Goal: Task Accomplishment & Management: Manage account settings

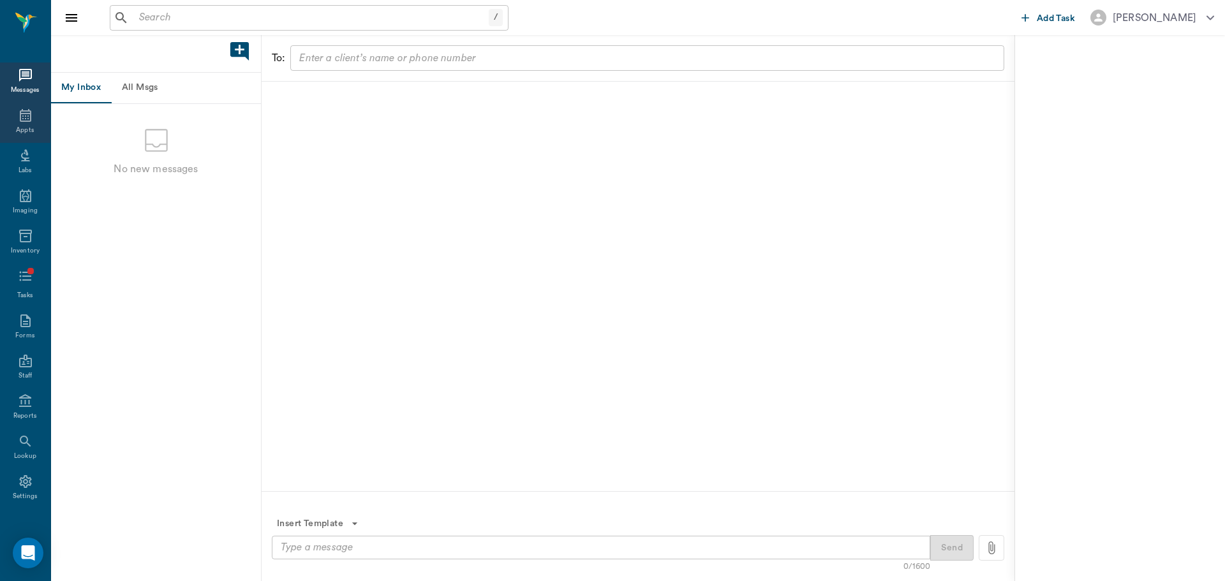
click at [38, 115] on div "Appts" at bounding box center [25, 123] width 50 height 40
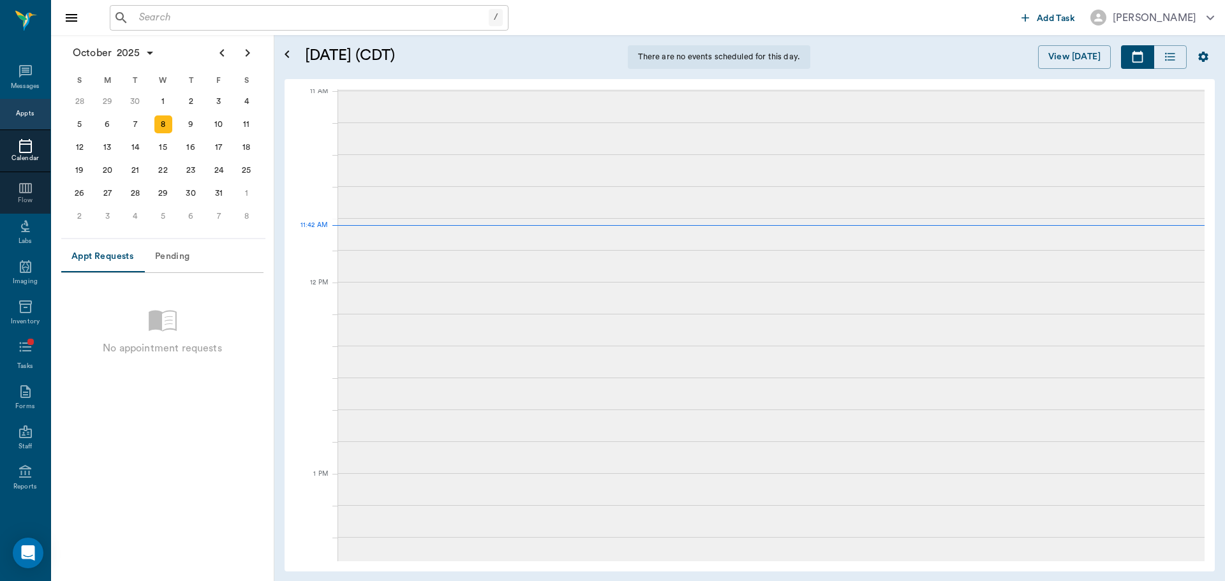
scroll to position [577, 0]
click at [188, 23] on input "text" at bounding box center [318, 18] width 369 height 18
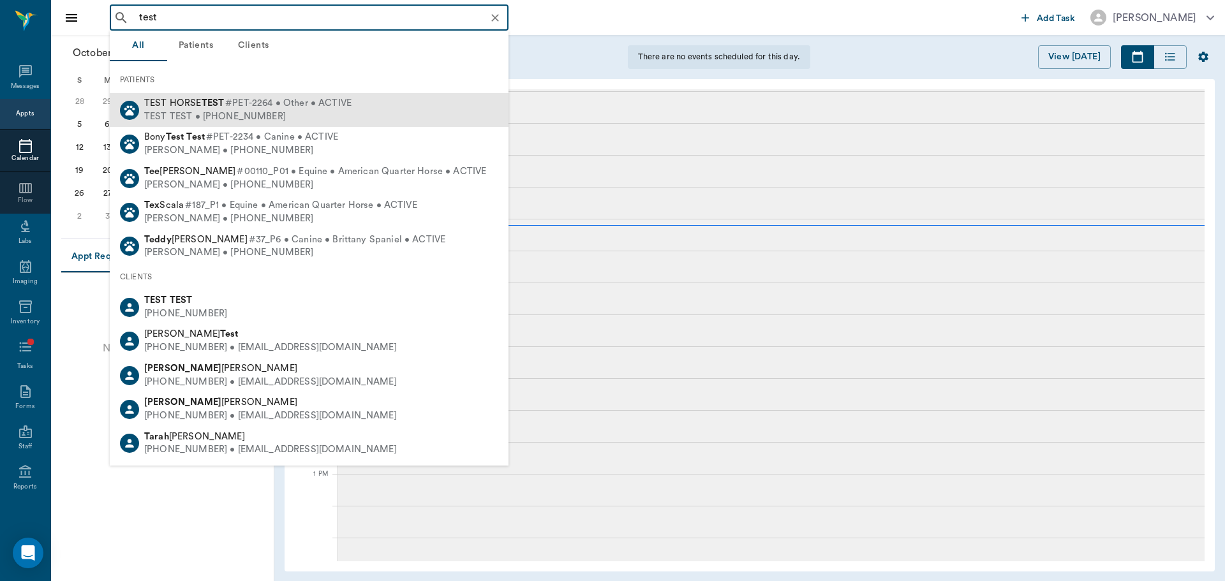
click at [199, 103] on span "TEST HORSE TEST" at bounding box center [184, 103] width 80 height 10
type input "test"
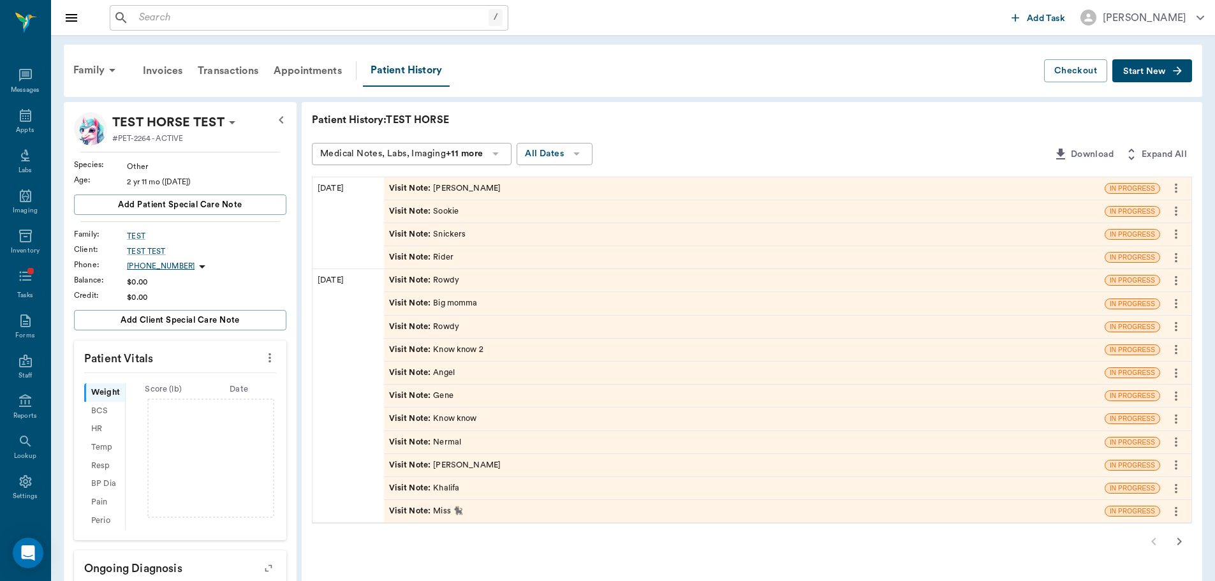
click at [408, 262] on span "Visit Note :" at bounding box center [411, 257] width 45 height 12
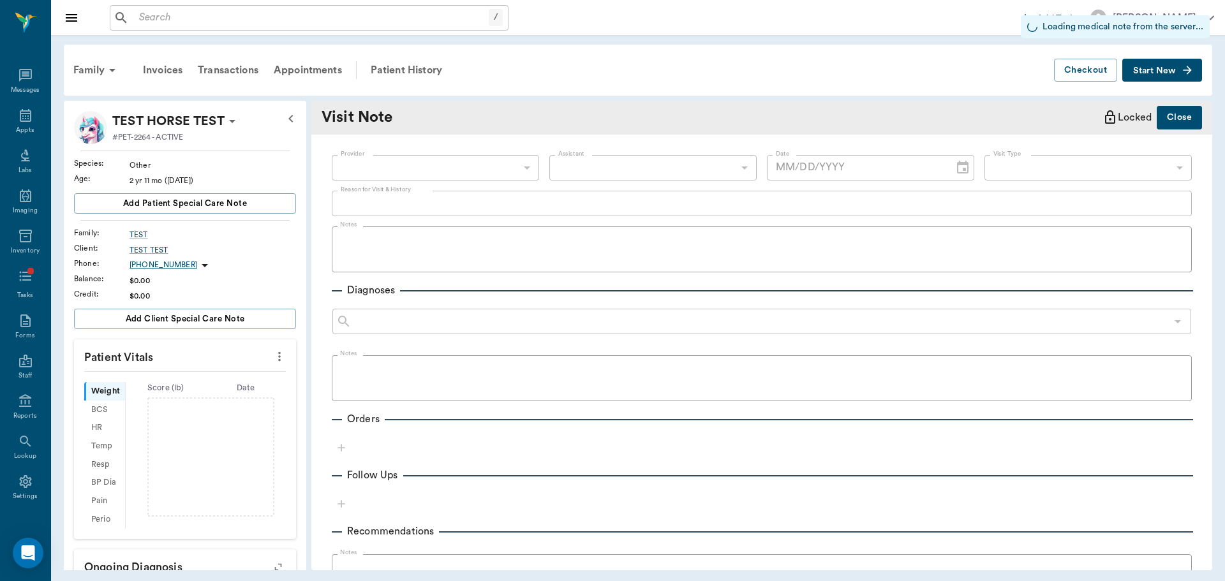
type input "[DATE]"
type textarea "Rider"
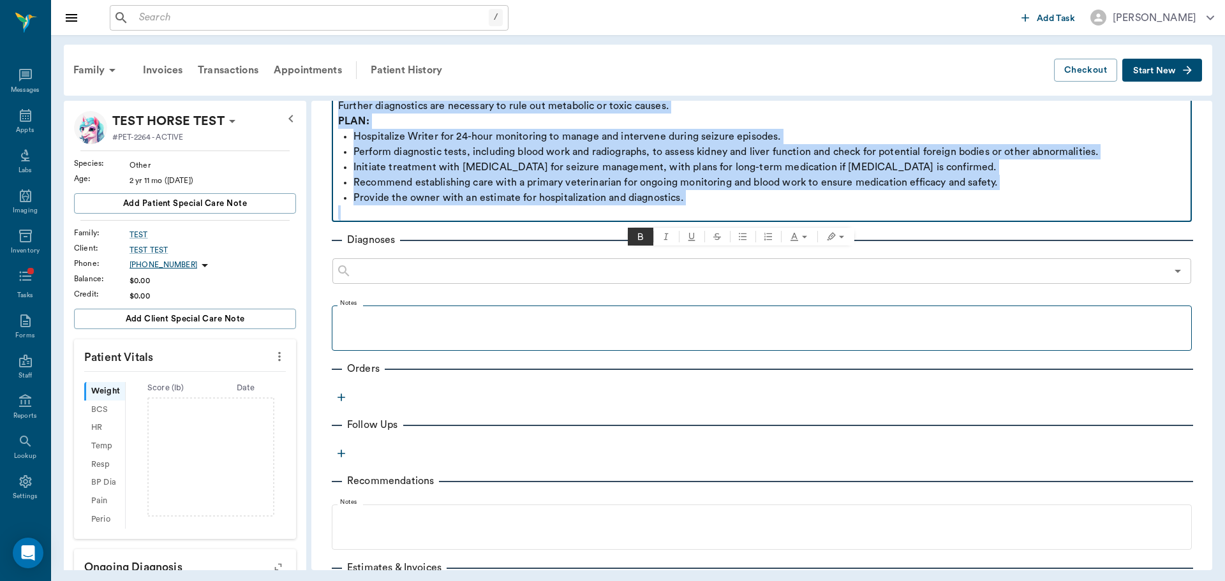
scroll to position [446, 0]
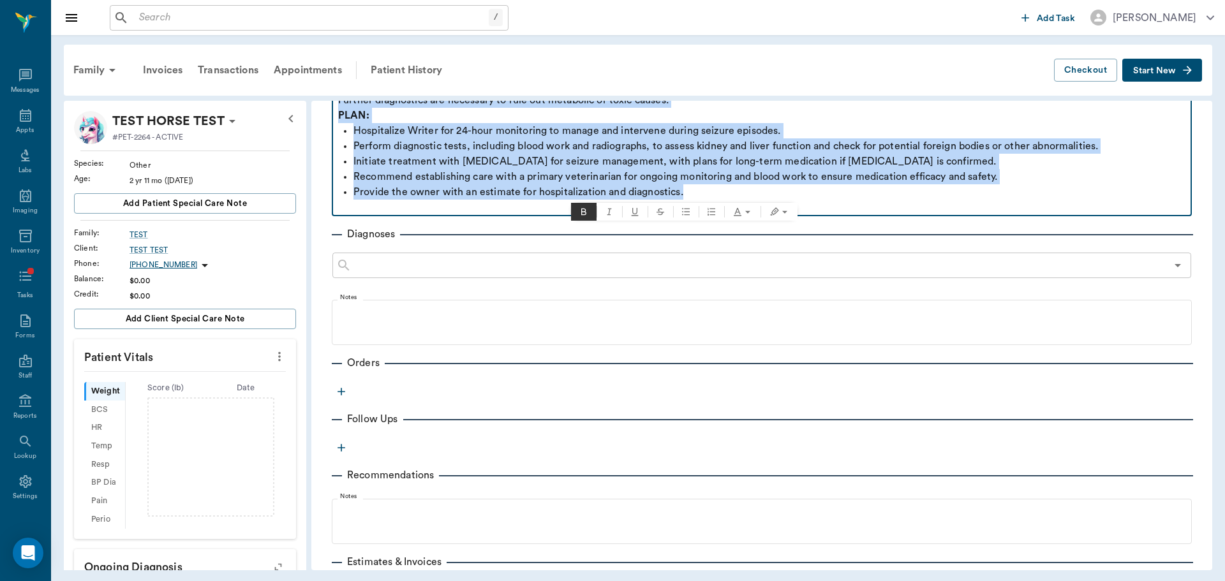
drag, startPoint x: 337, startPoint y: 239, endPoint x: 699, endPoint y: 187, distance: 365.4
click at [699, 187] on div "SUBJECTIVE: Writer, a five-year-old [DEMOGRAPHIC_DATA], castrated, domestic sho…" at bounding box center [761, 0] width 847 height 429
copy div "SUBJECTIVE: Writer, a five-year-old [DEMOGRAPHIC_DATA], castrated, domestic sho…"
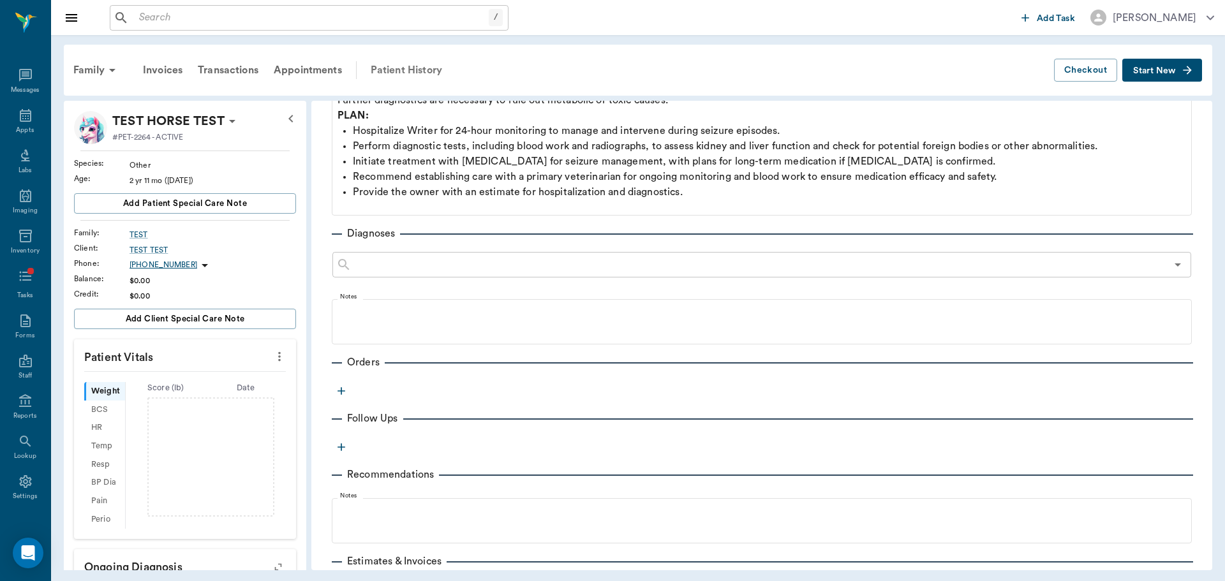
click at [424, 64] on div "Patient History" at bounding box center [406, 70] width 87 height 31
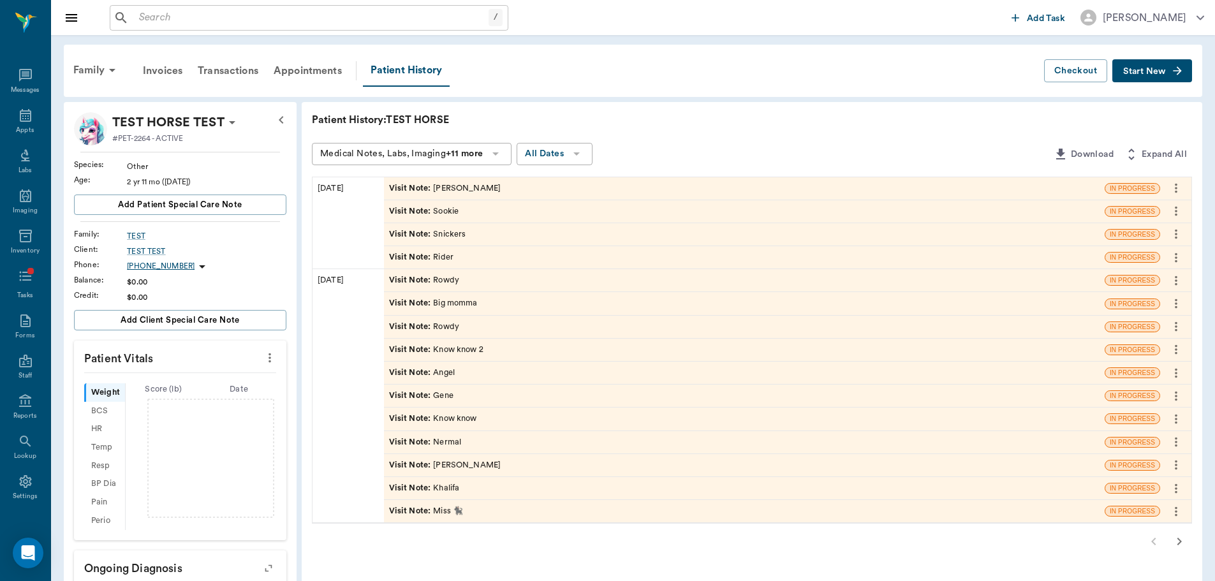
click at [441, 206] on div "Visit Note : [PERSON_NAME]" at bounding box center [424, 211] width 70 height 12
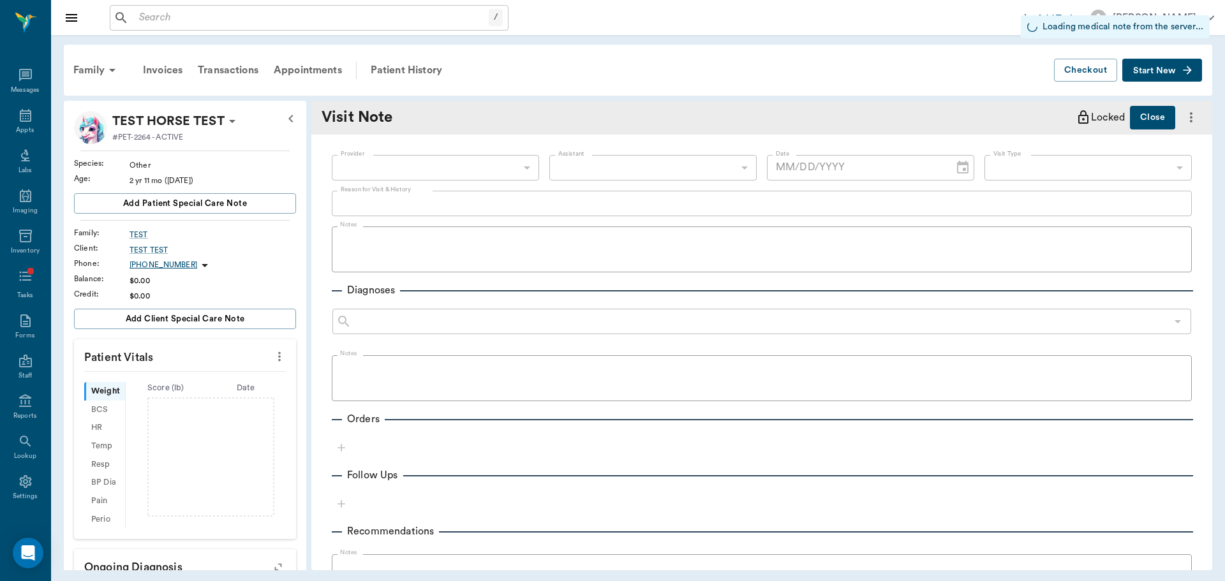
type input "[DATE]"
type textarea "Sookie"
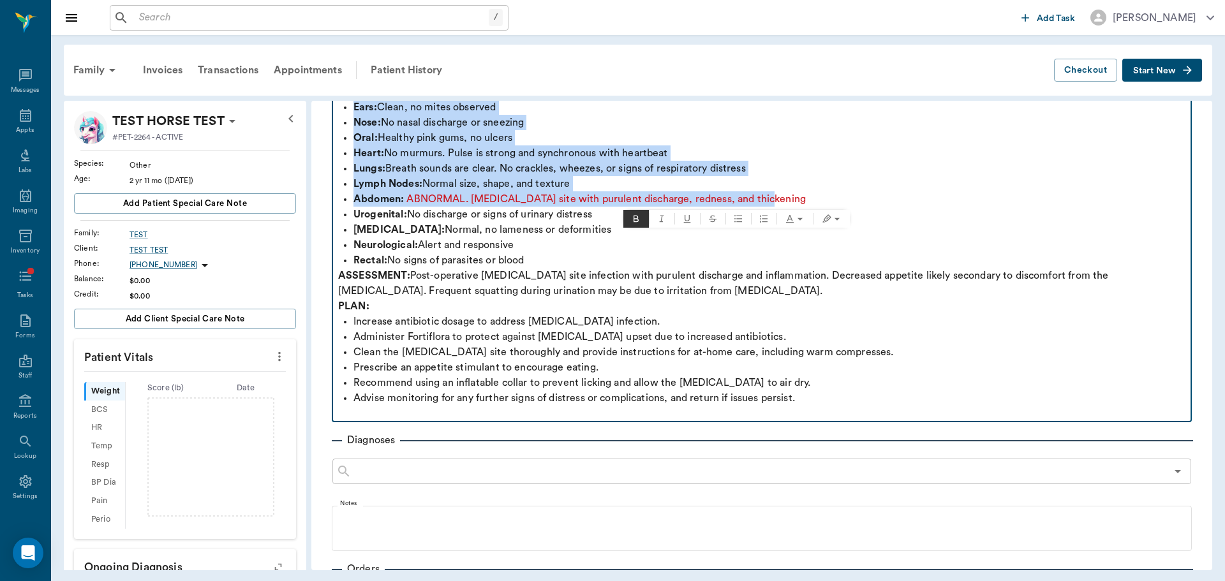
scroll to position [255, 0]
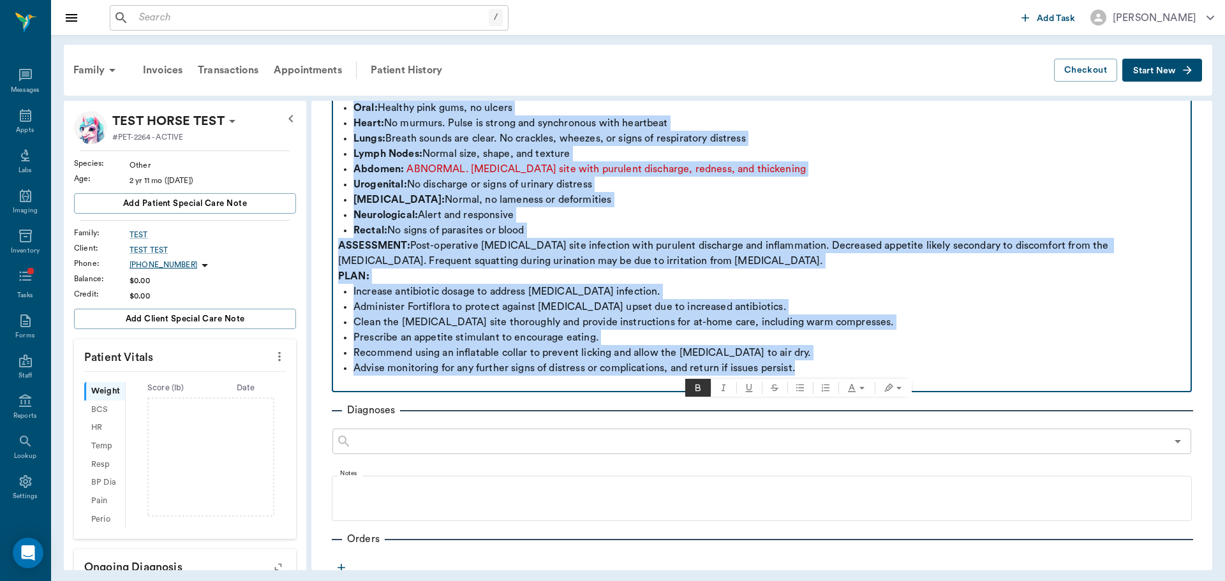
drag, startPoint x: 338, startPoint y: 242, endPoint x: 975, endPoint y: 364, distance: 648.7
click at [975, 364] on div "SUBJECTIVE: [PERSON_NAME], a nine-year-old [DEMOGRAPHIC_DATA] [PERSON_NAME], pr…" at bounding box center [761, 184] width 847 height 413
copy div "SUBJECTIVE: [PERSON_NAME], a nine-year-old [DEMOGRAPHIC_DATA] [PERSON_NAME], pr…"
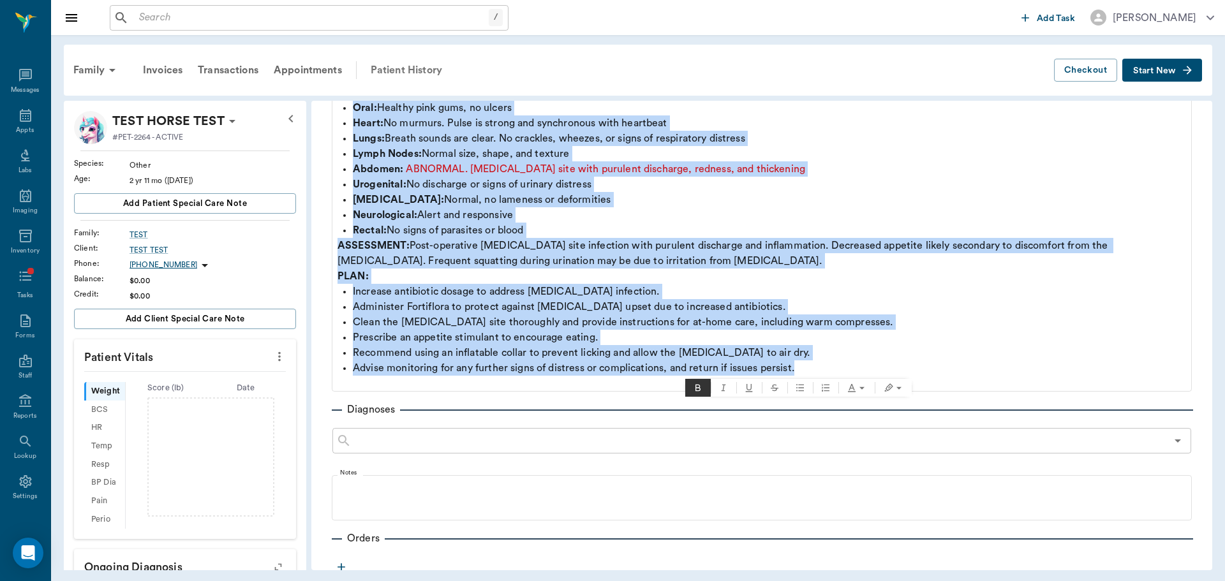
click at [404, 75] on div "Patient History" at bounding box center [406, 70] width 87 height 31
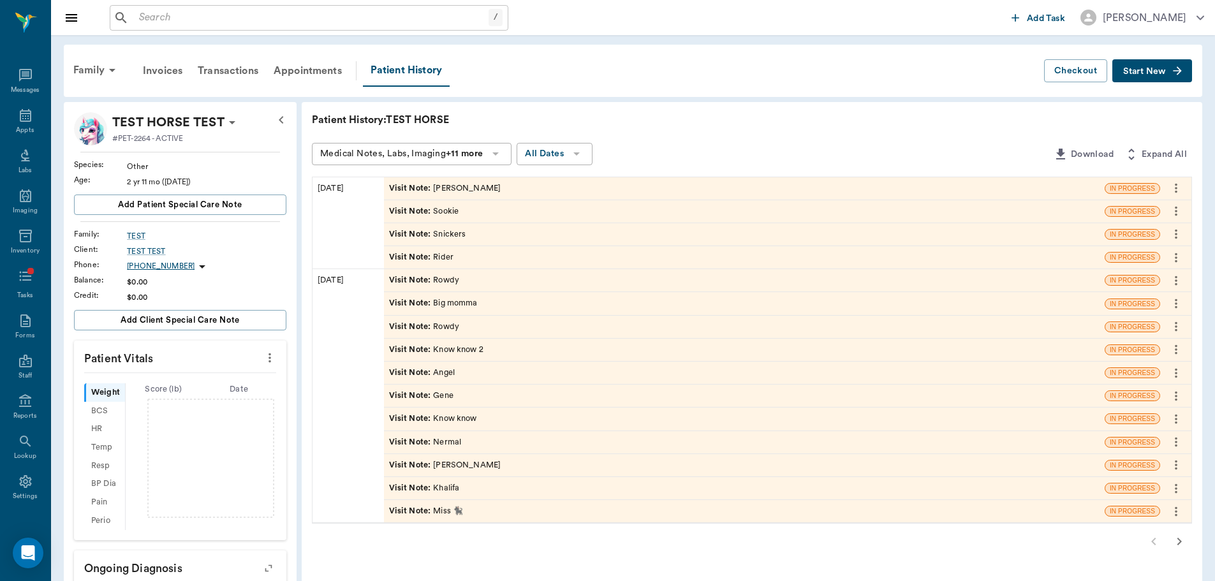
click at [452, 233] on div "Visit Note : Snickers" at bounding box center [427, 234] width 77 height 12
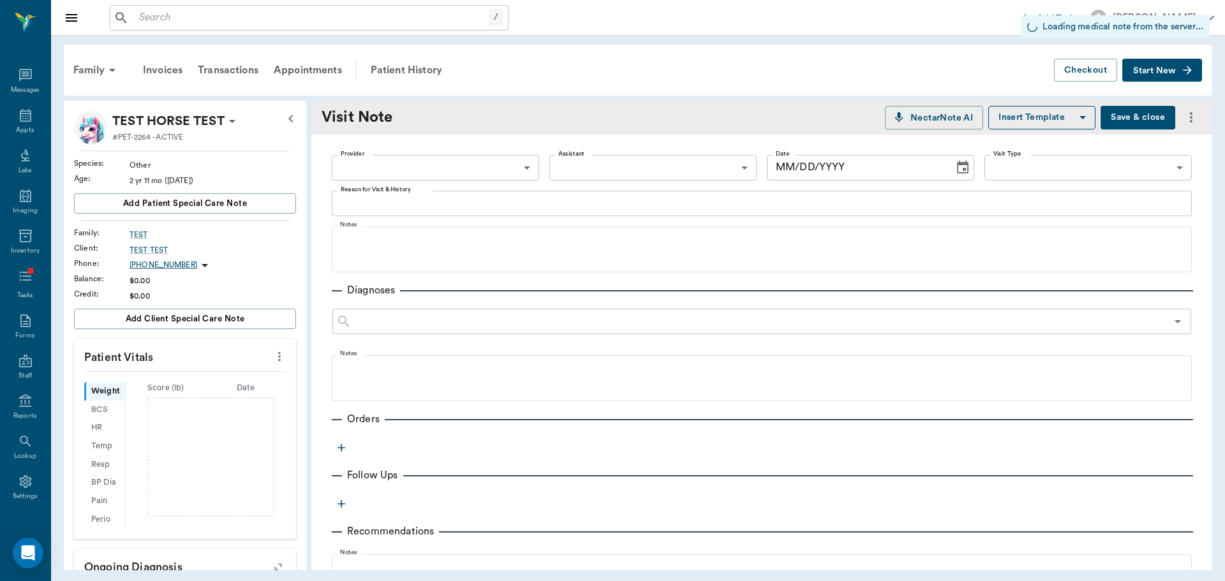
type input "[DATE]"
type textarea "Snickers"
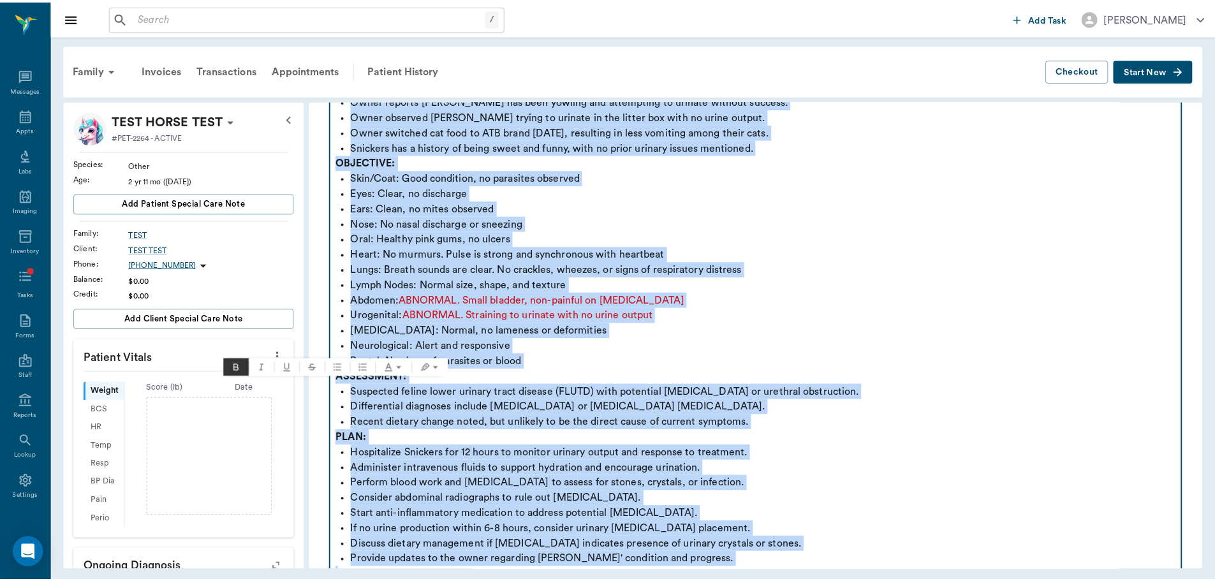
scroll to position [383, 0]
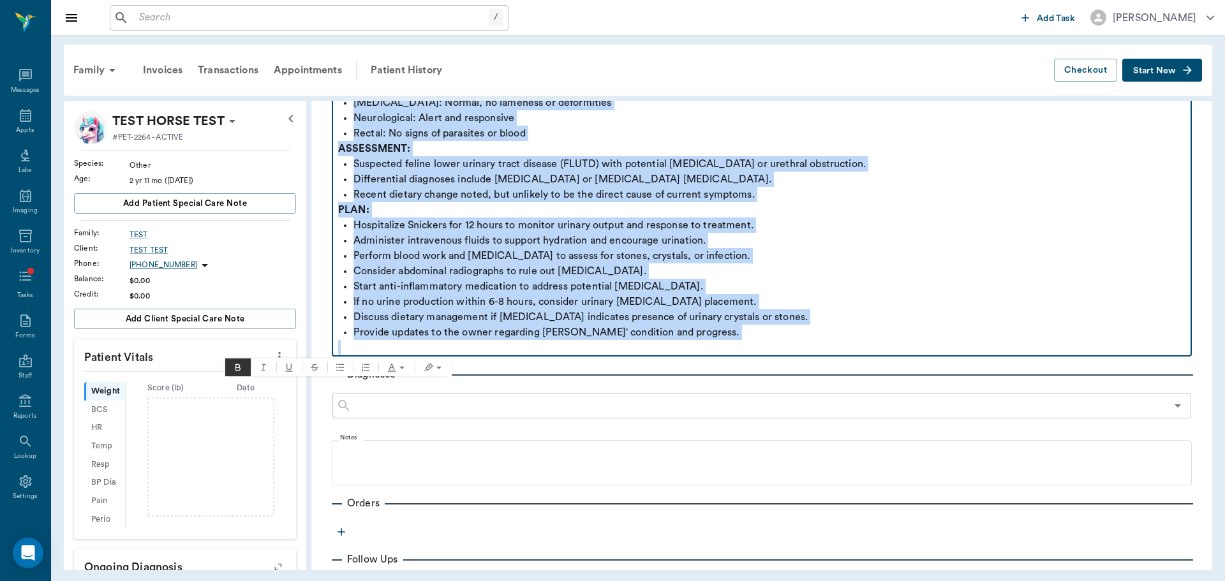
drag, startPoint x: 338, startPoint y: 236, endPoint x: 972, endPoint y: 364, distance: 646.7
click at [972, 364] on div "Provider ​ Provider Assistant ​ Assistant Date [DATE] Date Visit Type ​ Visit T…" at bounding box center [761, 277] width 901 height 1051
copy div "SUBJECTIVE: Owner reports [PERSON_NAME] has been yowling and attempting to urin…"
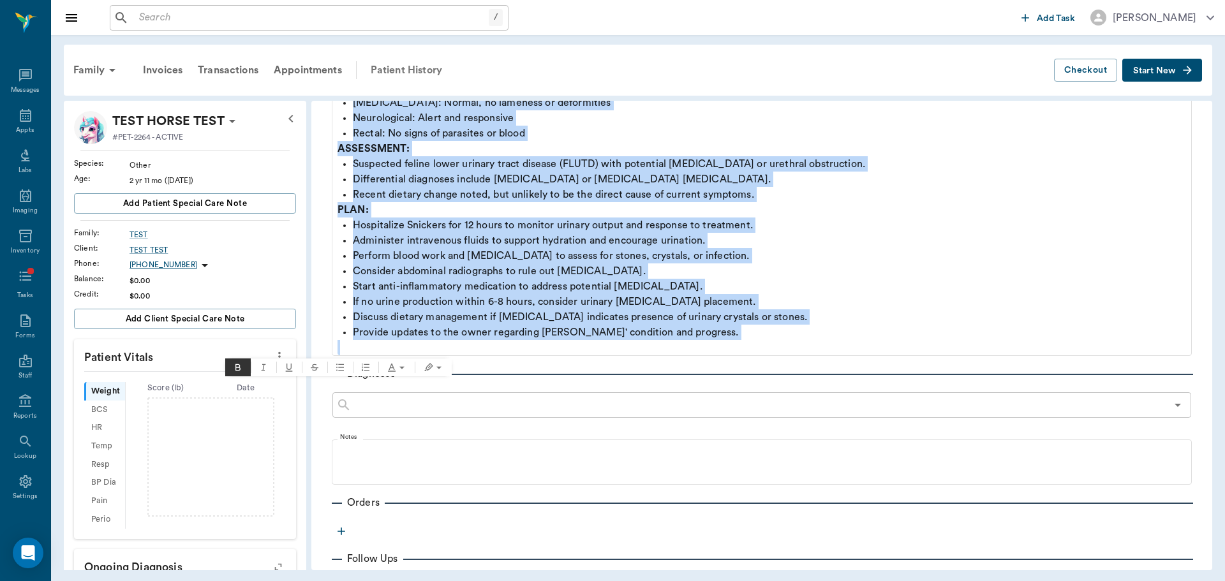
click at [407, 71] on div "Patient History" at bounding box center [406, 70] width 87 height 31
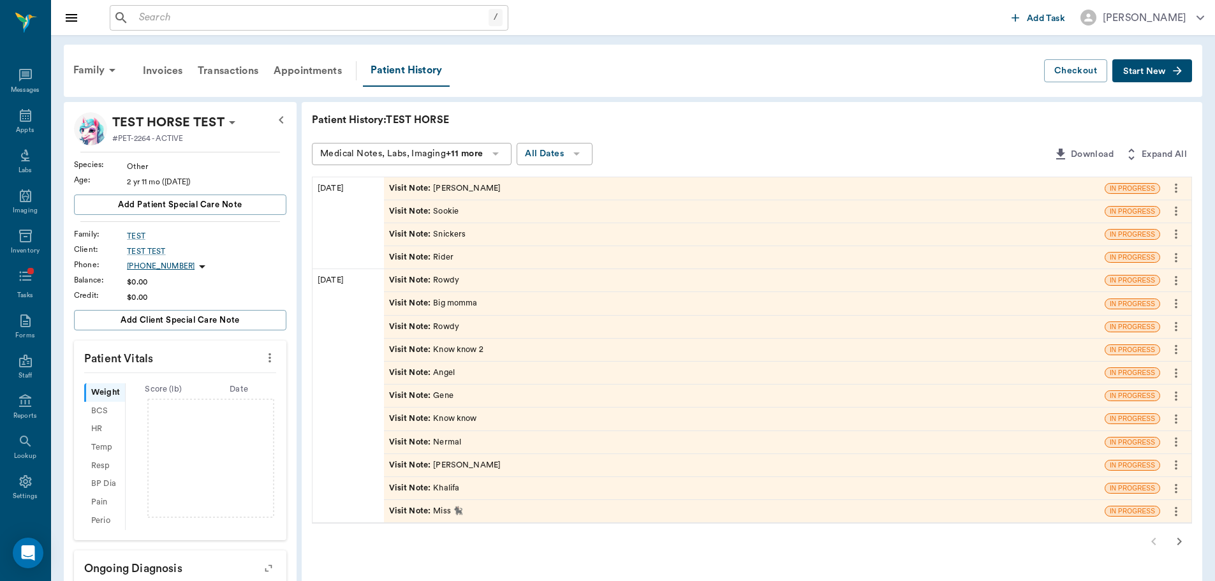
click at [1181, 192] on icon "more" at bounding box center [1176, 188] width 14 height 15
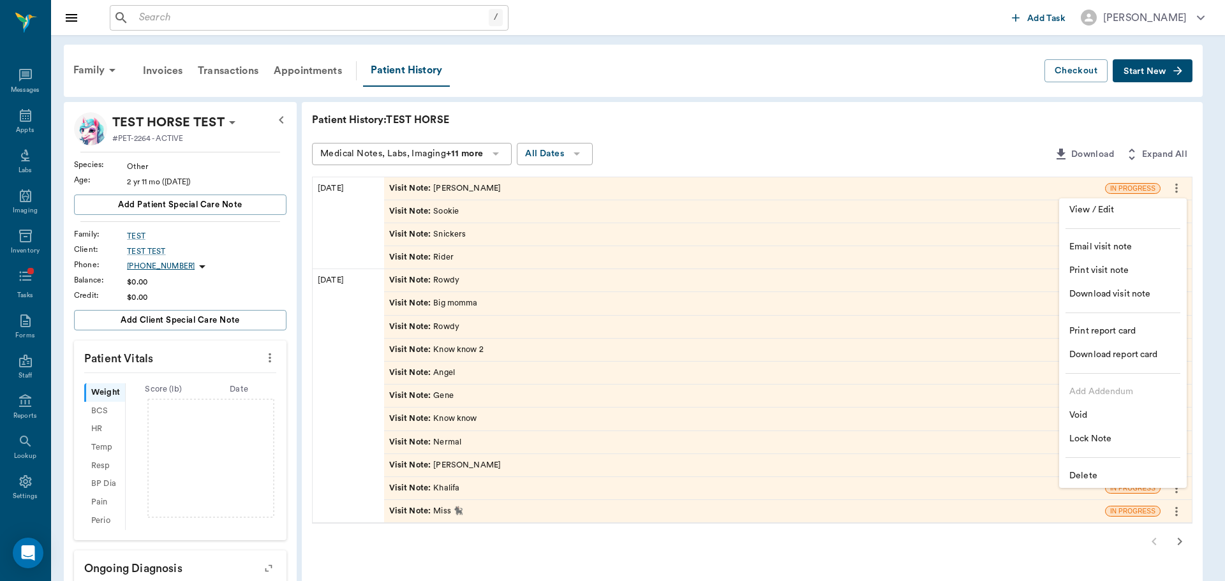
click at [996, 134] on div at bounding box center [612, 290] width 1225 height 581
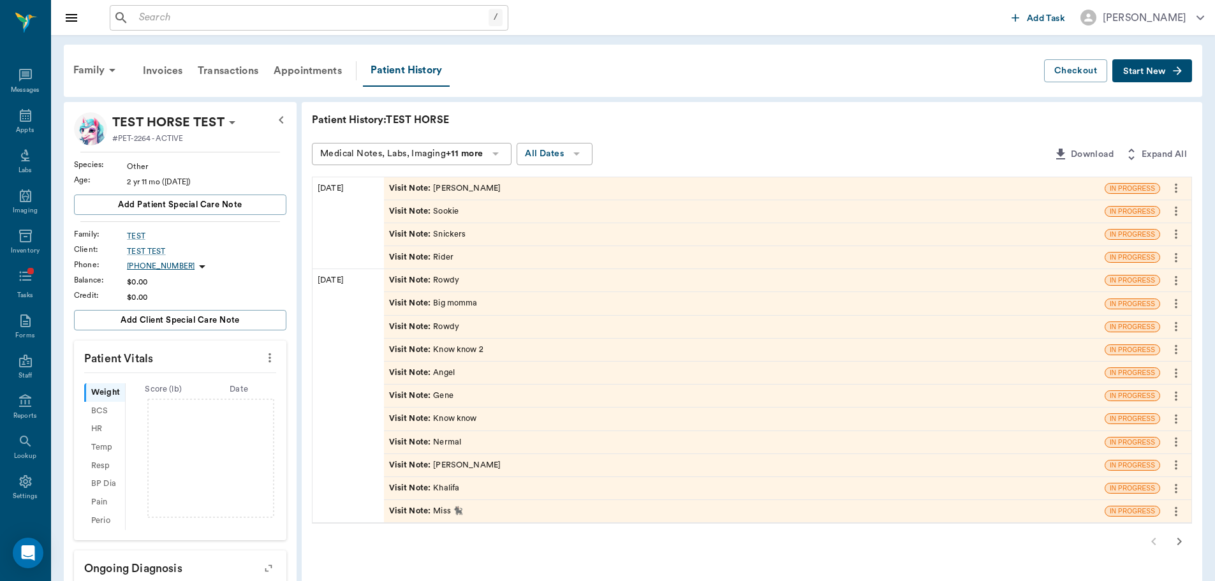
click at [1177, 219] on button "more" at bounding box center [1176, 211] width 20 height 22
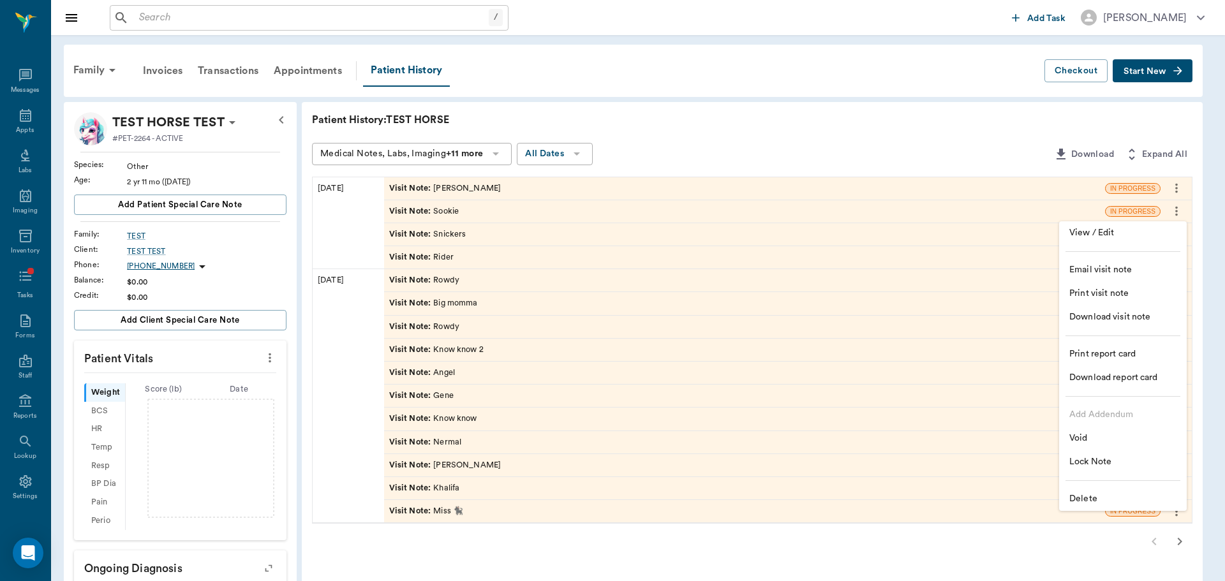
click at [1087, 492] on span "Delete" at bounding box center [1122, 498] width 107 height 13
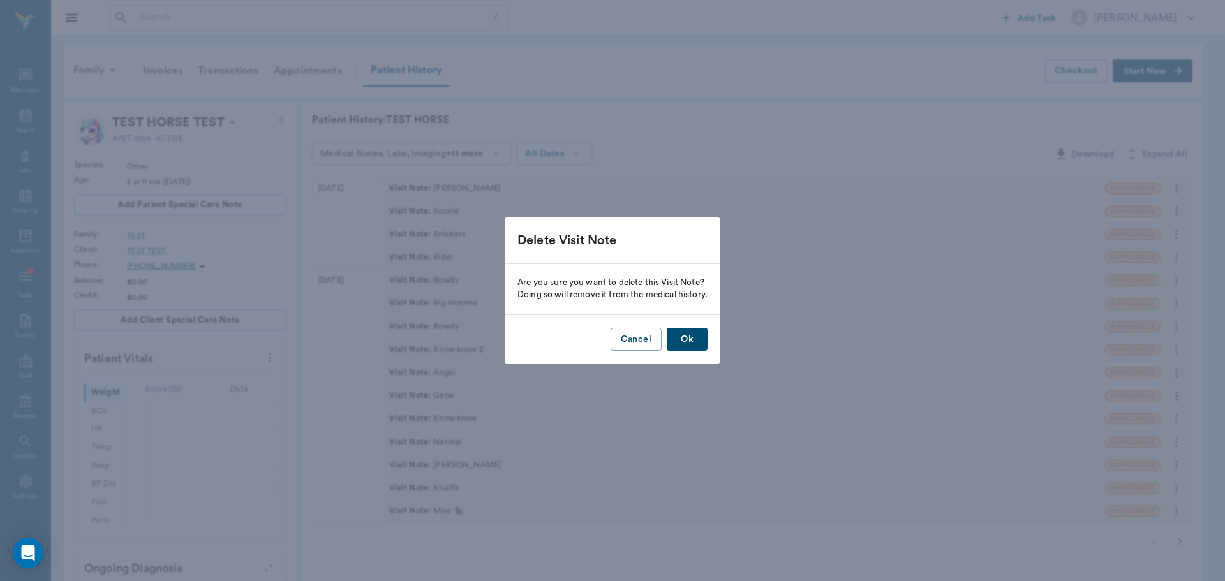
click at [692, 337] on button "Ok" at bounding box center [687, 340] width 41 height 24
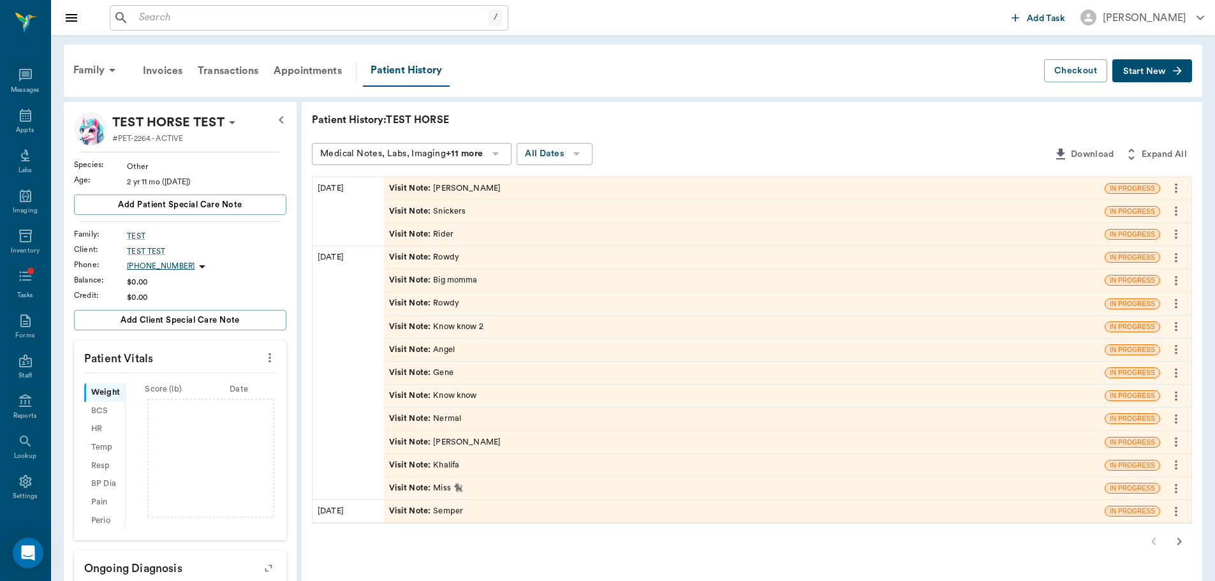
click at [1175, 210] on icon "more" at bounding box center [1176, 210] width 14 height 15
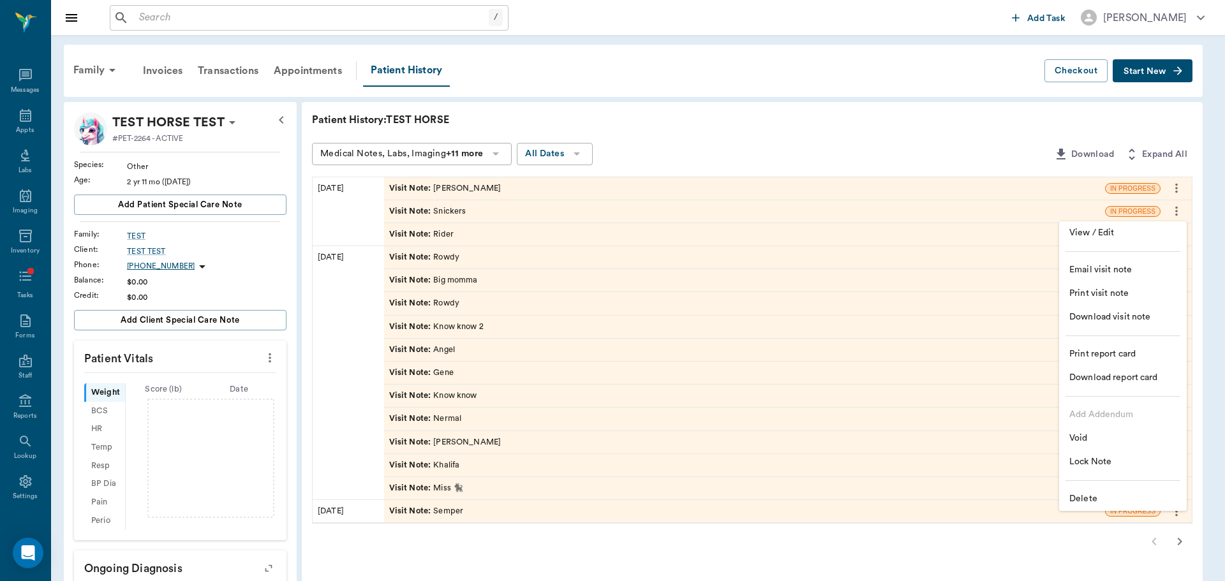
click at [1084, 499] on span "Delete" at bounding box center [1122, 498] width 107 height 13
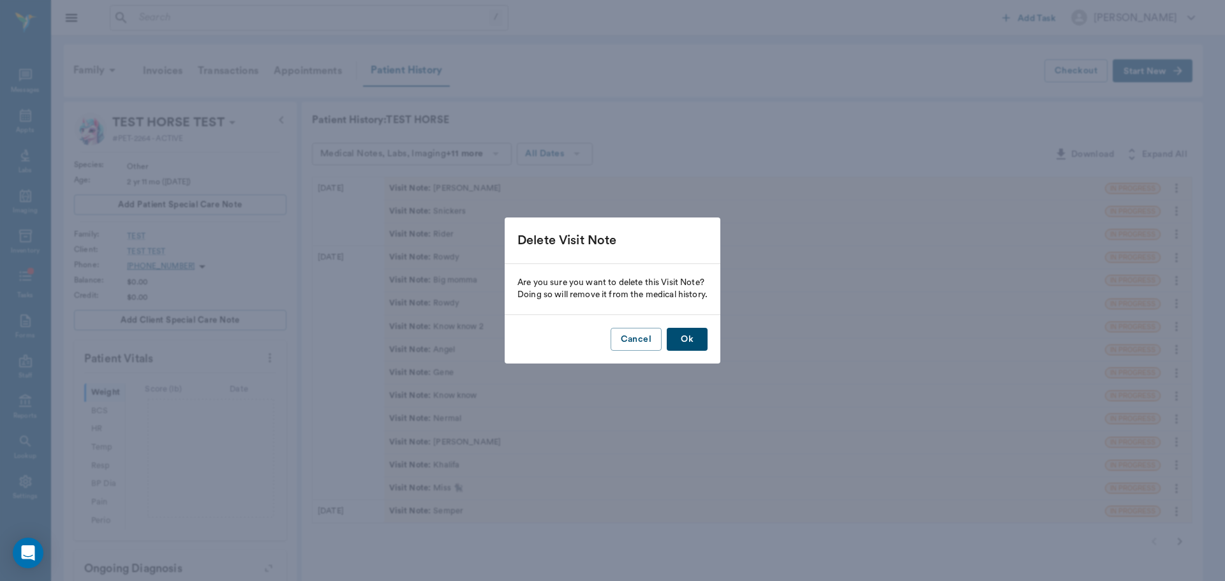
click at [672, 341] on button "Ok" at bounding box center [687, 340] width 41 height 24
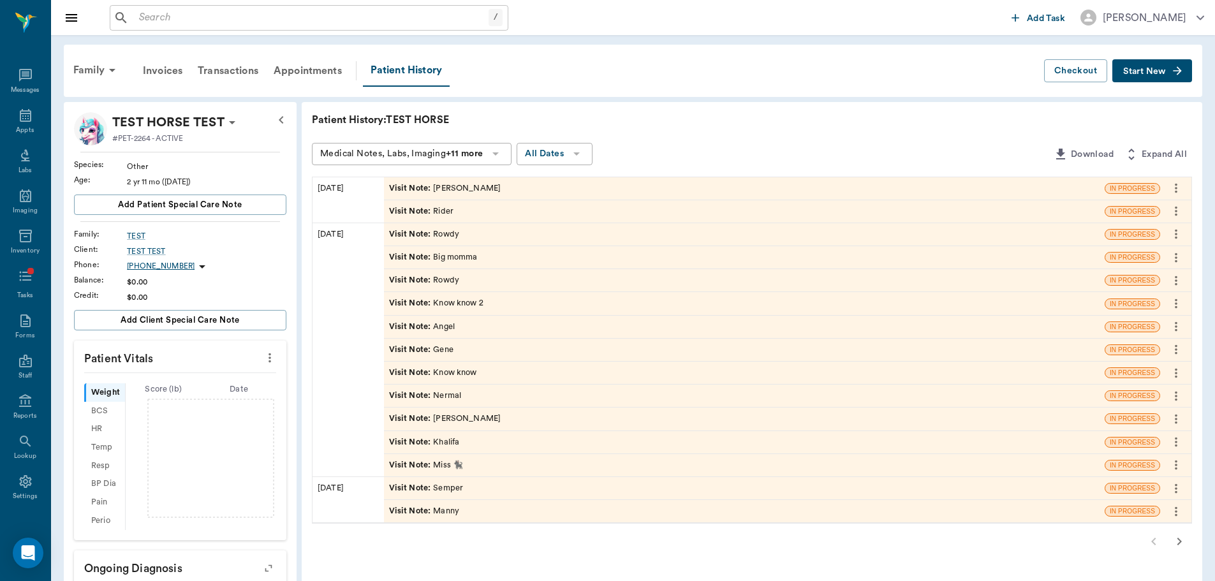
click at [1183, 212] on button "more" at bounding box center [1176, 211] width 20 height 22
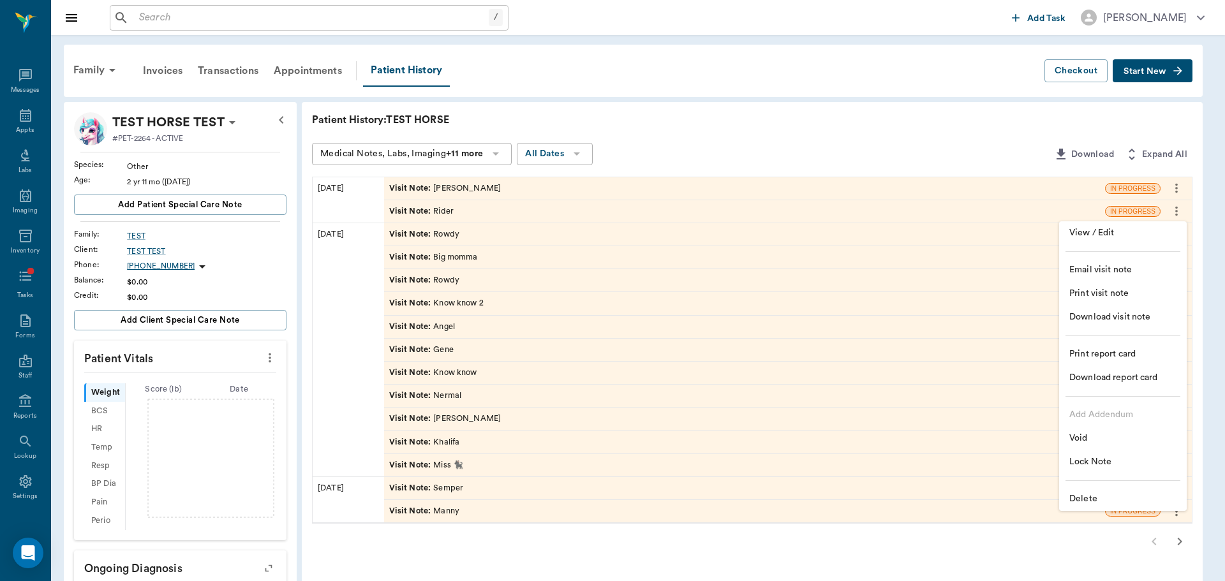
click at [1089, 500] on span "Delete" at bounding box center [1122, 498] width 107 height 13
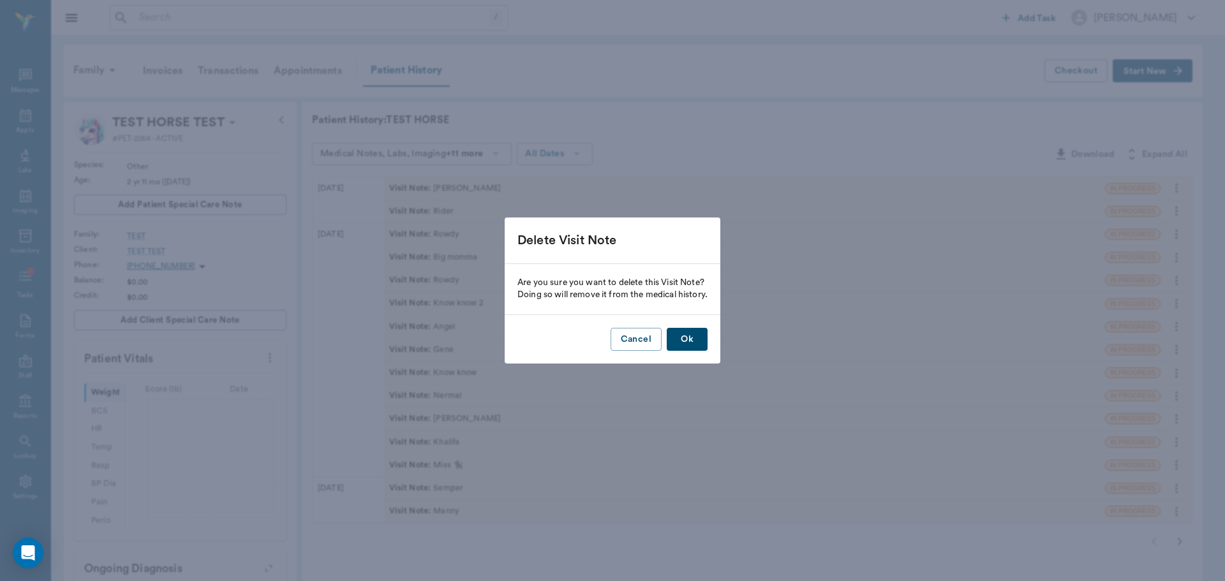
click at [711, 338] on div "Cancel Ok" at bounding box center [613, 339] width 216 height 49
click at [698, 339] on button "Ok" at bounding box center [687, 340] width 41 height 24
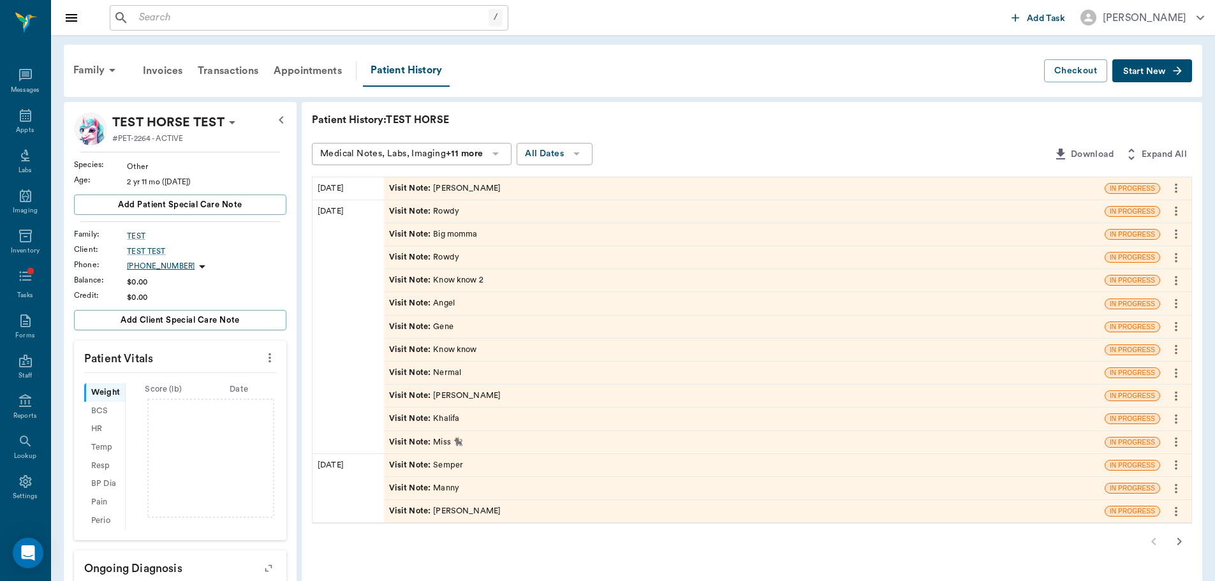
click at [1172, 512] on icon "more" at bounding box center [1176, 511] width 14 height 15
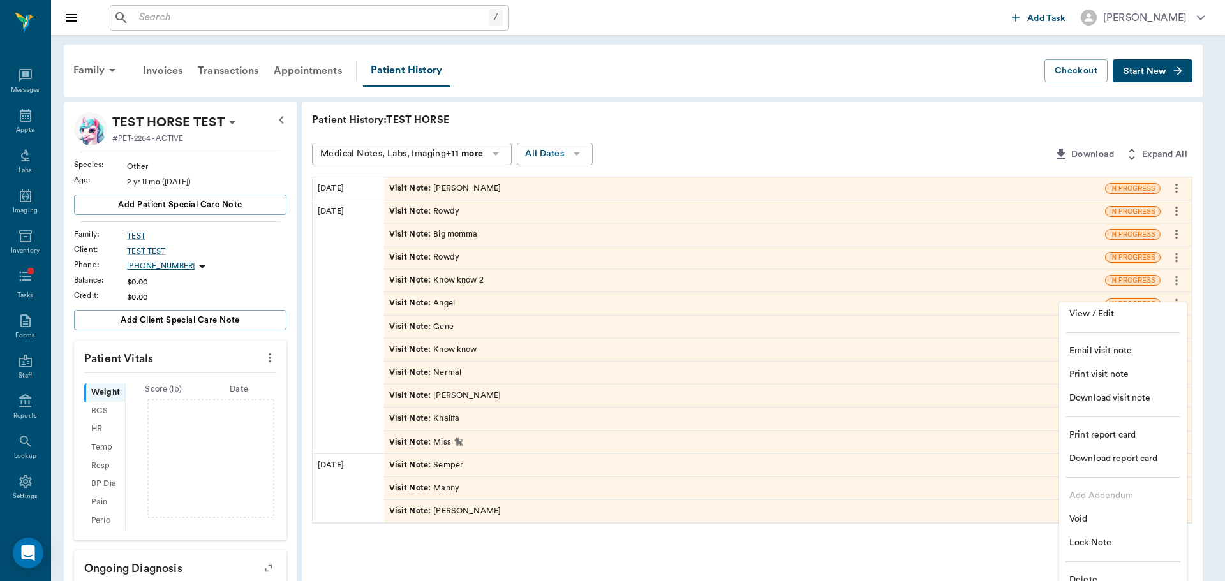
click at [1085, 573] on span "Delete" at bounding box center [1122, 579] width 107 height 13
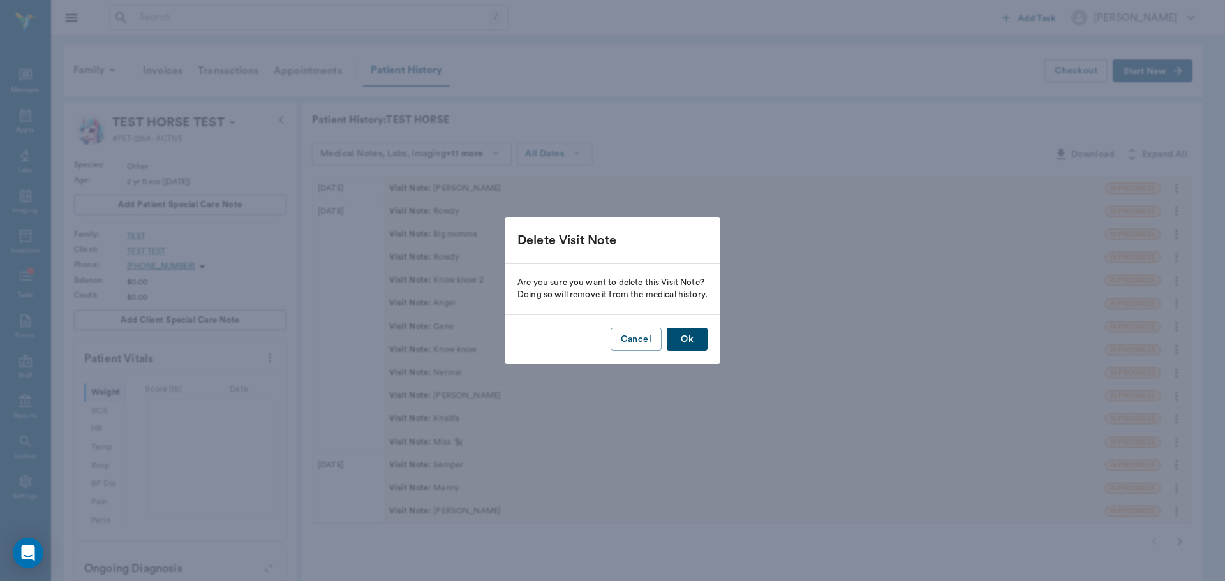
click at [683, 332] on button "Ok" at bounding box center [687, 340] width 41 height 24
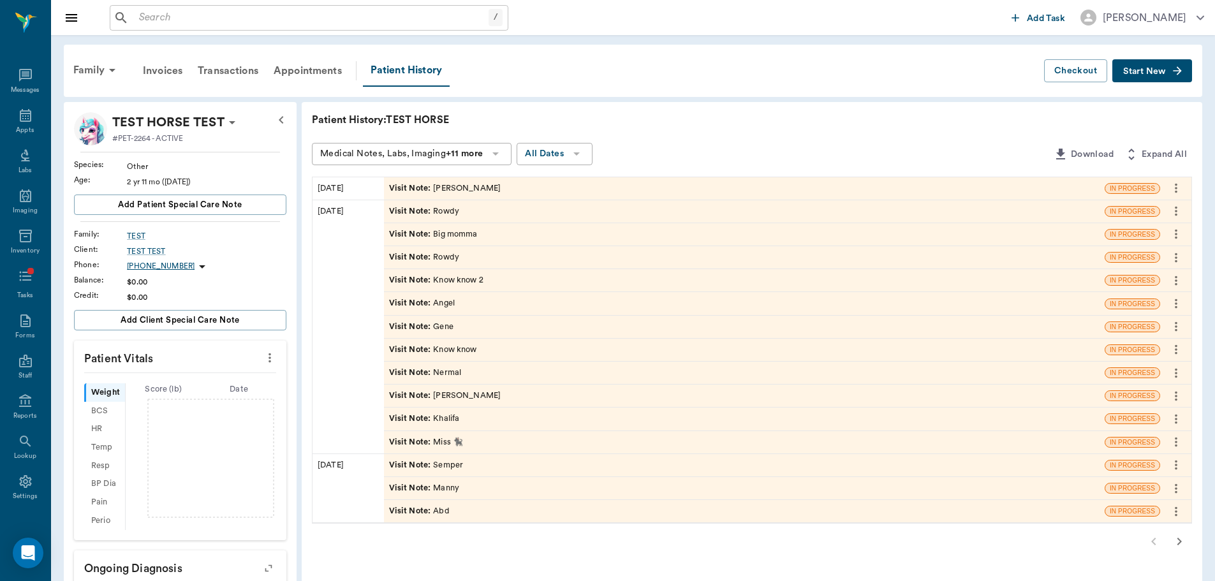
click at [1176, 513] on icon "more" at bounding box center [1176, 511] width 14 height 15
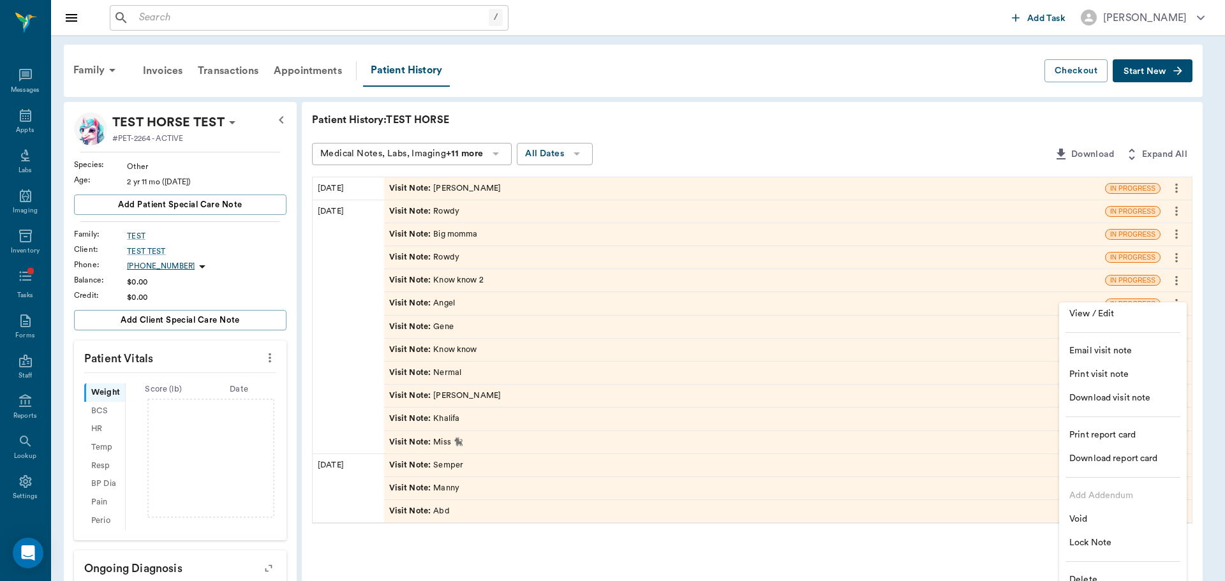
click at [1097, 574] on span "Delete" at bounding box center [1122, 579] width 107 height 13
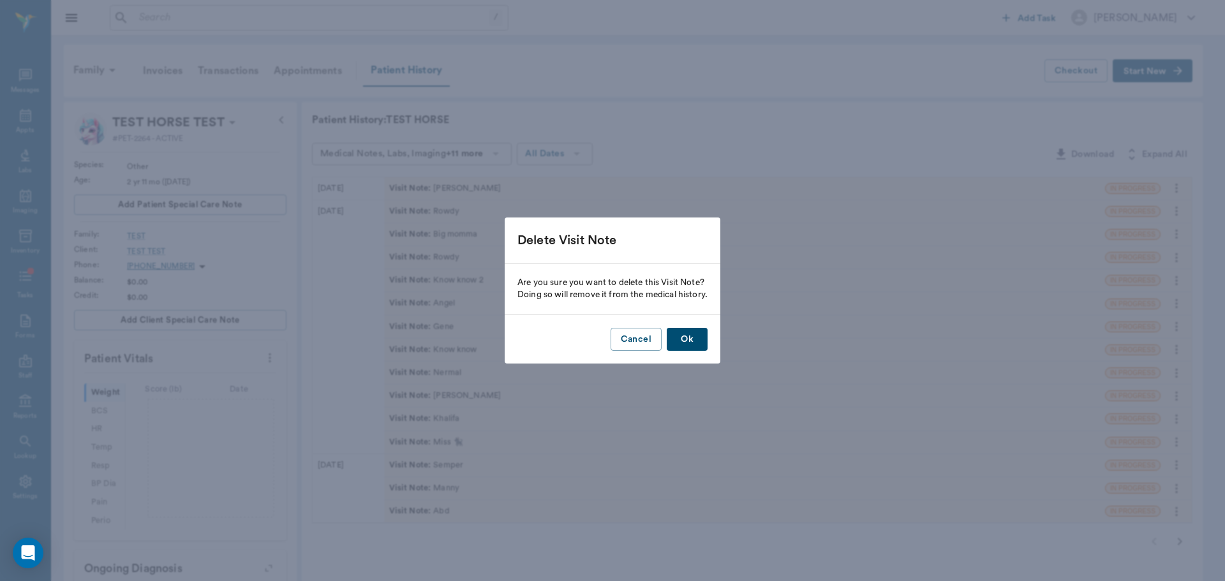
click at [690, 341] on button "Ok" at bounding box center [687, 340] width 41 height 24
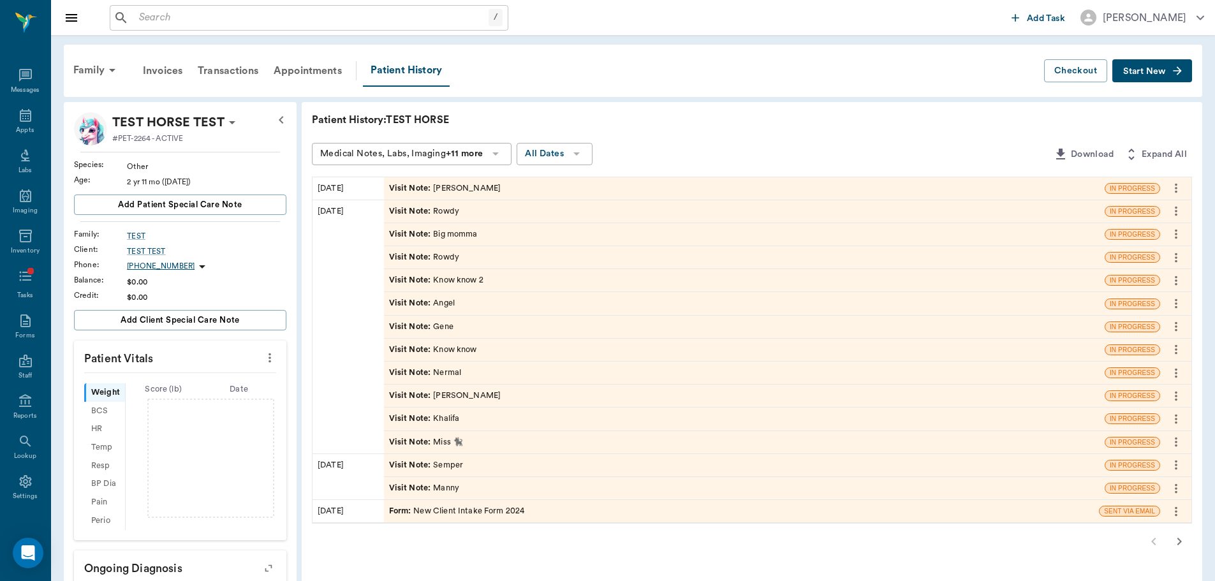
click at [1169, 152] on span "Expand All" at bounding box center [1164, 155] width 45 height 16
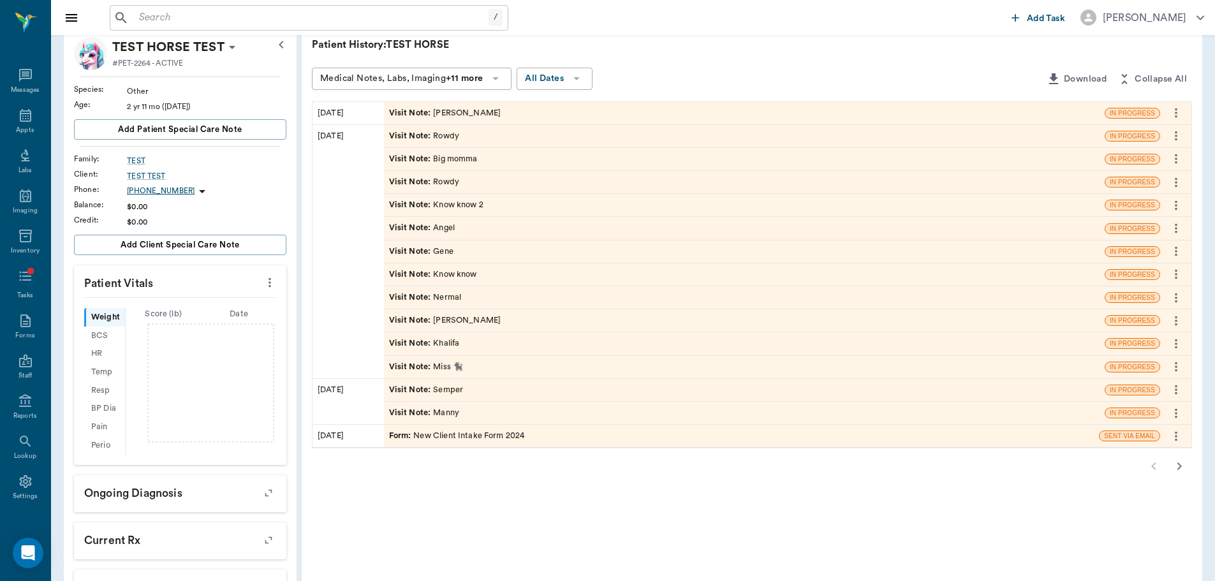
scroll to position [191, 0]
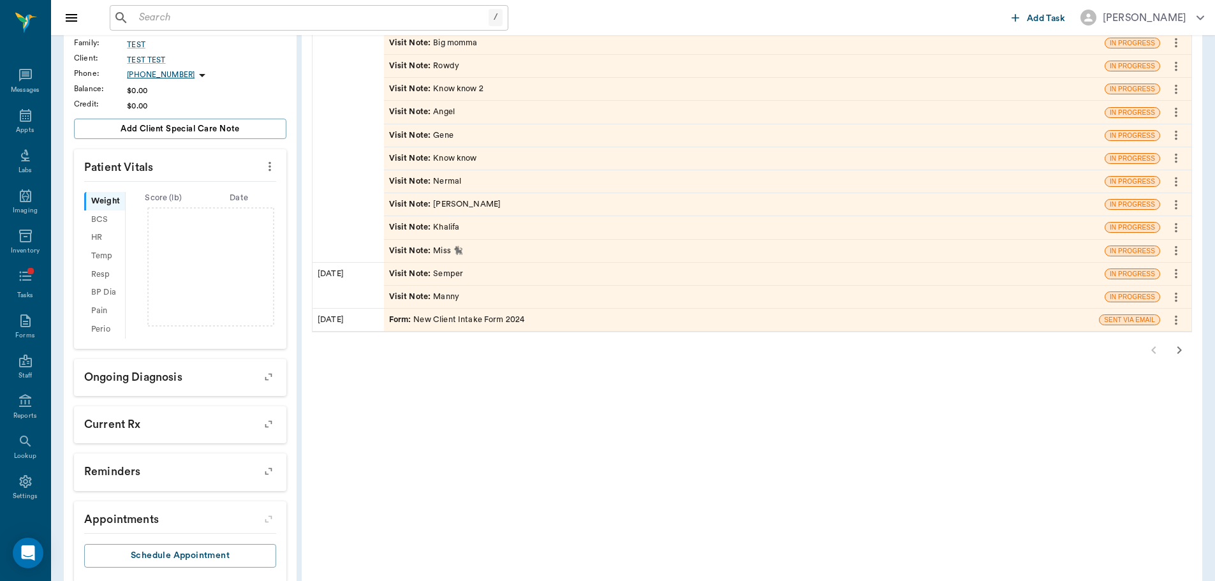
click at [1174, 320] on icon "more" at bounding box center [1176, 320] width 14 height 15
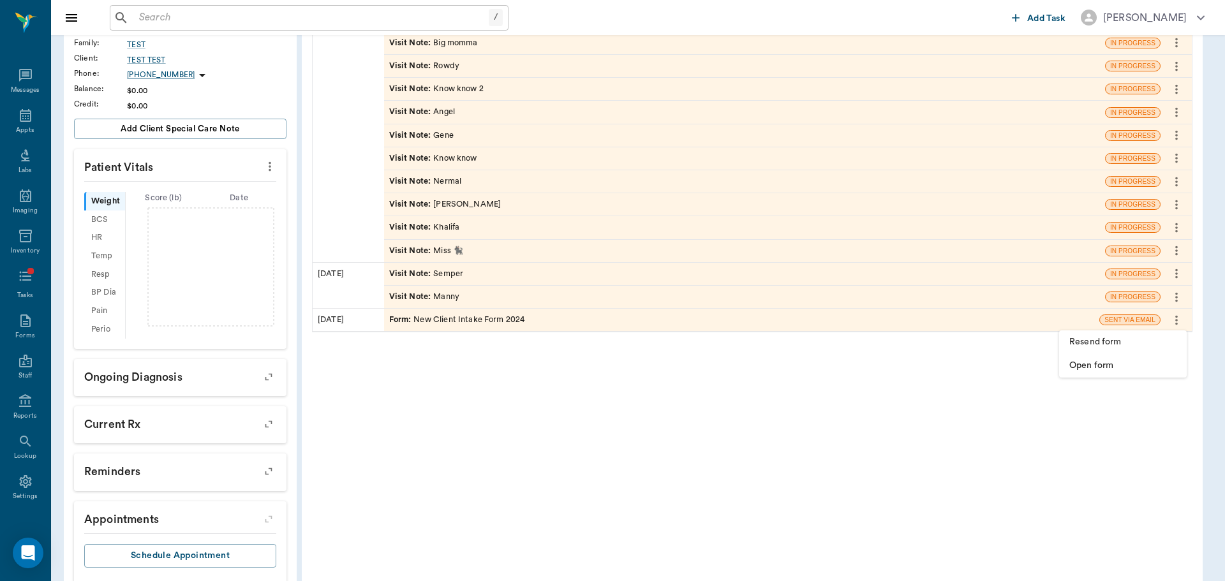
click at [1123, 362] on span "Open form" at bounding box center [1122, 365] width 107 height 13
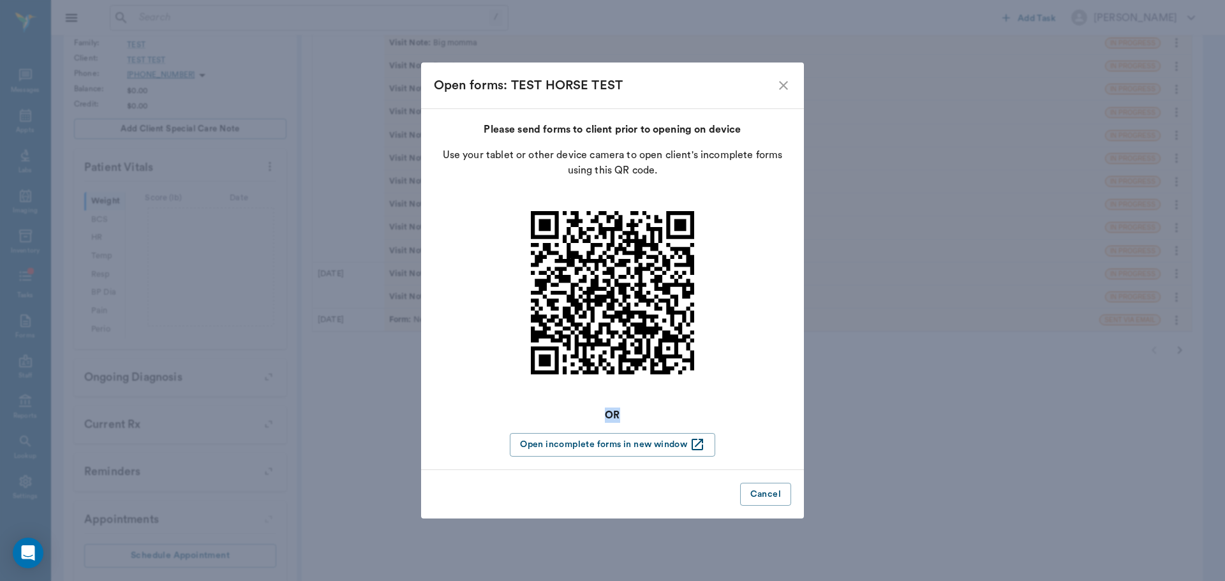
click at [941, 391] on div "Open forms: TEST HORSE TEST Please send forms to client prior to opening on dev…" at bounding box center [612, 290] width 1225 height 581
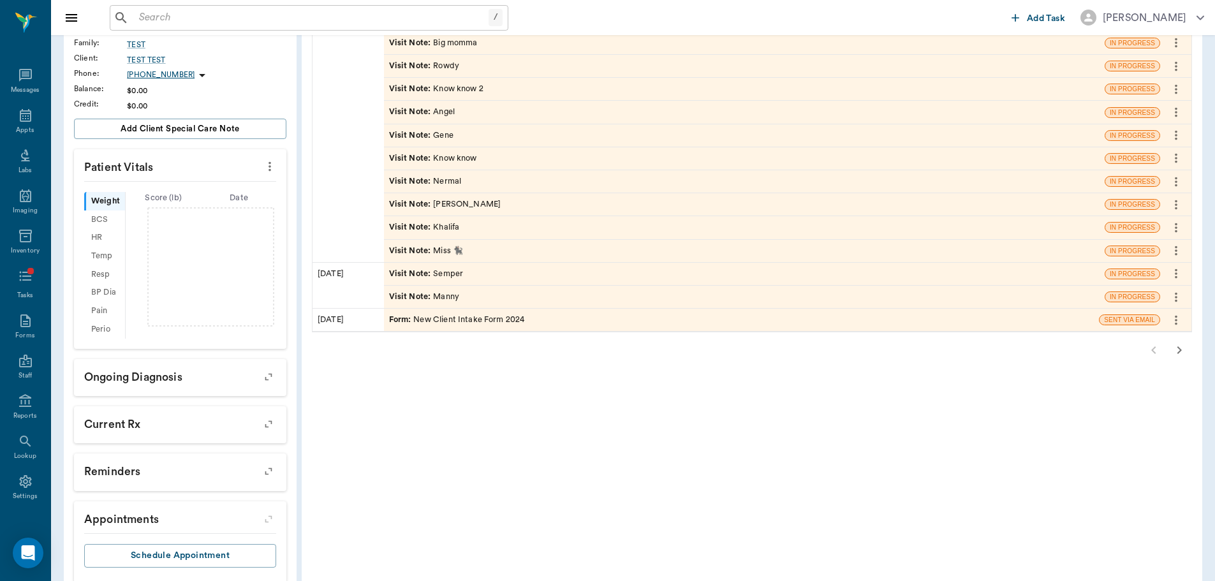
click at [1174, 297] on icon "more" at bounding box center [1176, 297] width 14 height 15
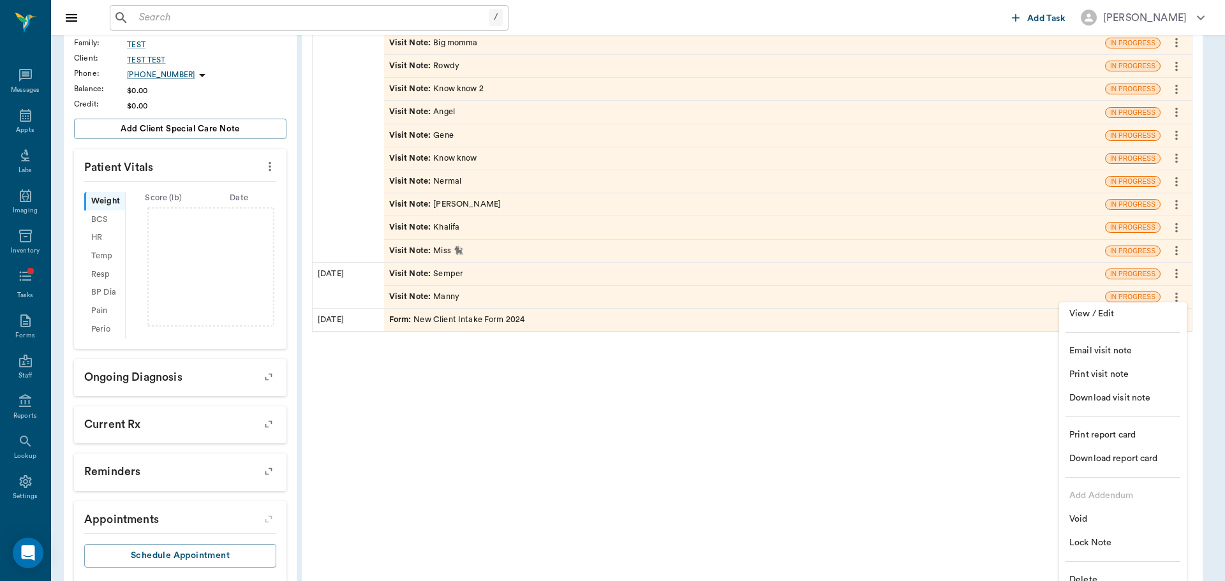
click at [1086, 571] on li "Delete" at bounding box center [1123, 580] width 128 height 24
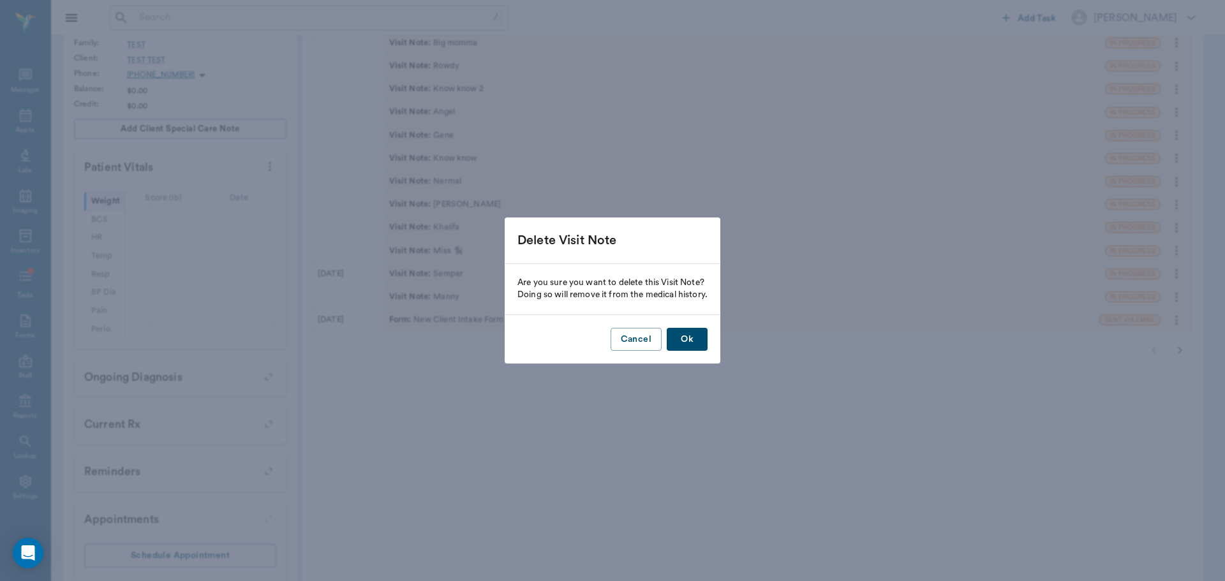
click at [700, 335] on button "Ok" at bounding box center [687, 340] width 41 height 24
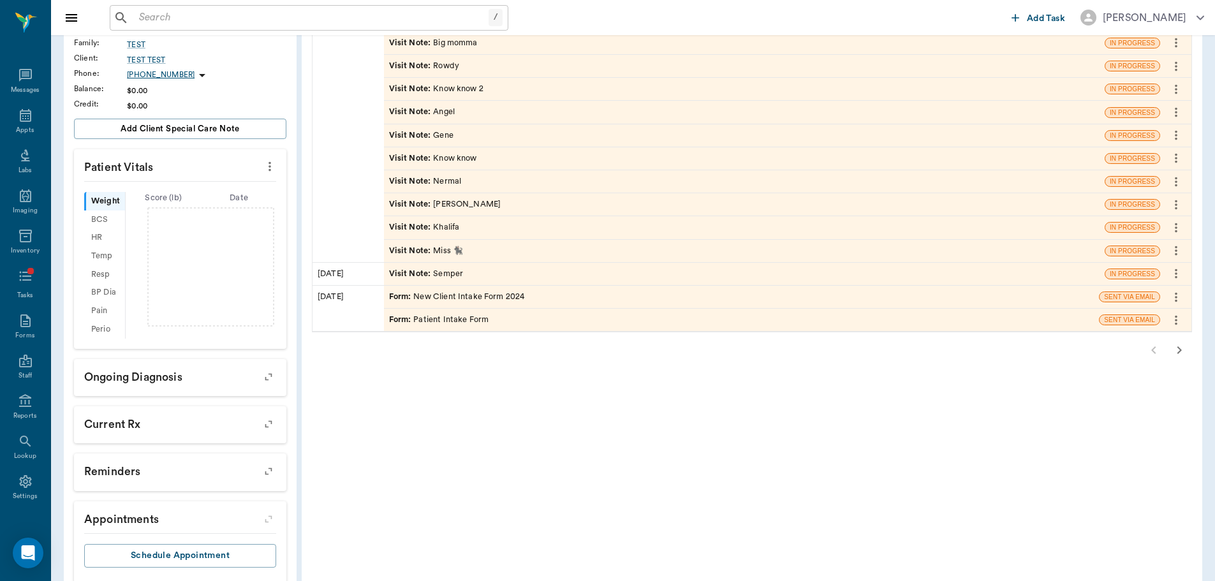
click at [1172, 303] on icon "more" at bounding box center [1176, 297] width 14 height 15
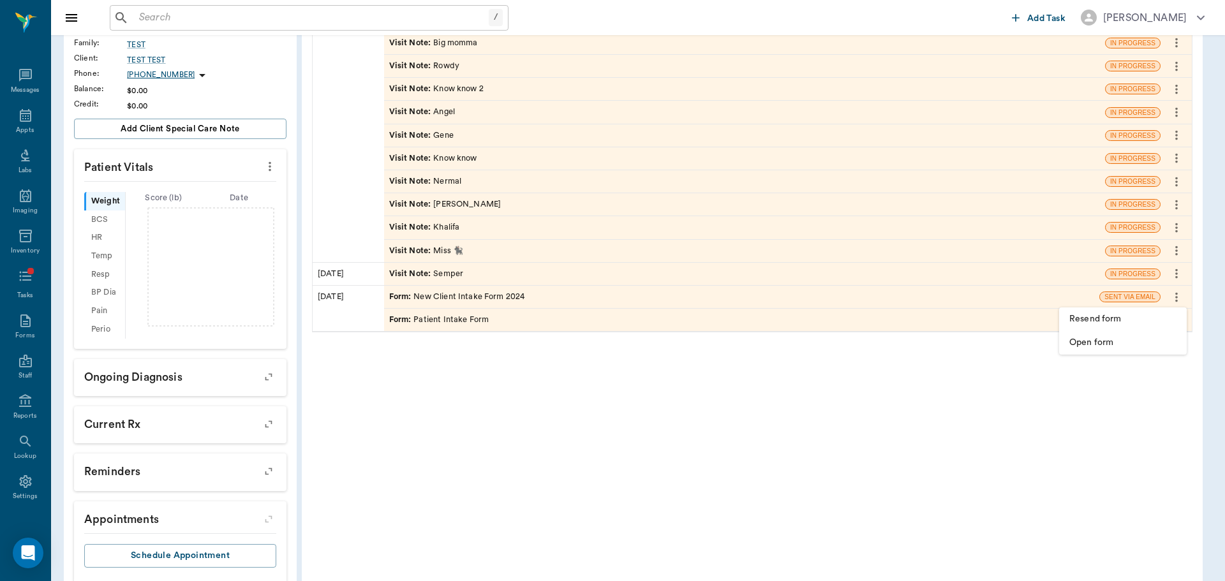
click at [1173, 286] on div at bounding box center [612, 290] width 1225 height 581
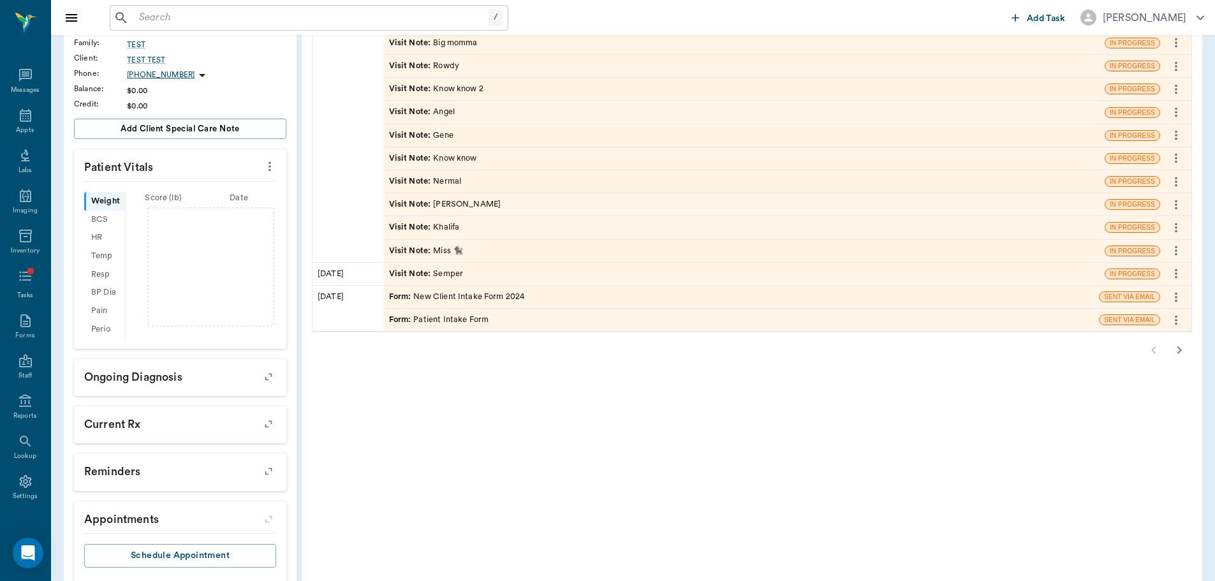
click at [1174, 274] on icon "more" at bounding box center [1176, 273] width 14 height 15
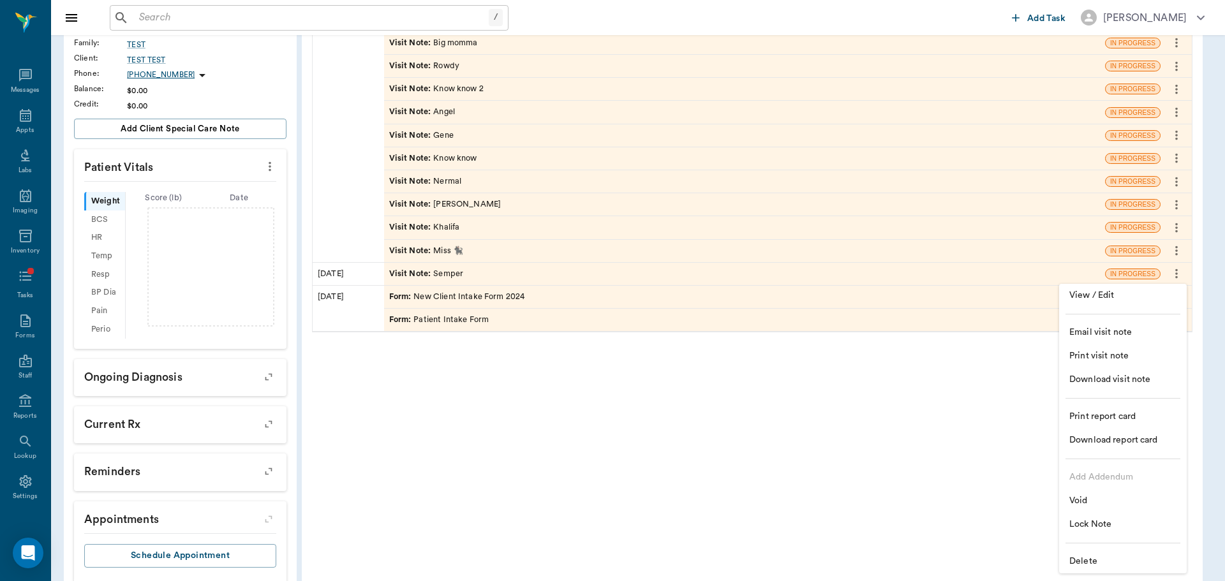
click at [1093, 561] on span "Delete" at bounding box center [1122, 561] width 107 height 13
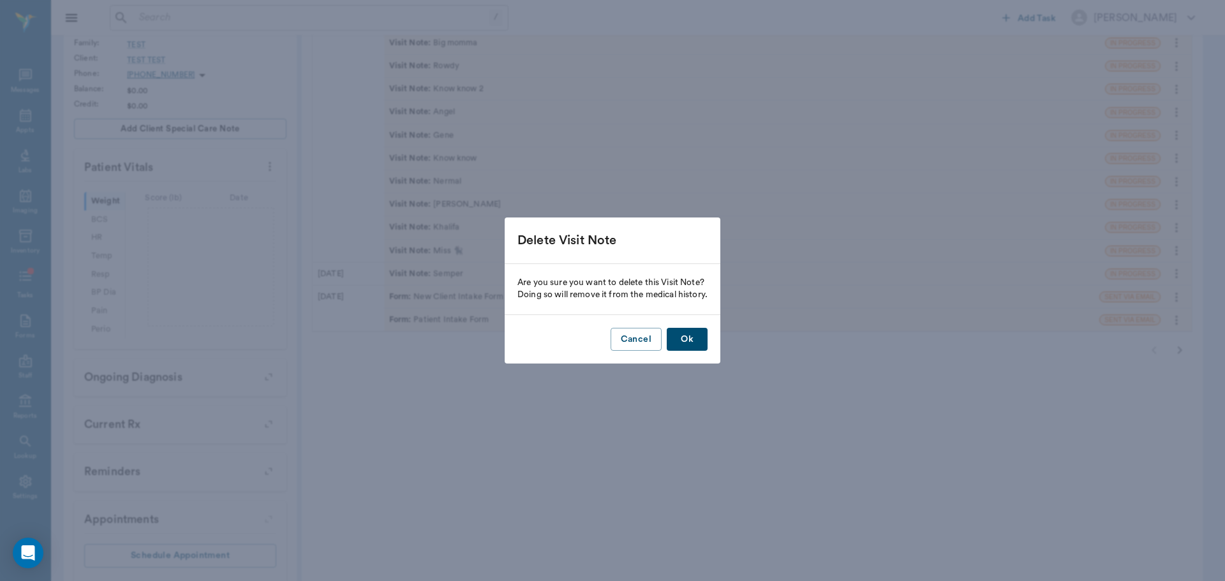
click at [698, 339] on button "Ok" at bounding box center [687, 340] width 41 height 24
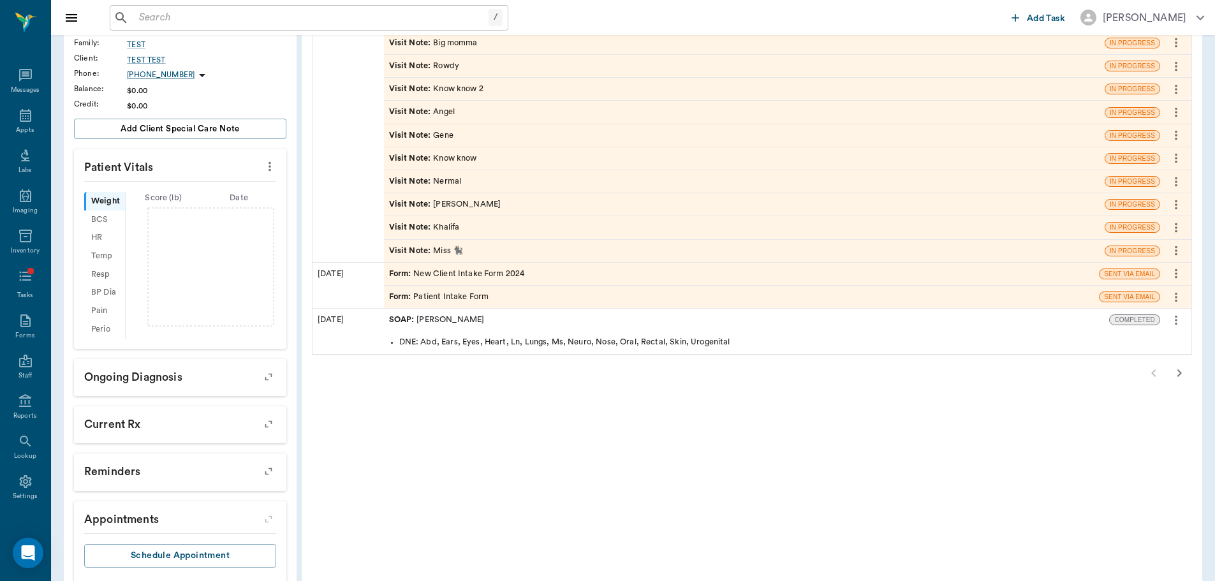
click at [1170, 245] on icon "more" at bounding box center [1176, 250] width 14 height 15
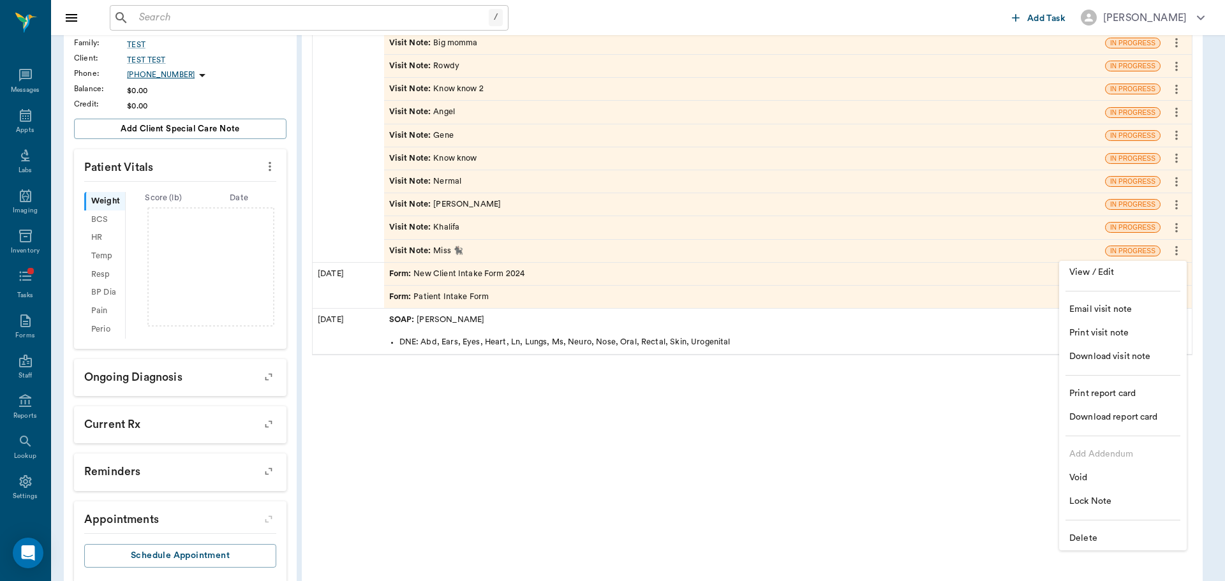
click at [1088, 547] on li "Delete" at bounding box center [1123, 539] width 128 height 24
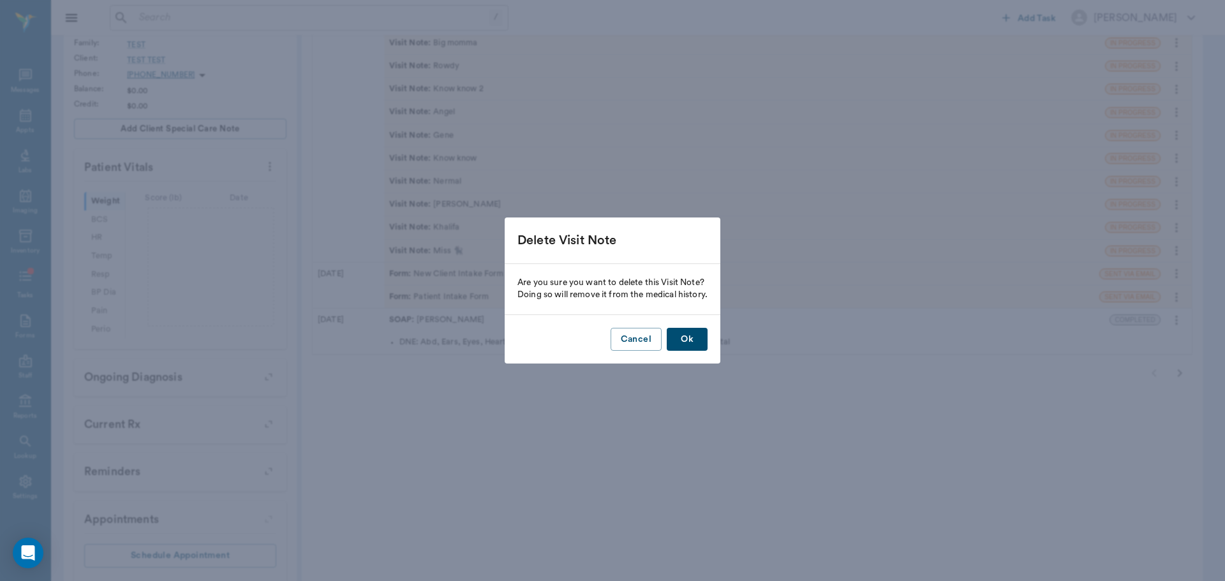
click at [689, 334] on button "Ok" at bounding box center [687, 340] width 41 height 24
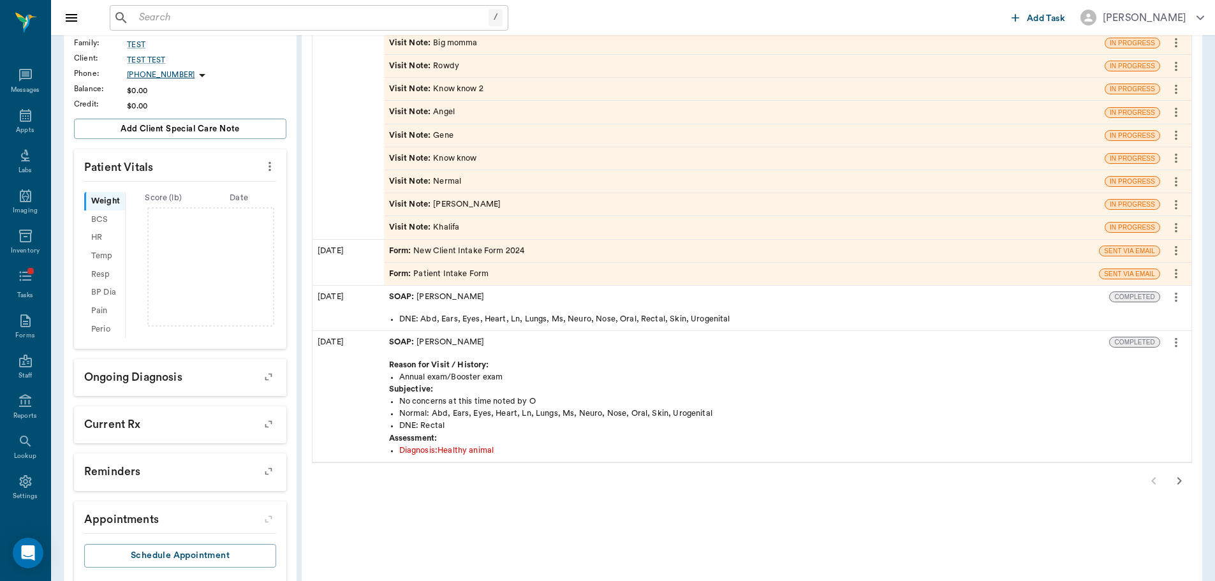
click at [1172, 227] on icon "more" at bounding box center [1176, 227] width 14 height 15
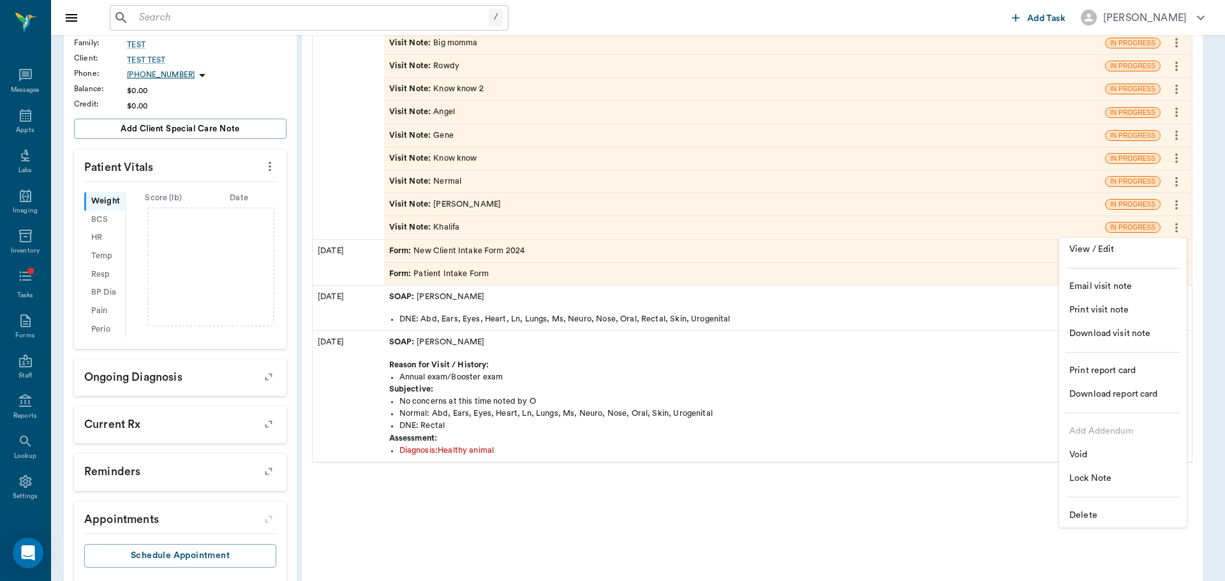
click at [1074, 512] on span "Delete" at bounding box center [1122, 515] width 107 height 13
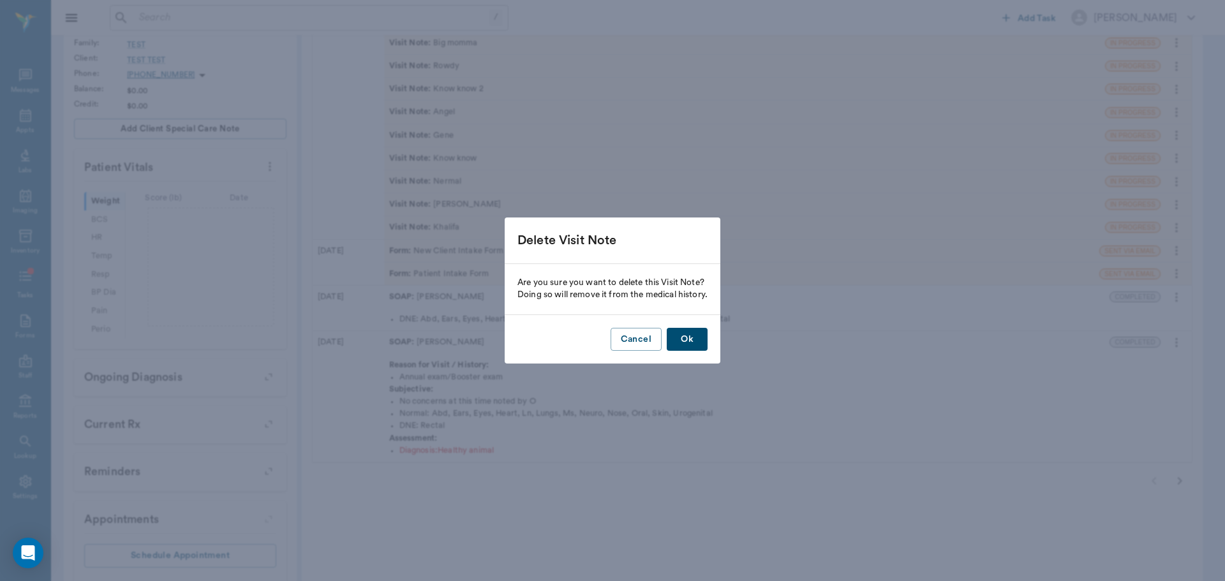
click at [700, 345] on button "Ok" at bounding box center [687, 340] width 41 height 24
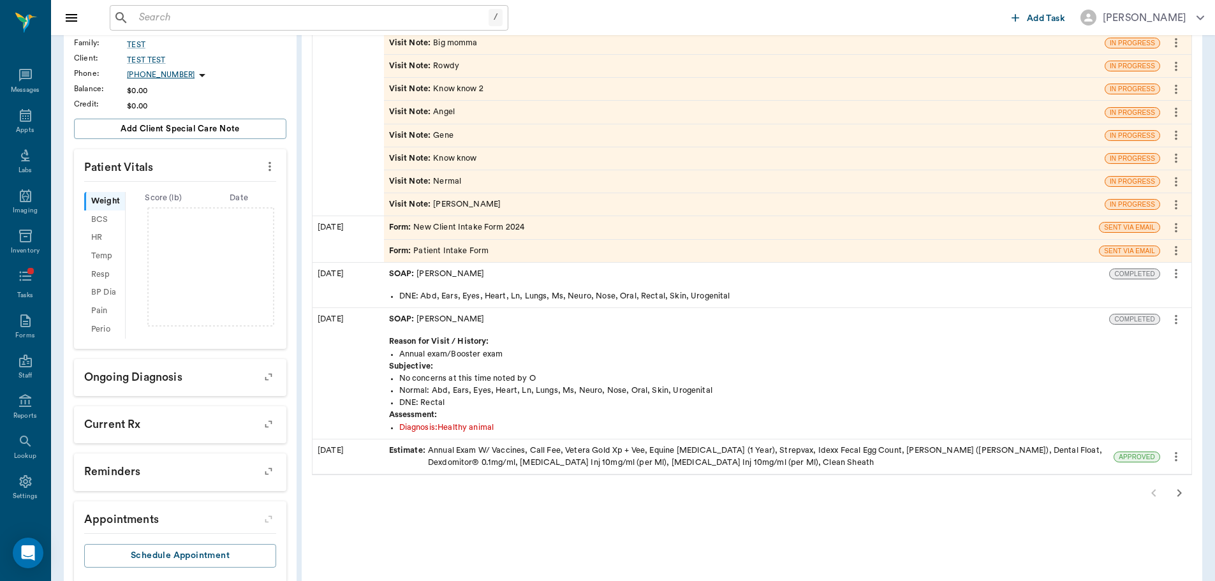
click at [1178, 202] on icon "more" at bounding box center [1176, 204] width 14 height 15
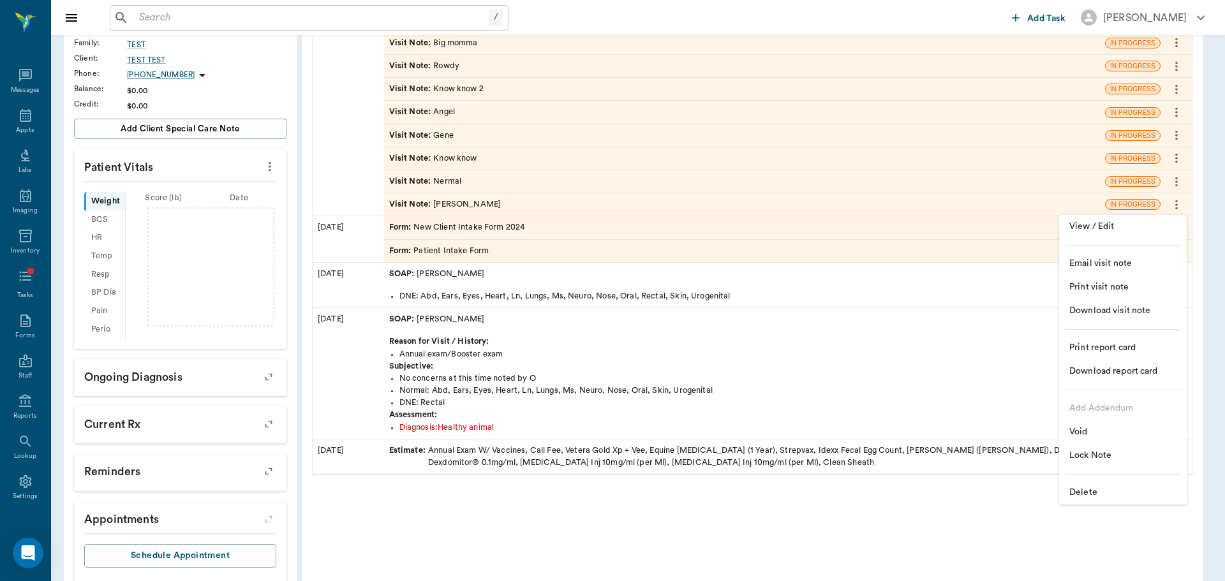
click at [1080, 492] on span "Delete" at bounding box center [1122, 492] width 107 height 13
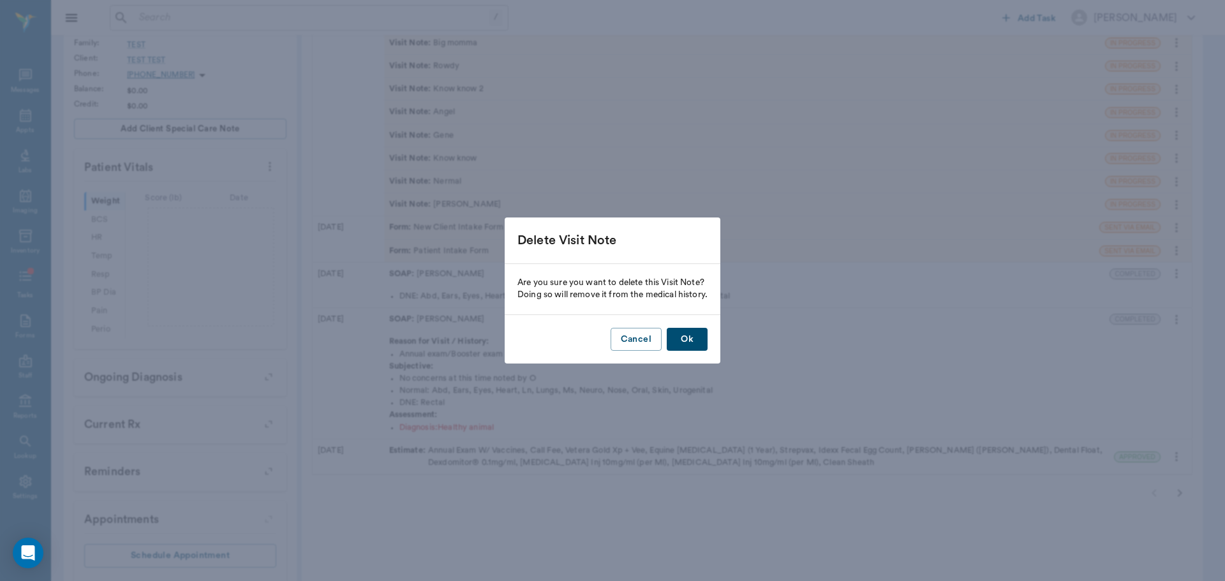
click at [698, 339] on button "Ok" at bounding box center [687, 340] width 41 height 24
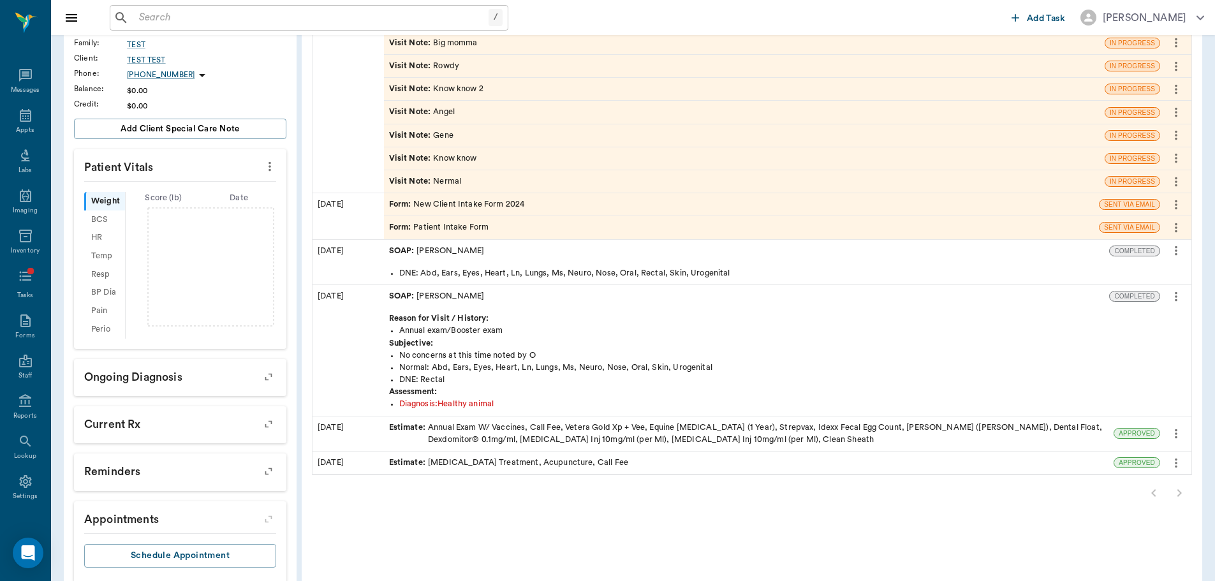
click at [1181, 202] on icon "more" at bounding box center [1176, 204] width 14 height 15
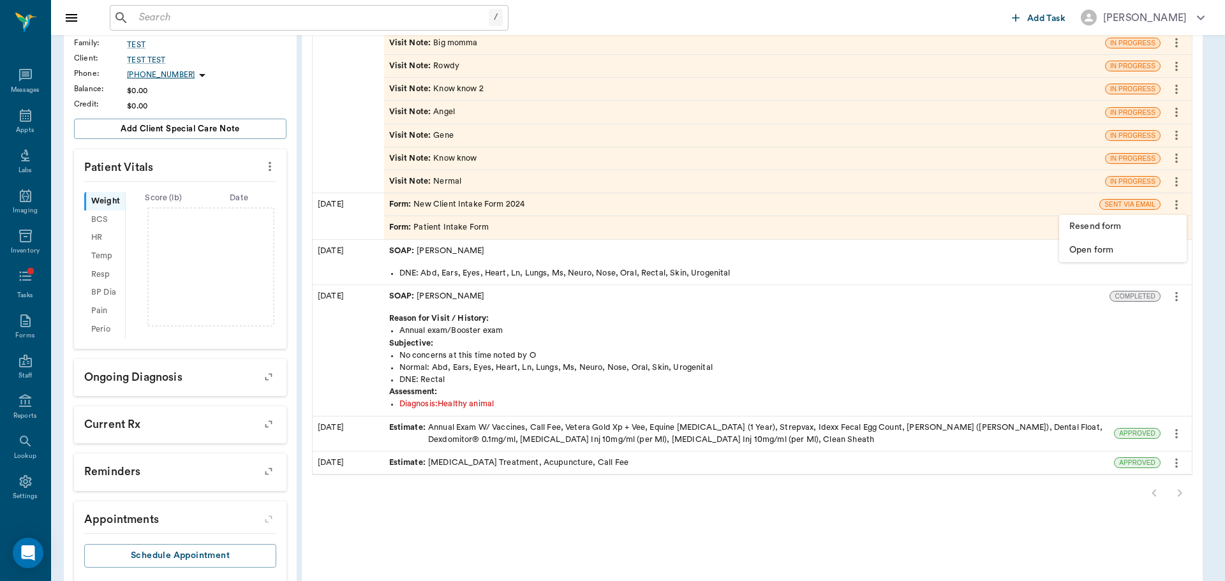
click at [1003, 210] on div at bounding box center [612, 290] width 1225 height 581
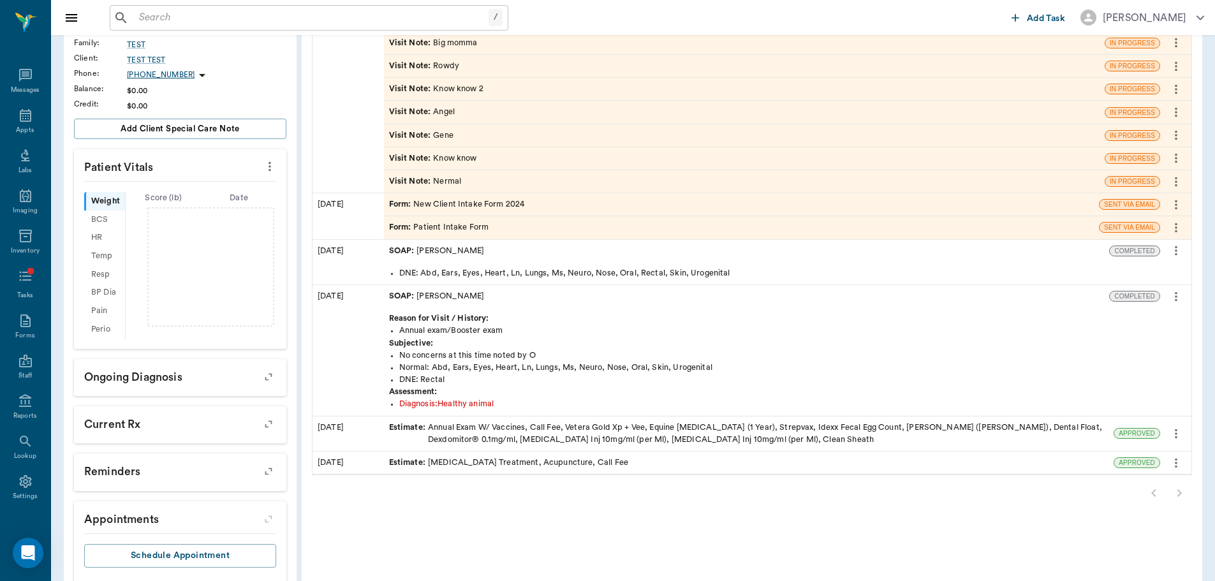
click at [1183, 205] on icon "more" at bounding box center [1176, 204] width 14 height 15
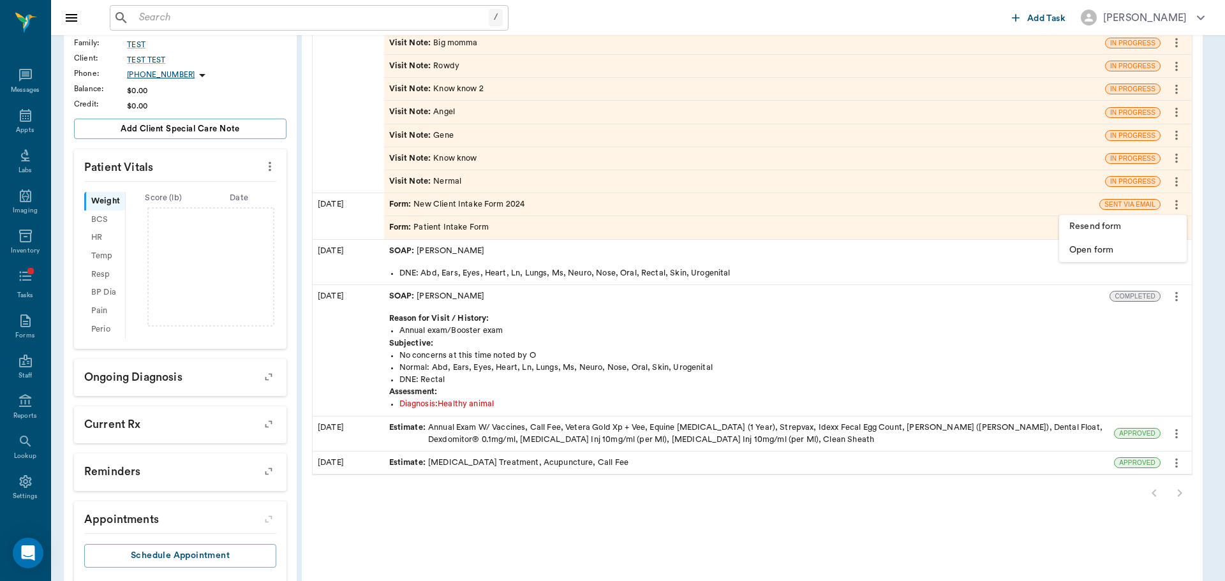
click at [1069, 188] on div at bounding box center [612, 290] width 1225 height 581
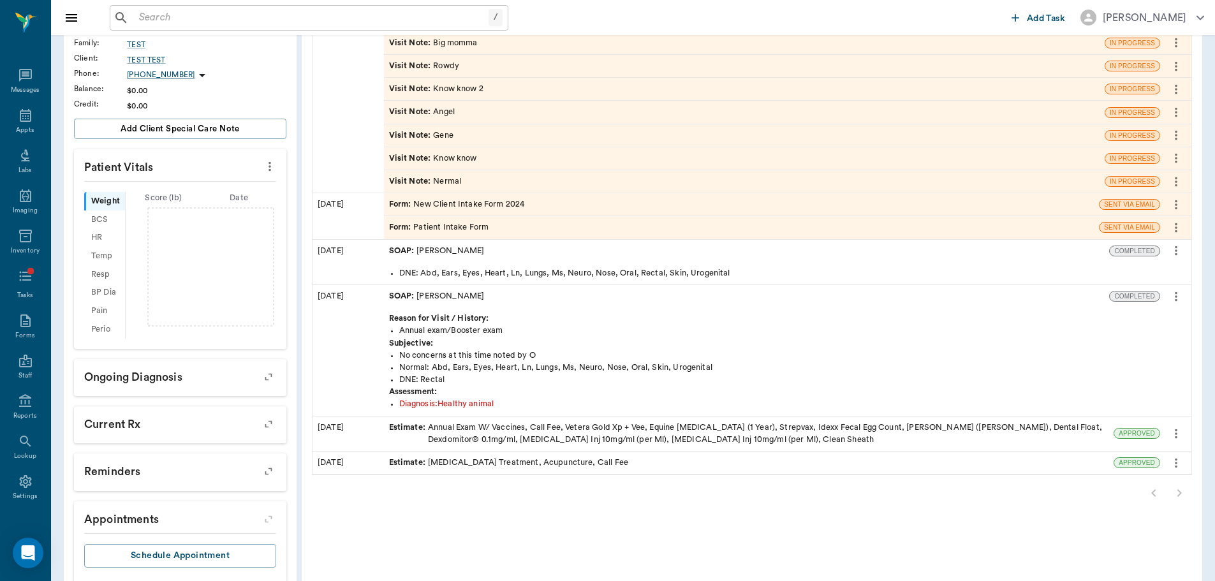
click at [1183, 182] on button "more" at bounding box center [1176, 182] width 20 height 22
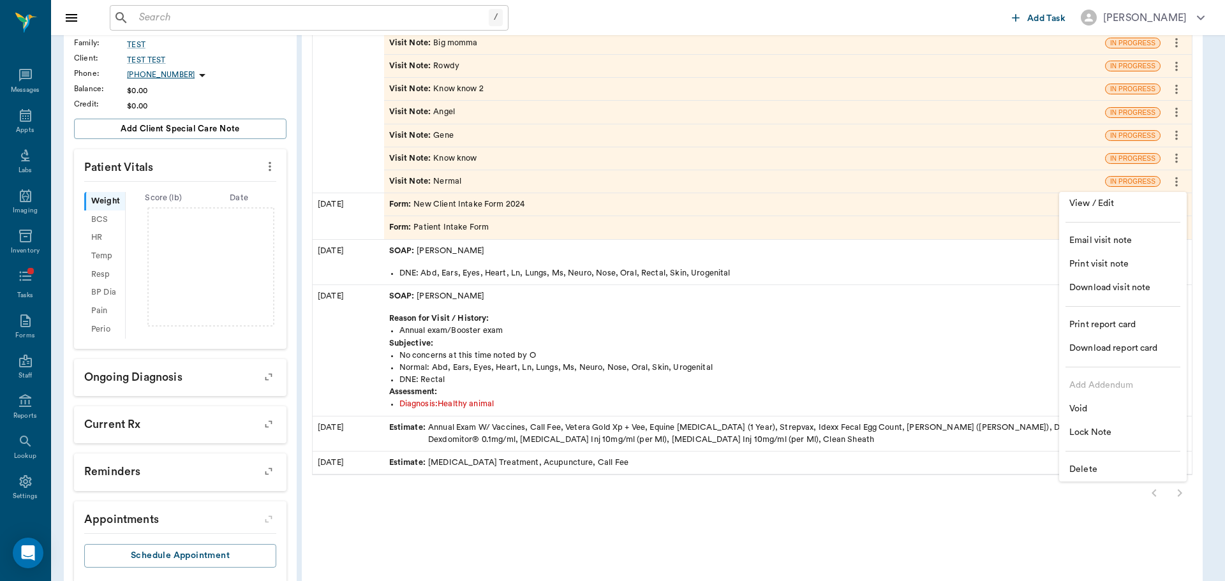
click at [1089, 471] on span "Delete" at bounding box center [1122, 469] width 107 height 13
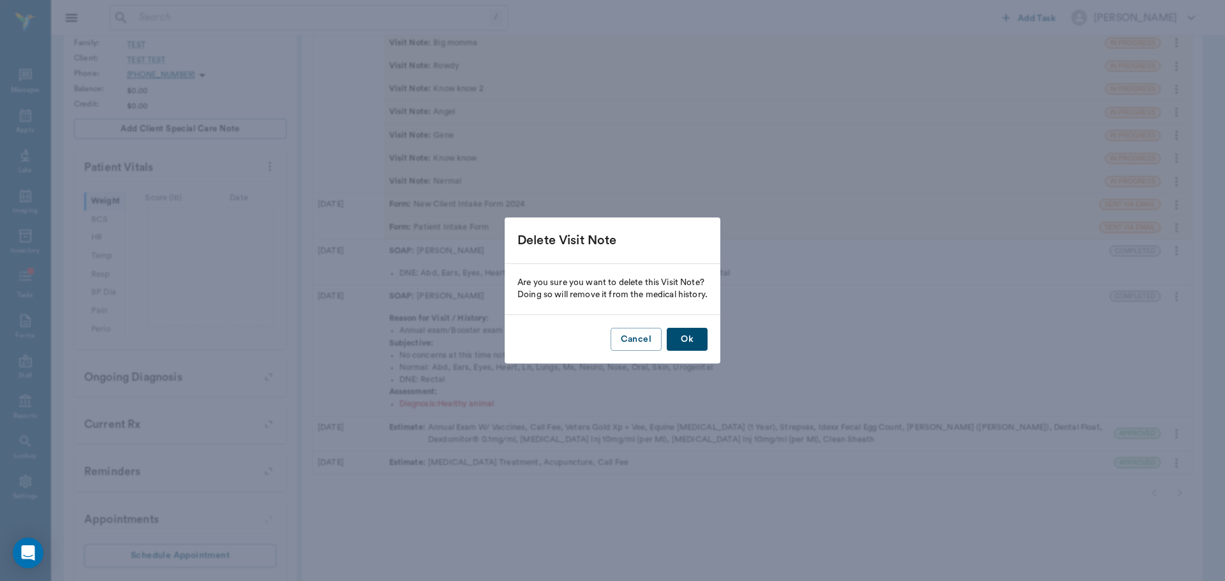
click at [698, 349] on button "Ok" at bounding box center [687, 340] width 41 height 24
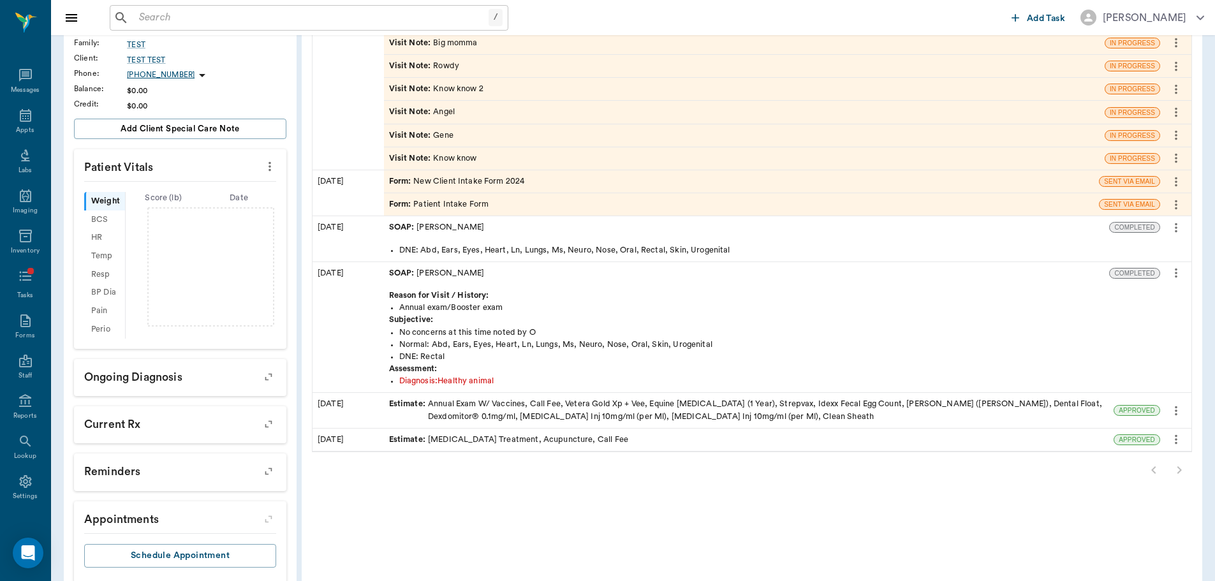
click at [1176, 159] on icon "more" at bounding box center [1176, 159] width 3 height 10
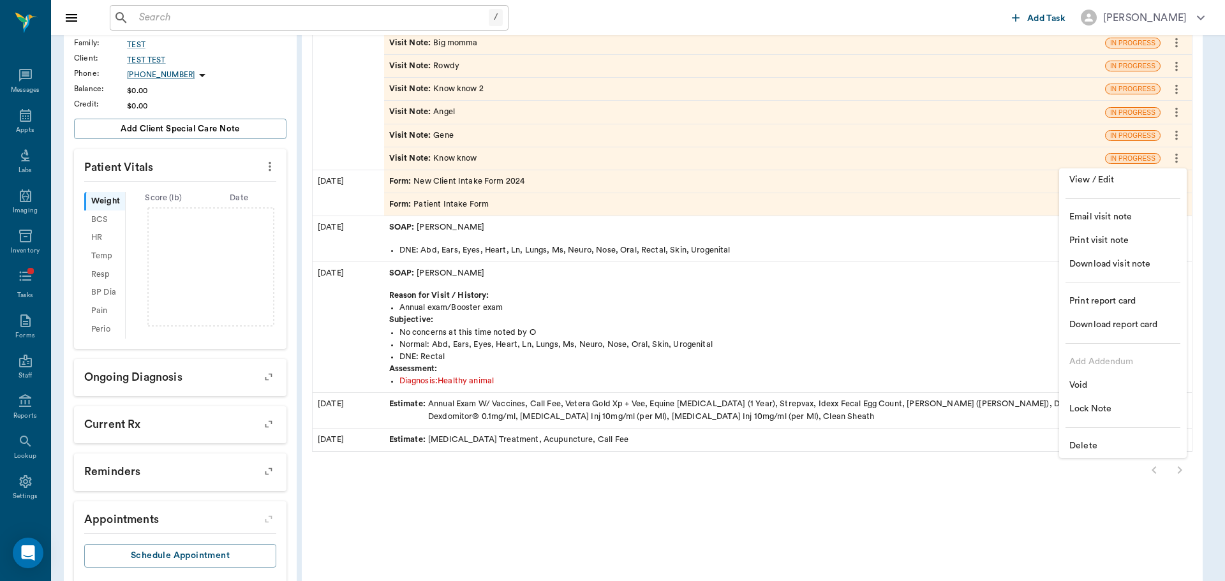
click at [1090, 445] on span "Delete" at bounding box center [1122, 445] width 107 height 13
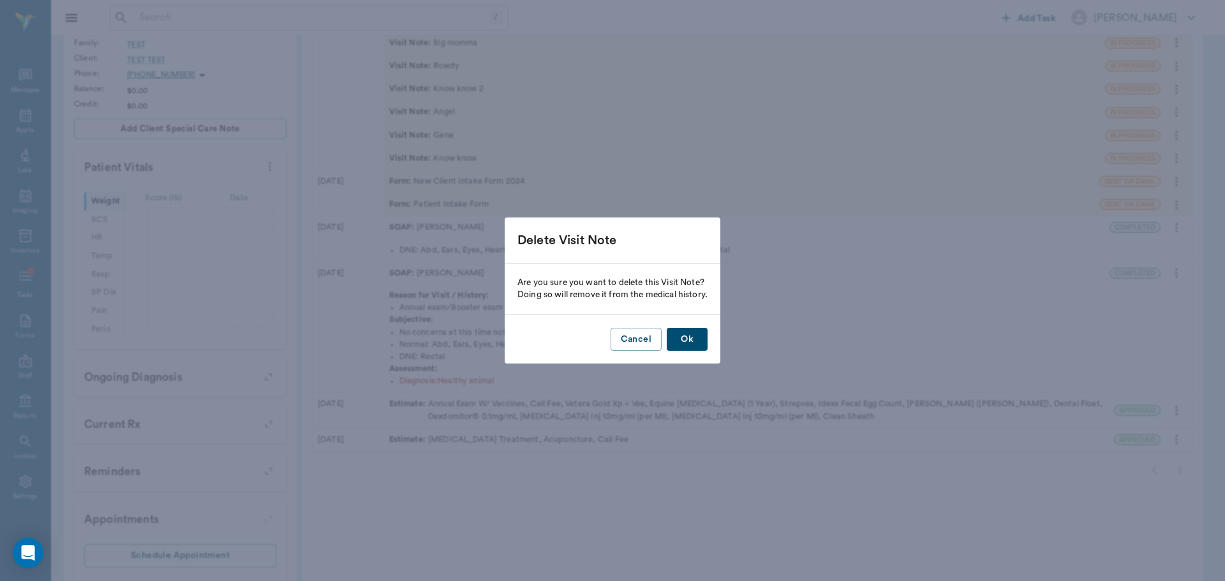
click at [674, 336] on button "Ok" at bounding box center [687, 340] width 41 height 24
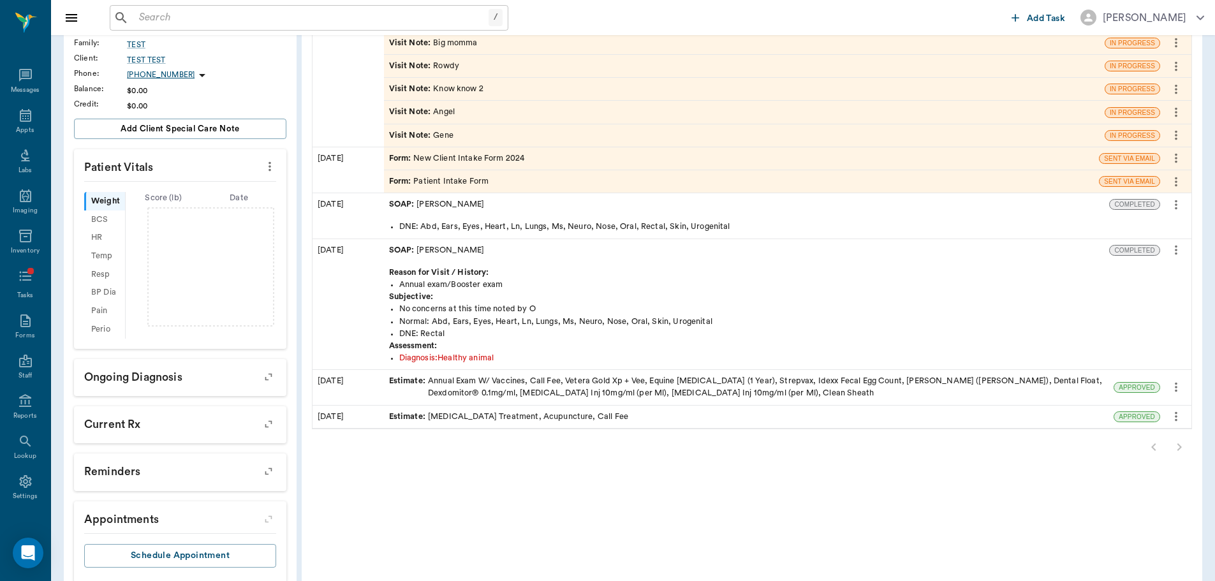
click at [1170, 127] on button "more" at bounding box center [1176, 135] width 20 height 22
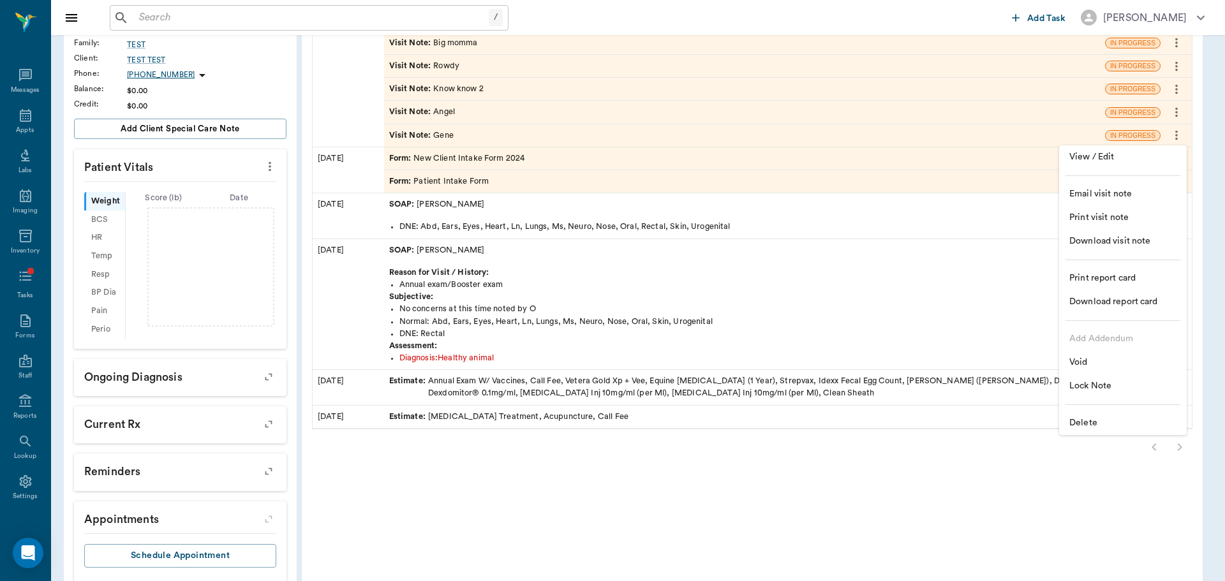
click at [1097, 426] on span "Delete" at bounding box center [1122, 423] width 107 height 13
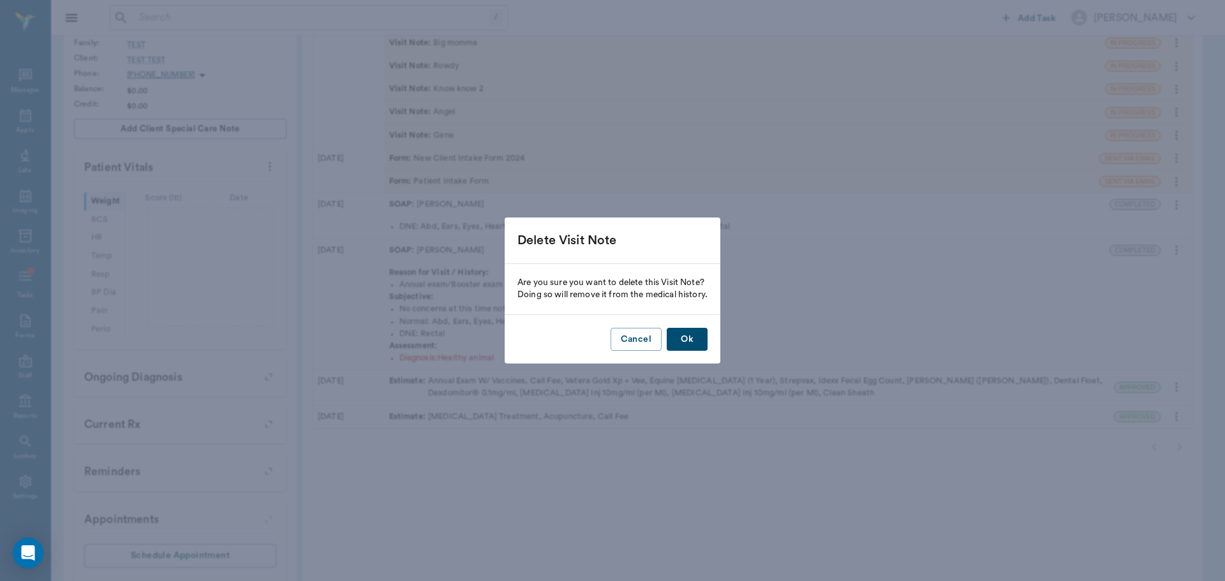
click at [686, 325] on div "Cancel Ok" at bounding box center [613, 339] width 216 height 49
click at [680, 350] on button "Ok" at bounding box center [687, 340] width 41 height 24
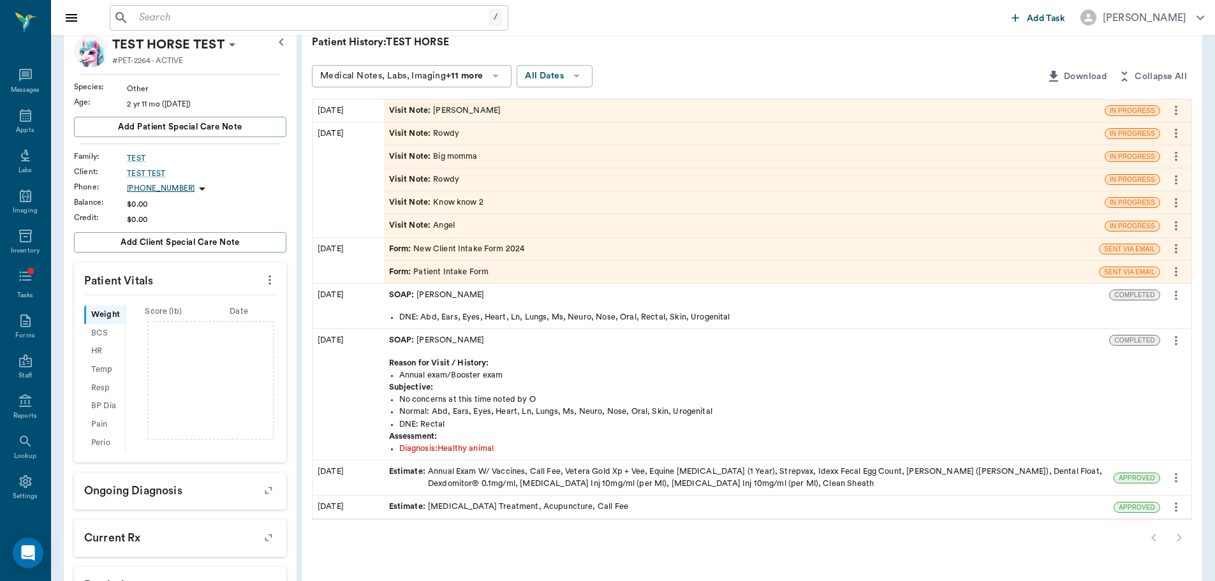
scroll to position [0, 0]
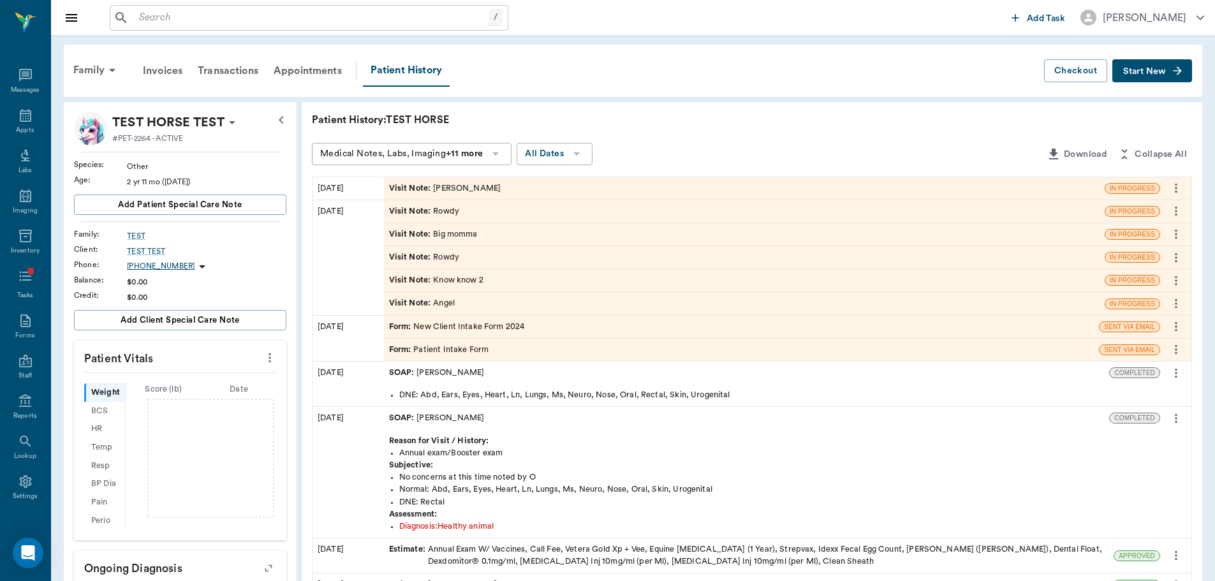
click at [1177, 303] on icon "more" at bounding box center [1176, 303] width 14 height 15
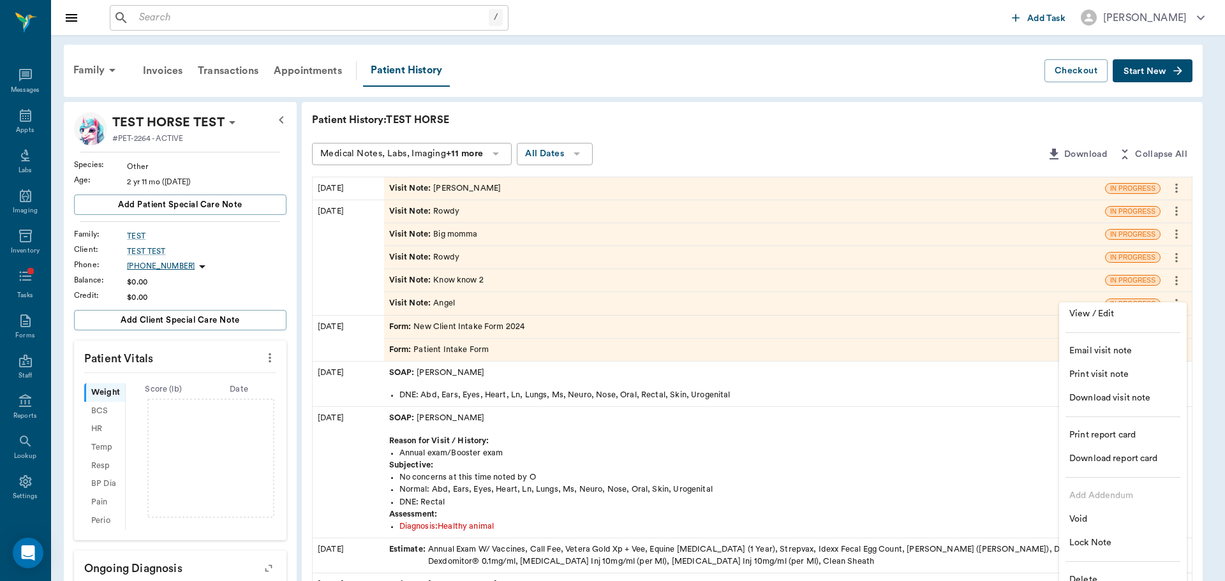
click at [1102, 570] on li "Delete" at bounding box center [1123, 580] width 128 height 24
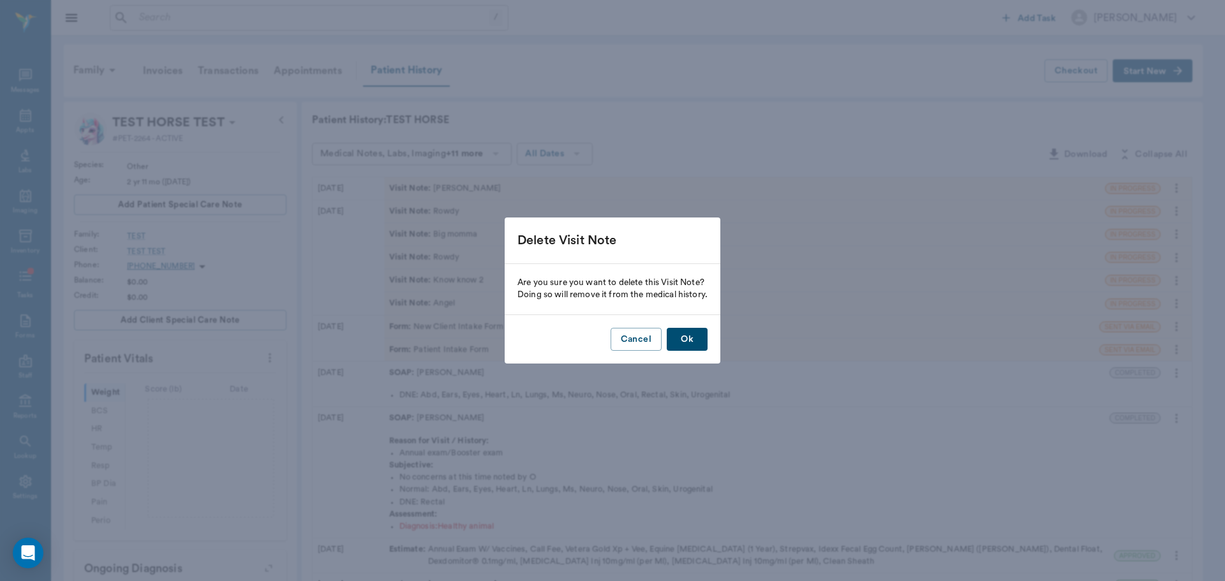
click at [702, 336] on button "Ok" at bounding box center [687, 340] width 41 height 24
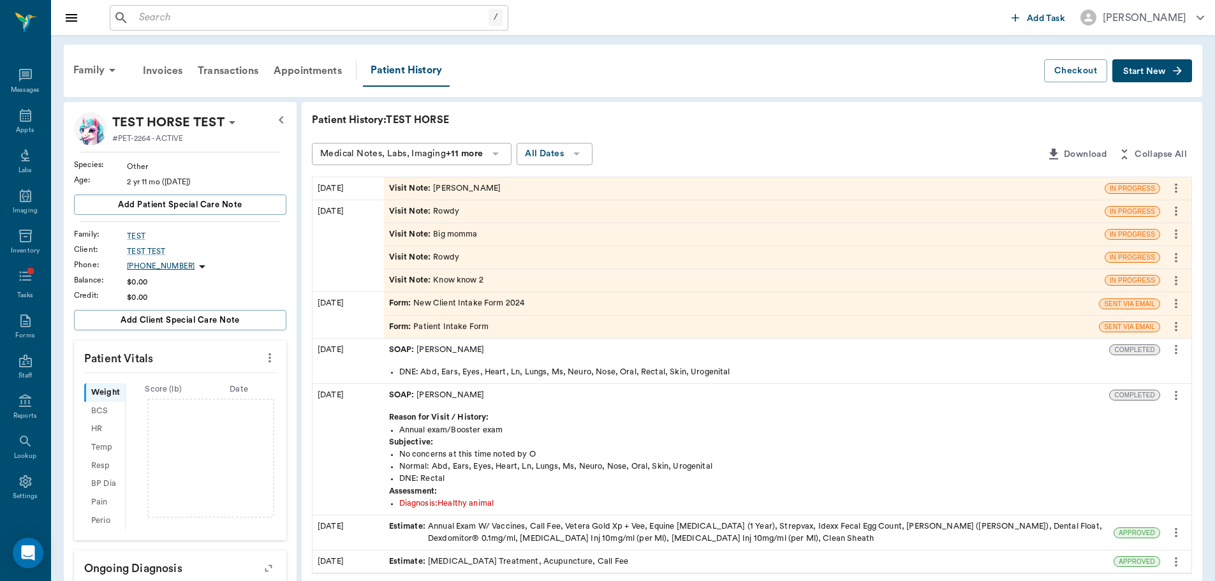
click at [1177, 282] on icon "more" at bounding box center [1176, 280] width 14 height 15
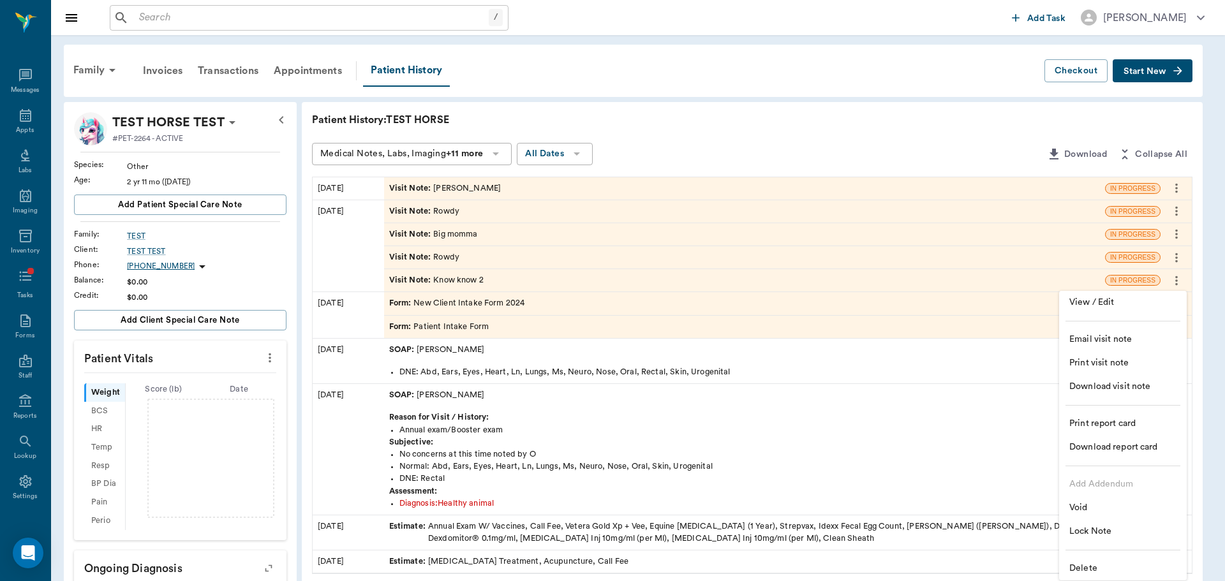
click at [1086, 563] on span "Delete" at bounding box center [1122, 568] width 107 height 13
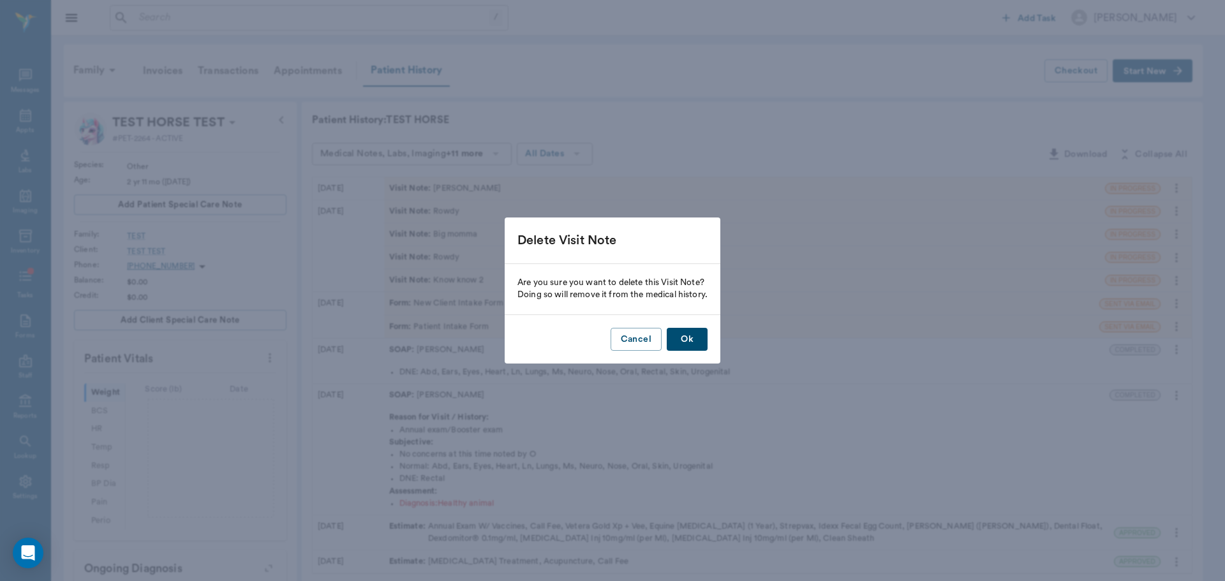
click at [679, 334] on button "Ok" at bounding box center [687, 340] width 41 height 24
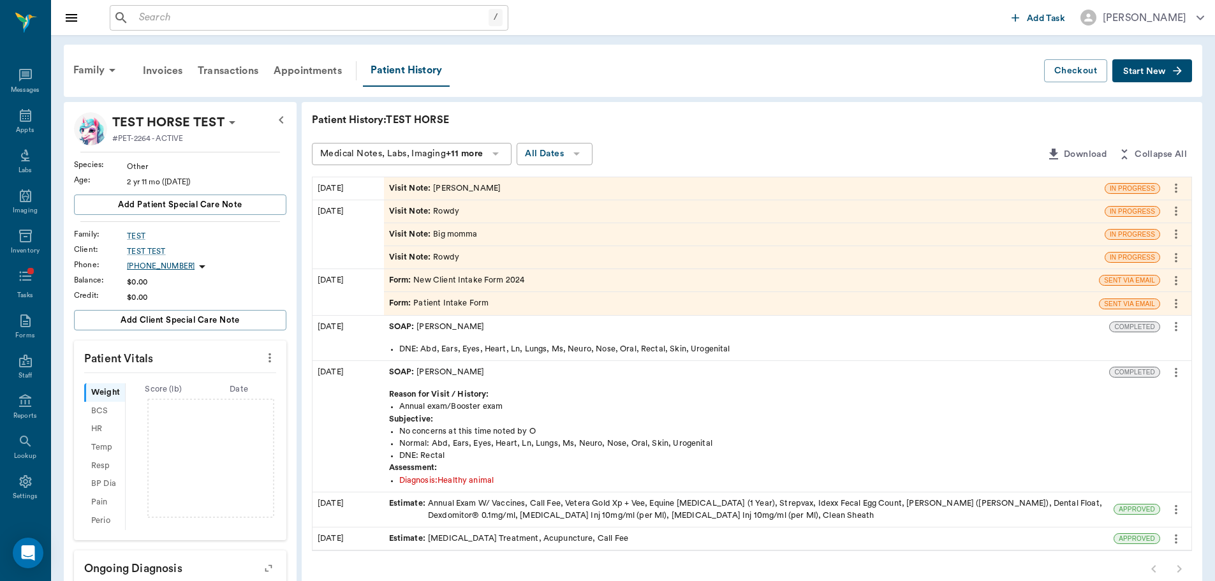
click at [1177, 283] on icon "more" at bounding box center [1176, 280] width 14 height 15
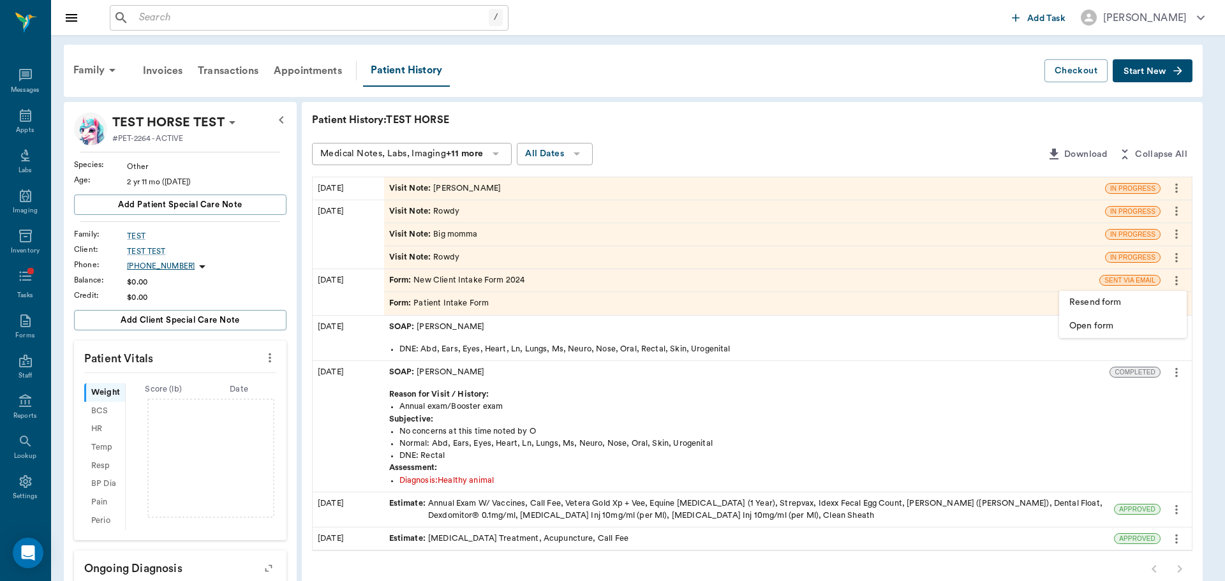
click at [912, 271] on div at bounding box center [612, 290] width 1225 height 581
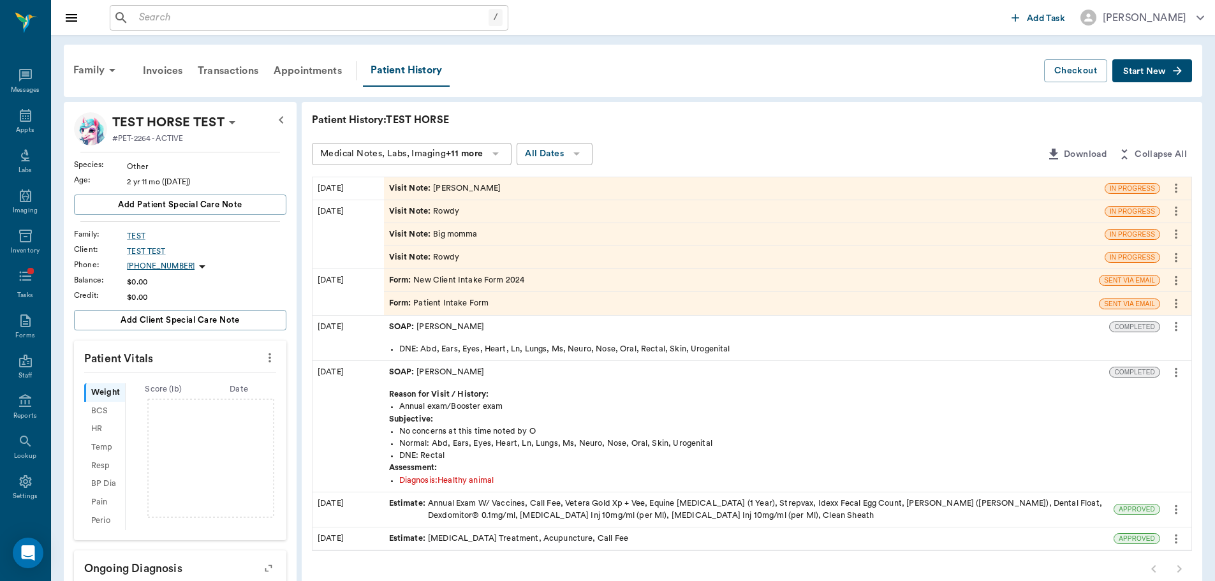
click at [1177, 252] on icon "more" at bounding box center [1176, 257] width 14 height 15
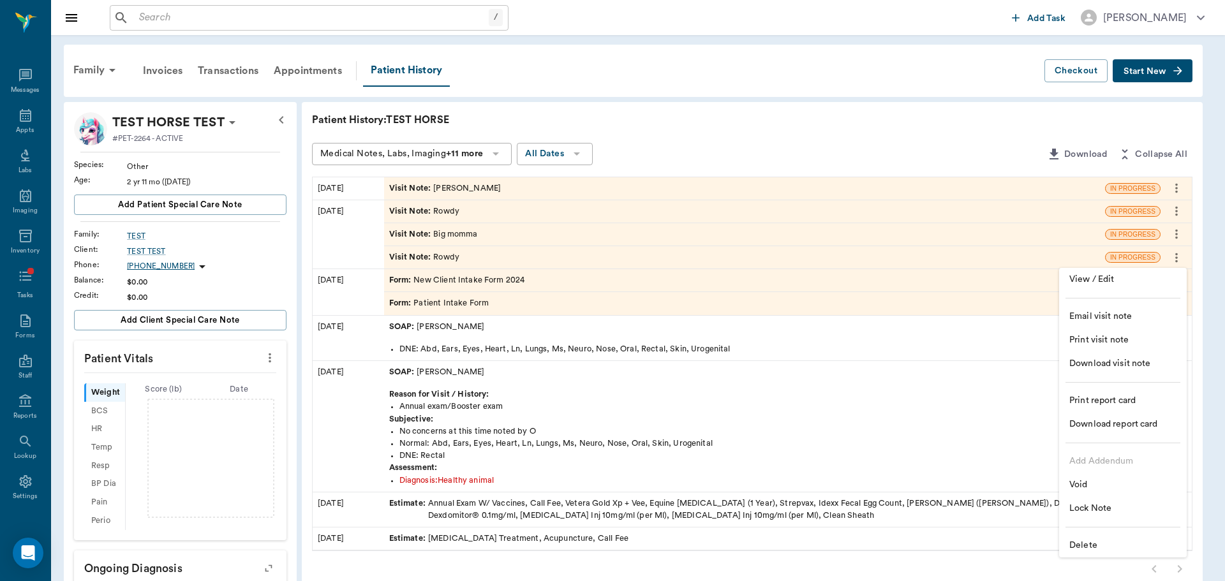
click at [1079, 542] on span "Delete" at bounding box center [1122, 545] width 107 height 13
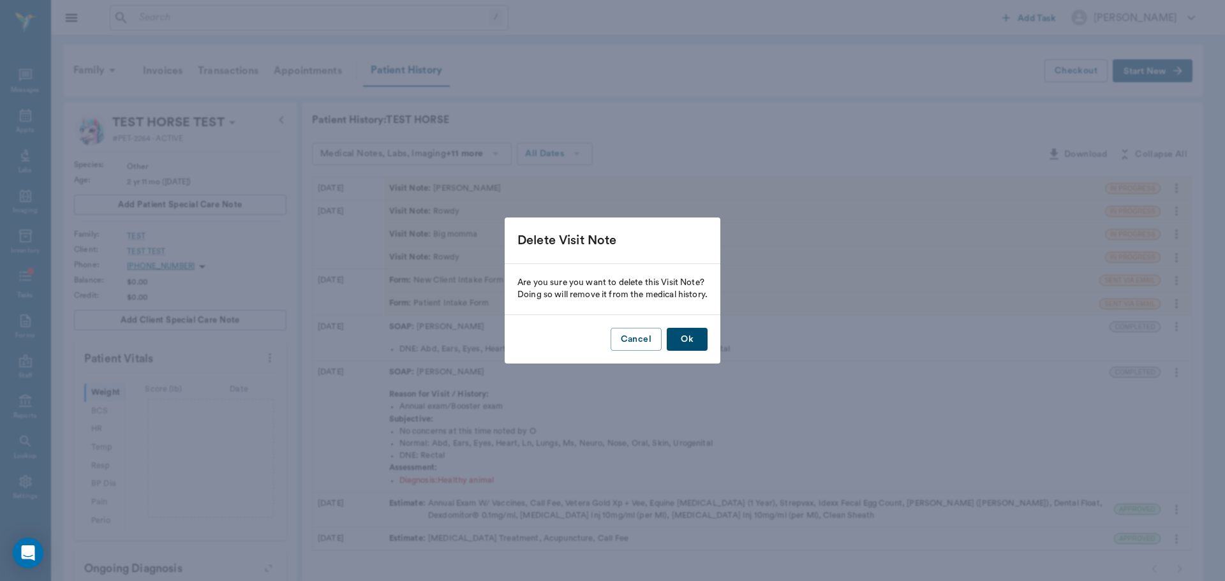
click at [686, 342] on button "Ok" at bounding box center [687, 340] width 41 height 24
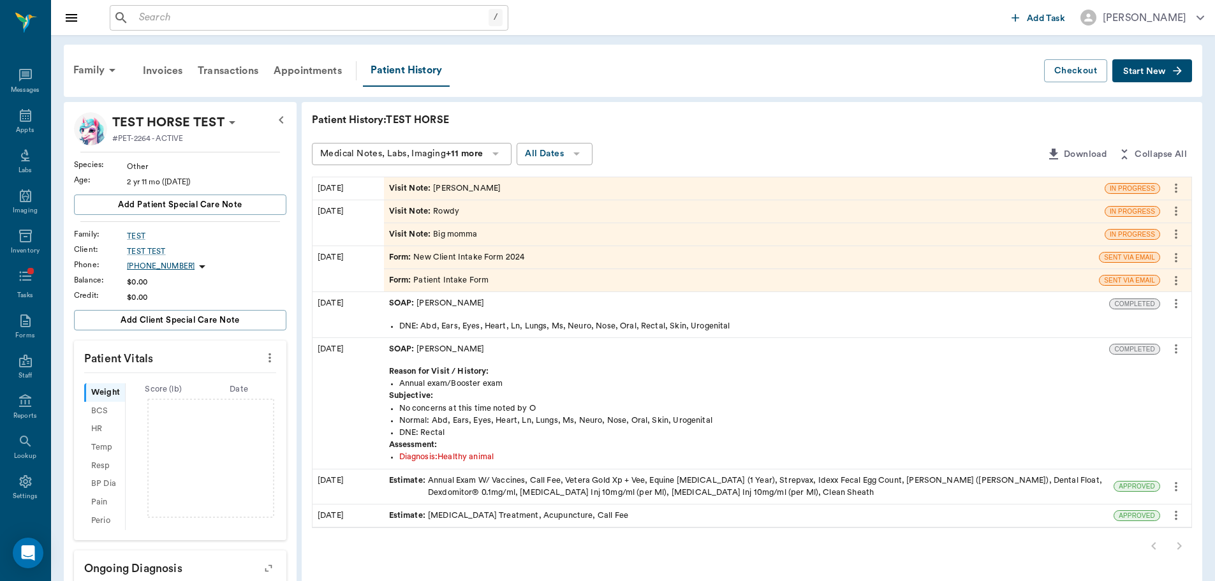
click at [1173, 252] on icon "more" at bounding box center [1176, 257] width 14 height 15
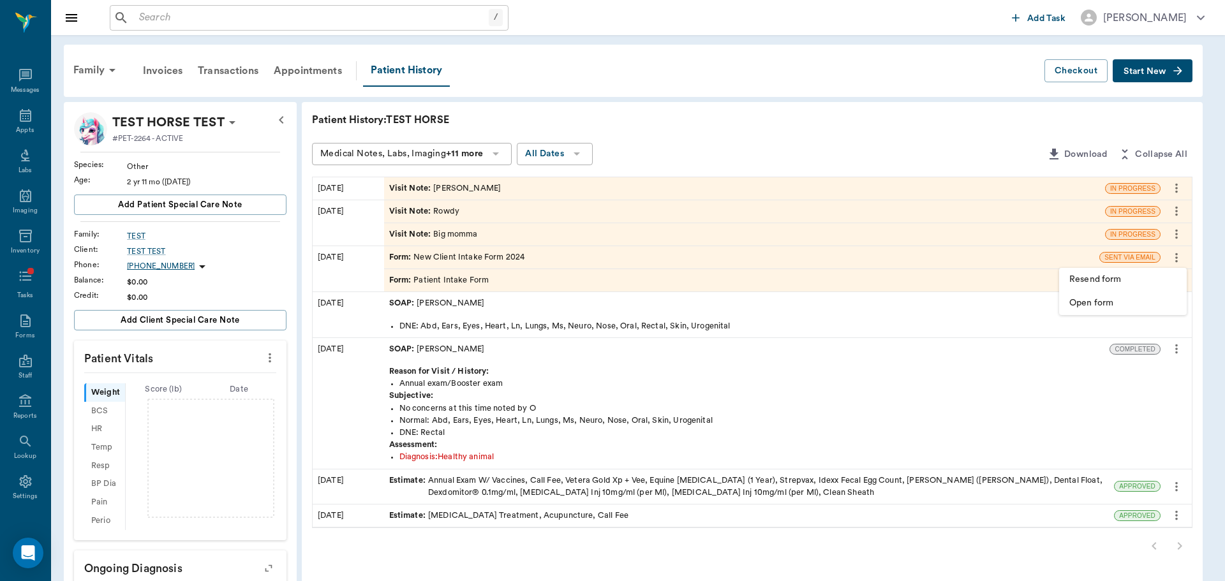
click at [1166, 245] on div at bounding box center [612, 290] width 1225 height 581
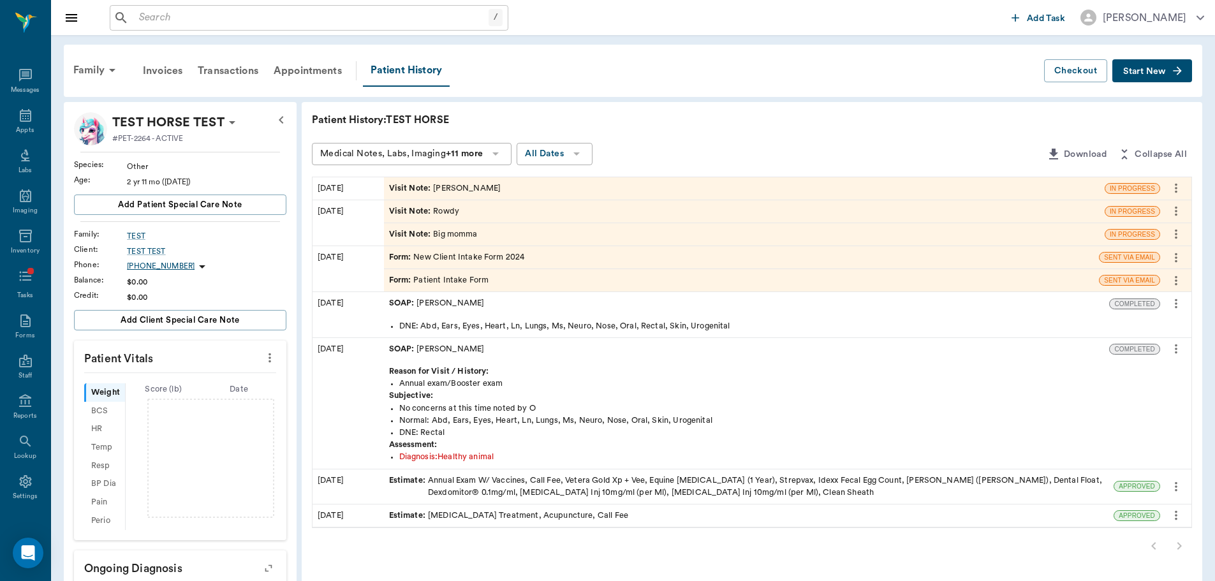
click at [1174, 233] on icon "more" at bounding box center [1176, 233] width 14 height 15
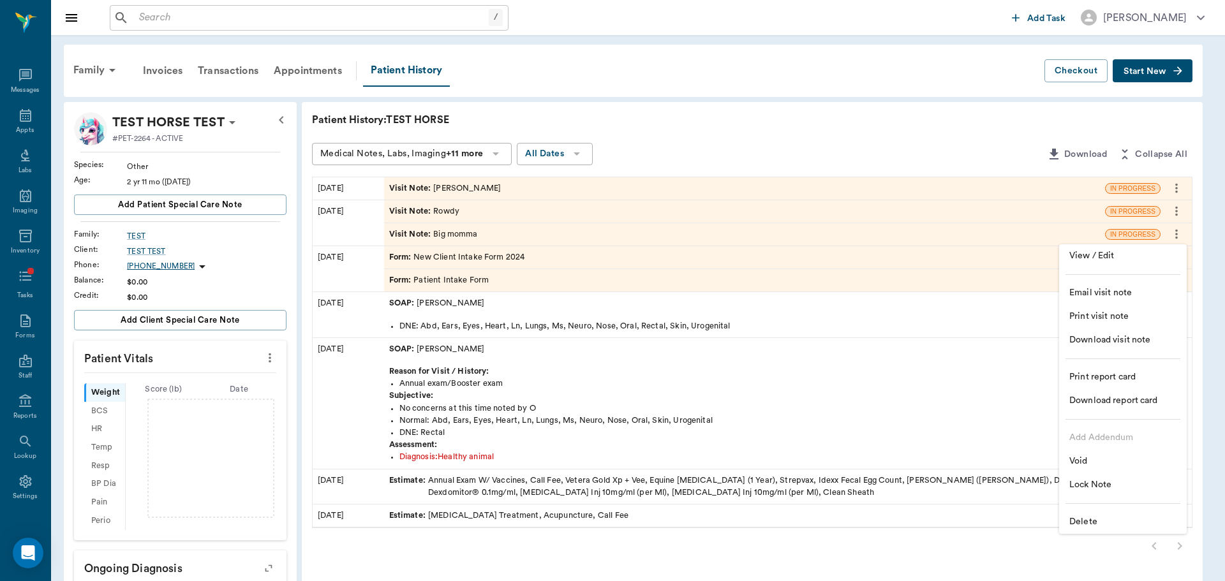
click at [1088, 524] on span "Delete" at bounding box center [1122, 521] width 107 height 13
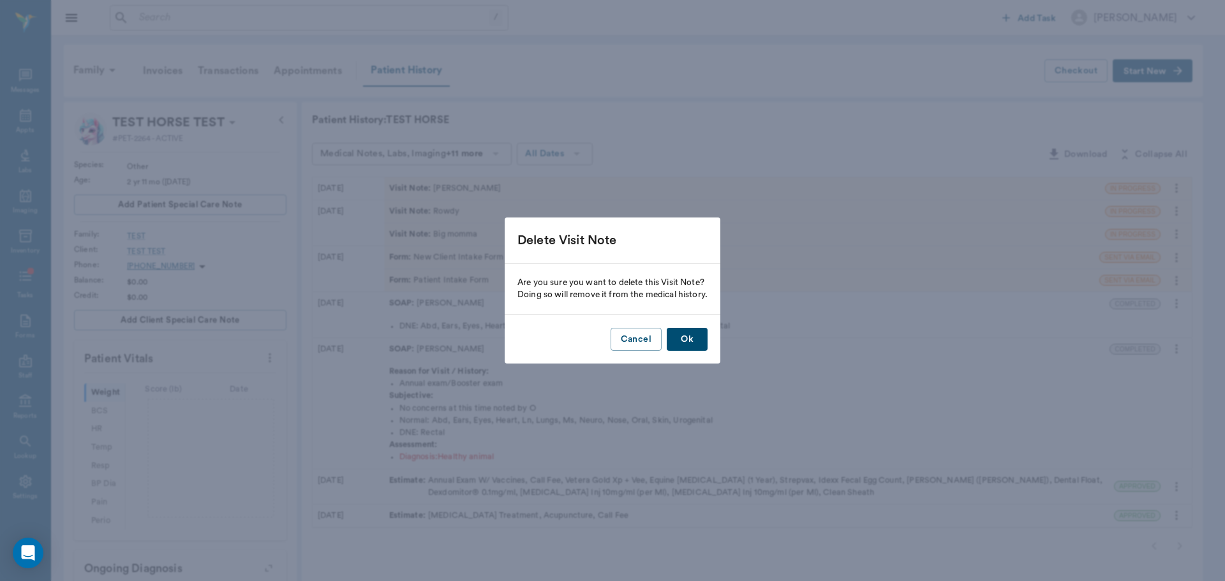
click at [705, 345] on button "Ok" at bounding box center [687, 340] width 41 height 24
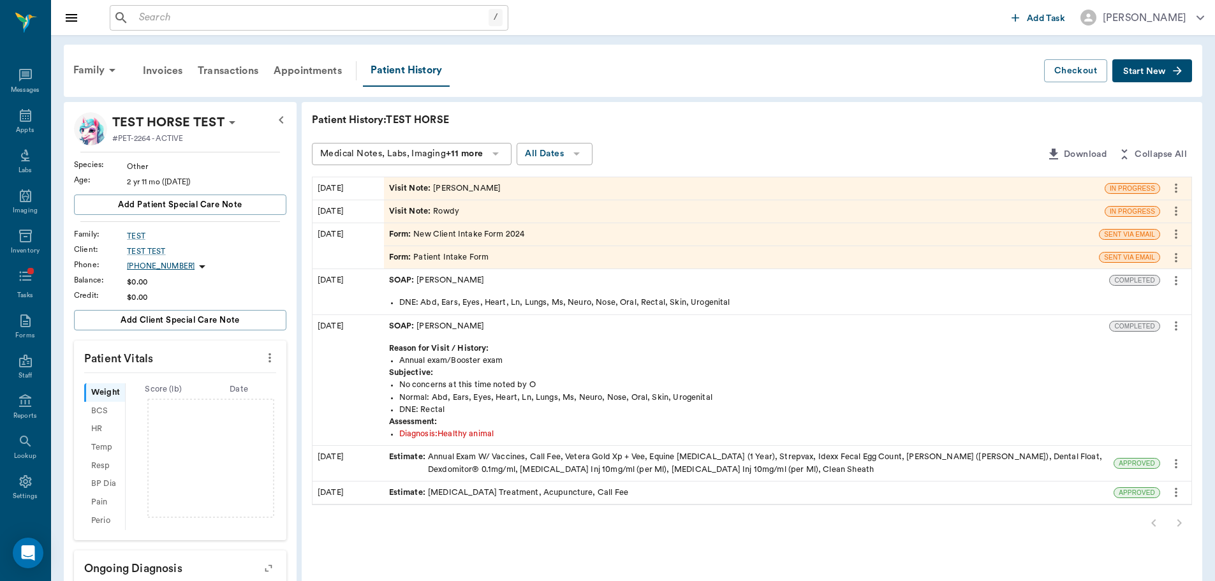
click at [1173, 209] on icon "more" at bounding box center [1176, 210] width 14 height 15
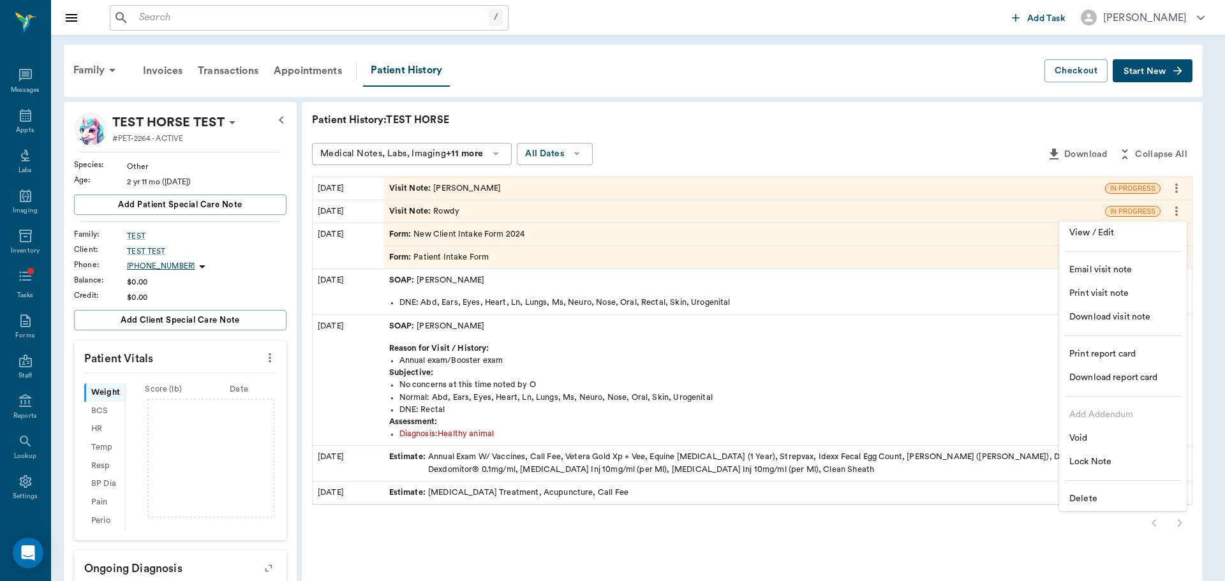
click at [1072, 496] on span "Delete" at bounding box center [1122, 498] width 107 height 13
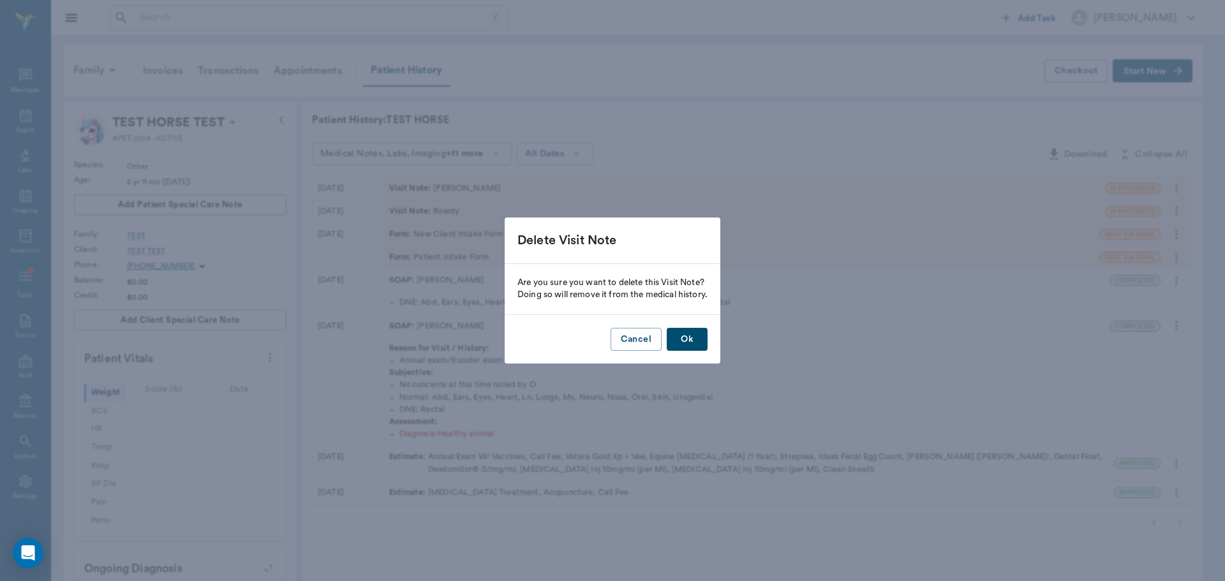
drag, startPoint x: 663, startPoint y: 345, endPoint x: 722, endPoint y: 337, distance: 59.8
click at [663, 345] on div "Cancel Ok" at bounding box center [613, 339] width 216 height 49
click at [722, 337] on div "Delete Visit Note Are you sure you want to delete this Visit Note? Doing so wil…" at bounding box center [612, 290] width 1225 height 581
click at [682, 349] on button "Ok" at bounding box center [687, 340] width 41 height 24
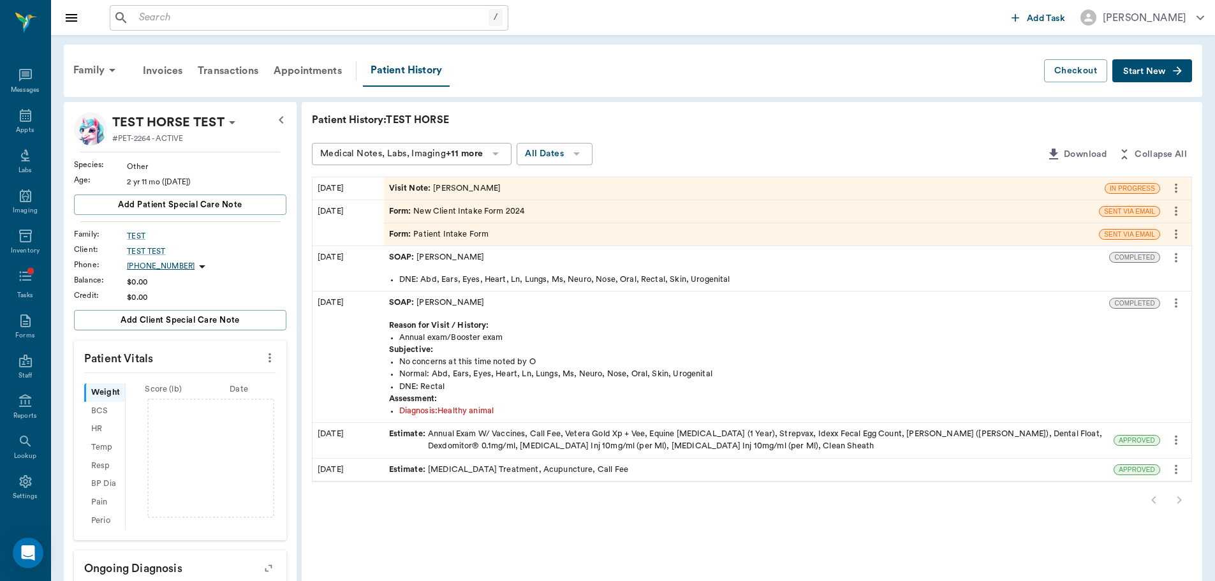
click at [1185, 71] on button "Start New" at bounding box center [1152, 71] width 80 height 24
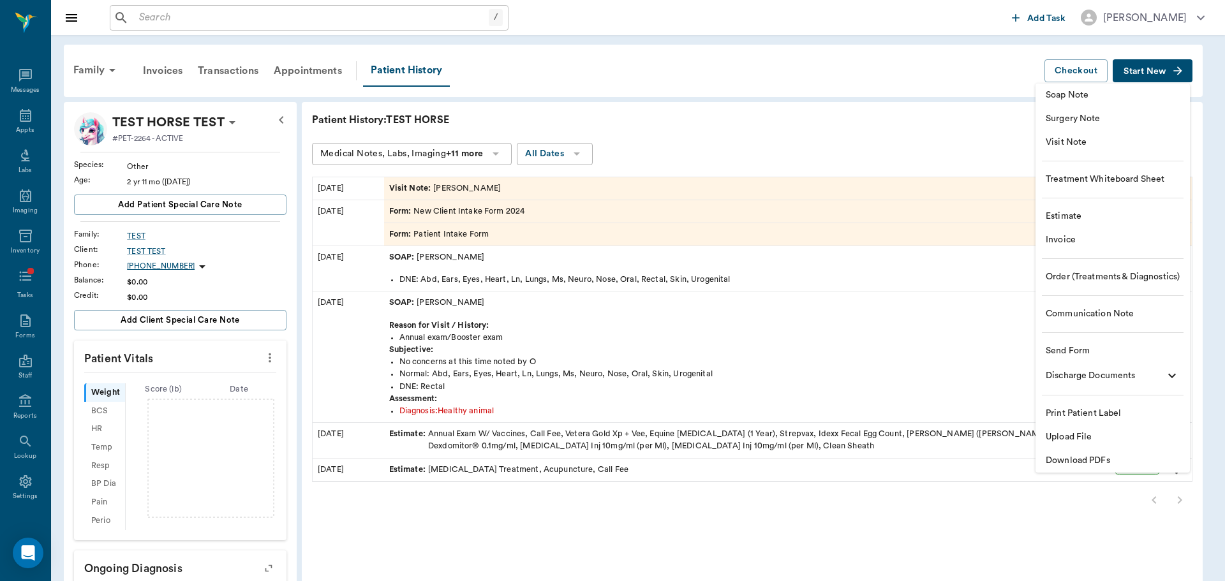
click at [1077, 147] on span "Visit Note" at bounding box center [1112, 142] width 134 height 13
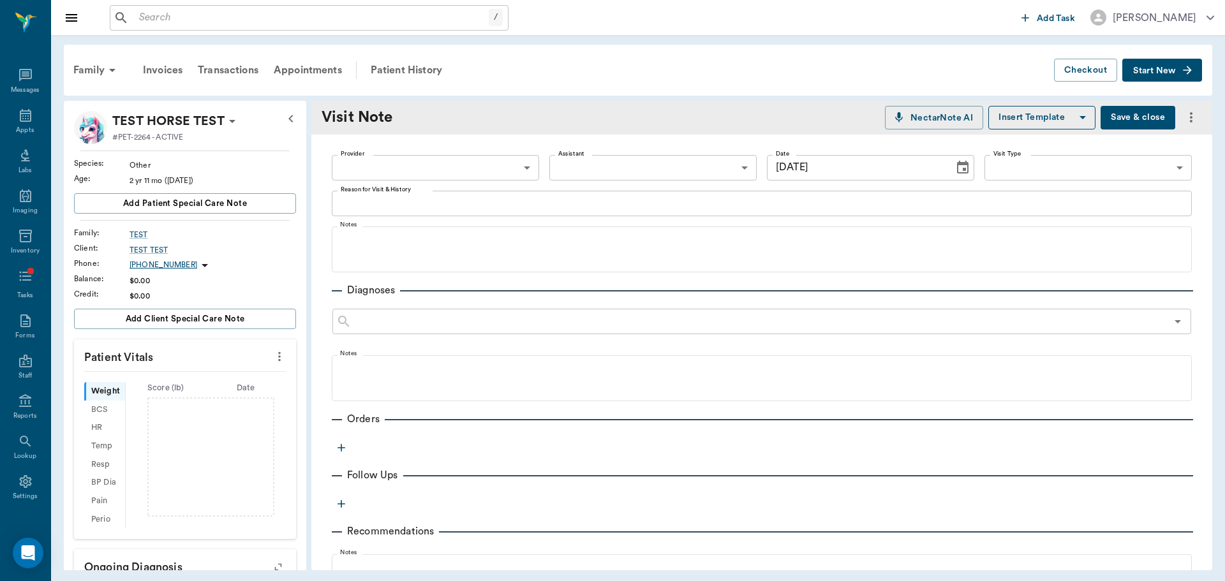
type input "[DATE]"
click at [439, 220] on div "Reason for Visit & History x Reason for Visit & History" at bounding box center [762, 206] width 860 height 31
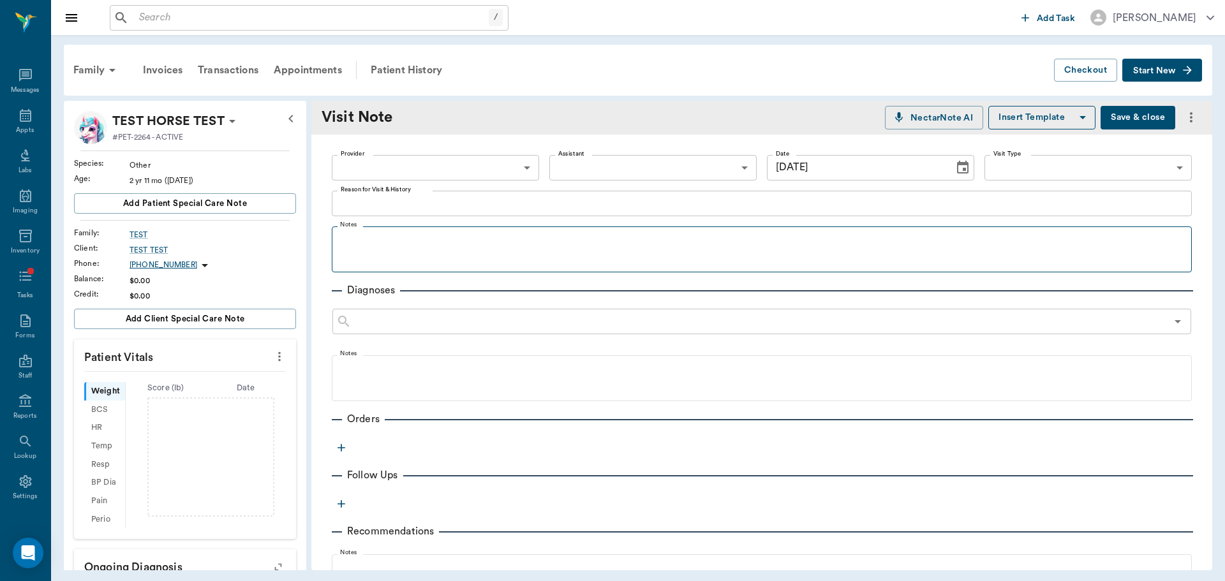
click at [436, 208] on textarea "Reason for Visit & History" at bounding box center [762, 203] width 842 height 15
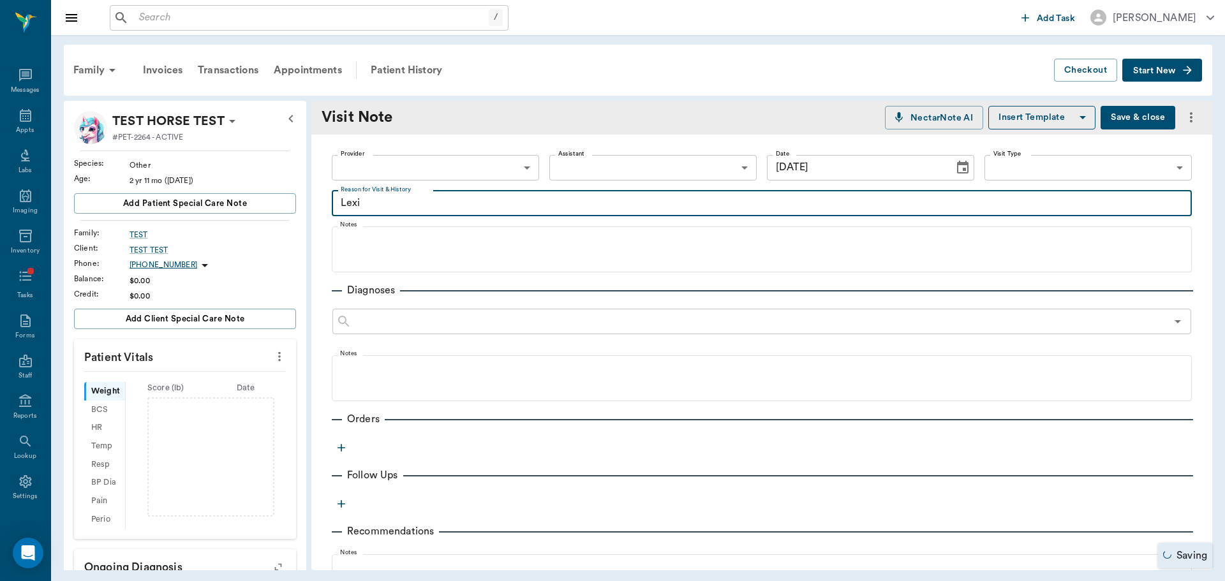
type textarea "Lexi"
click at [1130, 116] on button "Save & close" at bounding box center [1137, 118] width 75 height 24
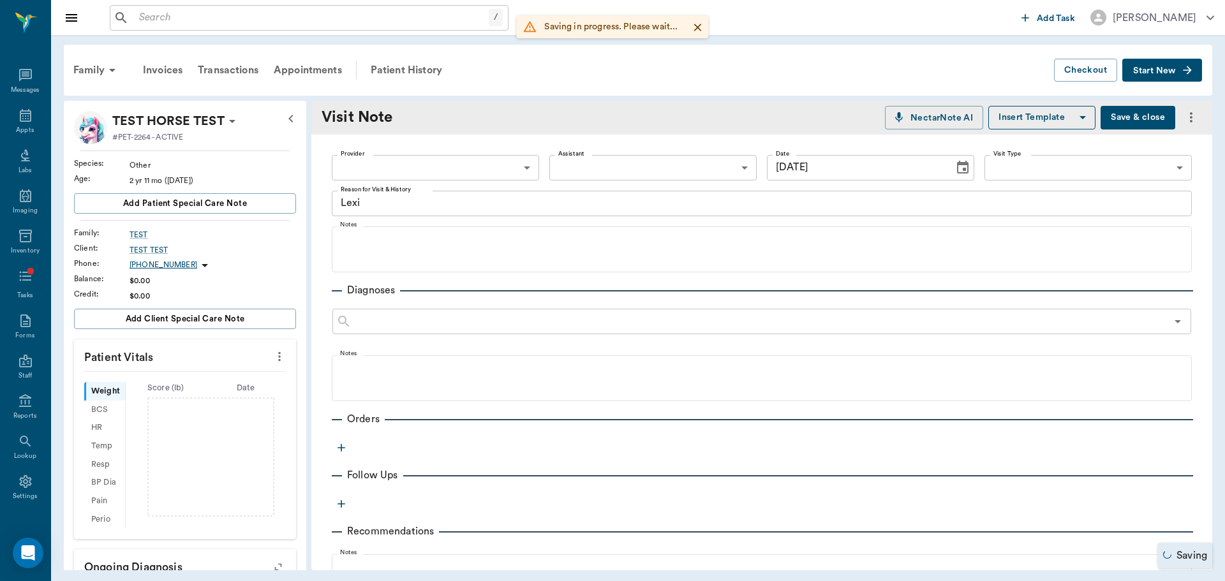
click at [1164, 78] on button "Start New" at bounding box center [1162, 71] width 80 height 24
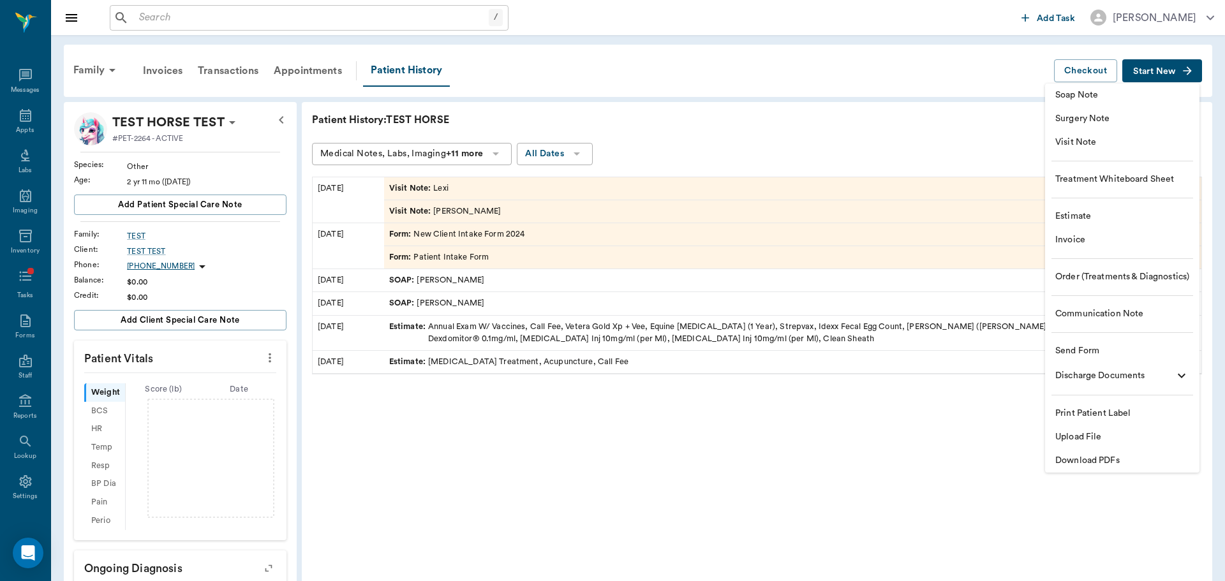
click at [1066, 144] on span "Visit Note" at bounding box center [1122, 142] width 134 height 13
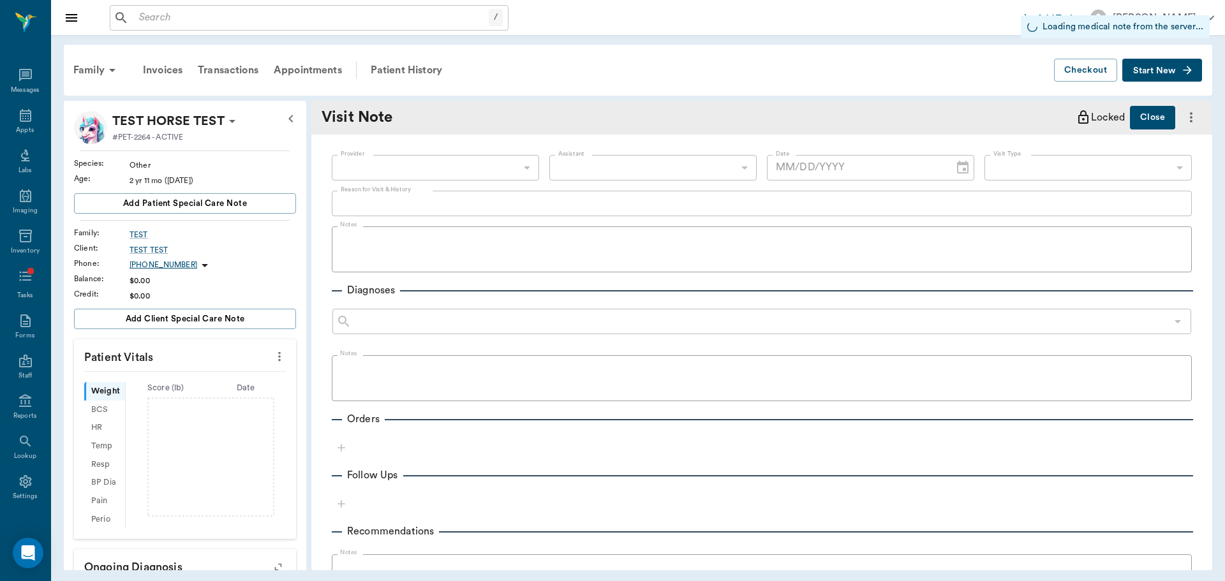
type input "[DATE]"
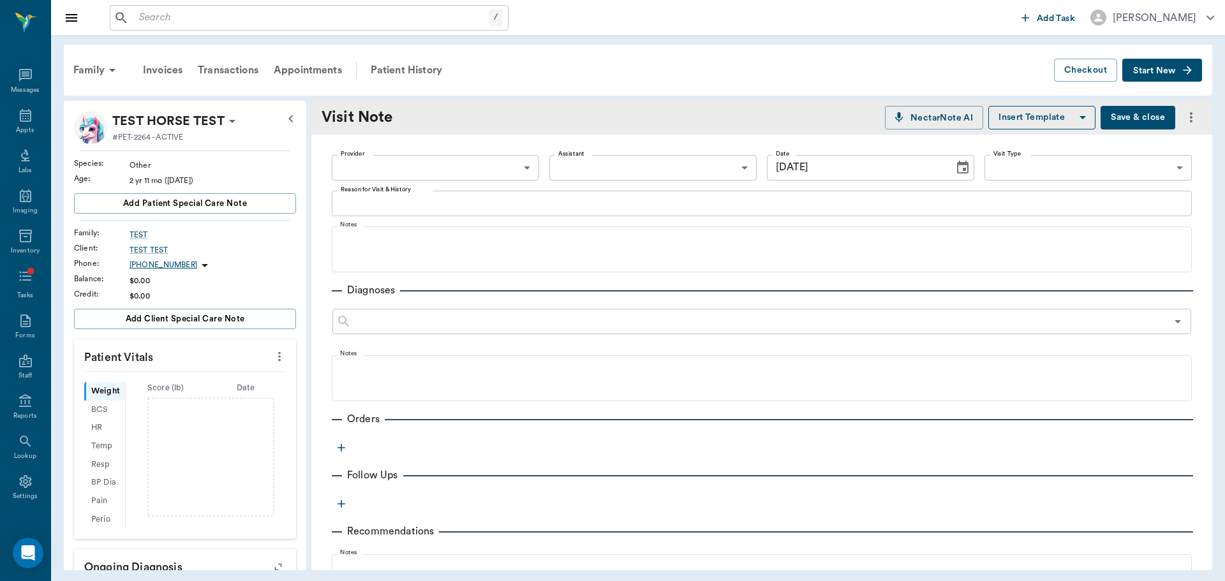
click at [409, 206] on textarea "Reason for Visit & History" at bounding box center [762, 203] width 842 height 15
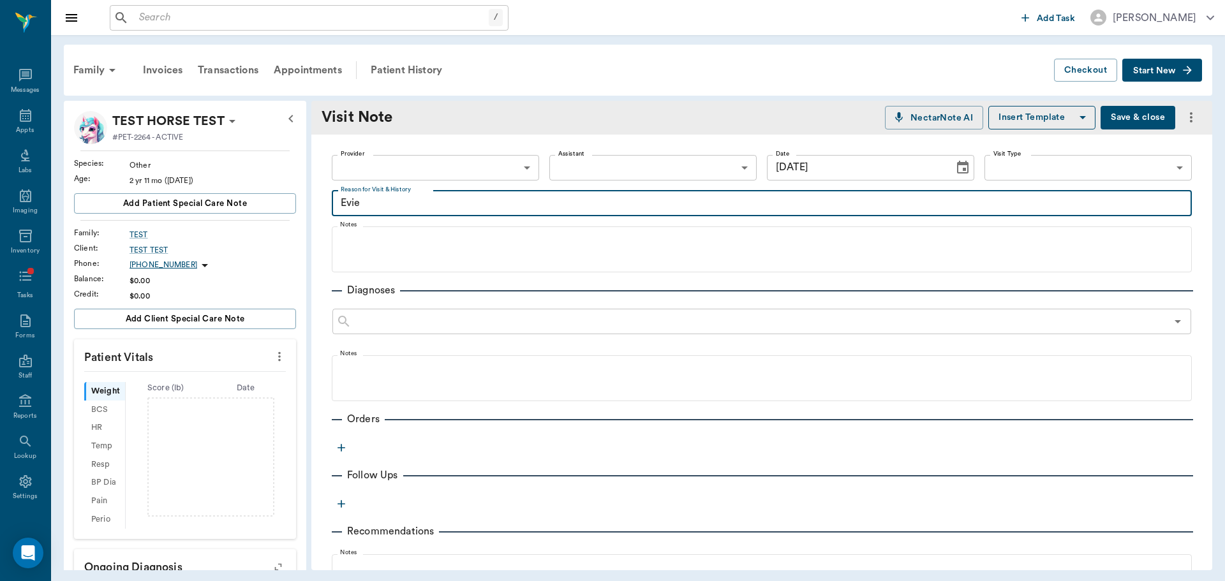
type textarea "Evie"
click at [1153, 115] on button "Save & close" at bounding box center [1137, 118] width 75 height 24
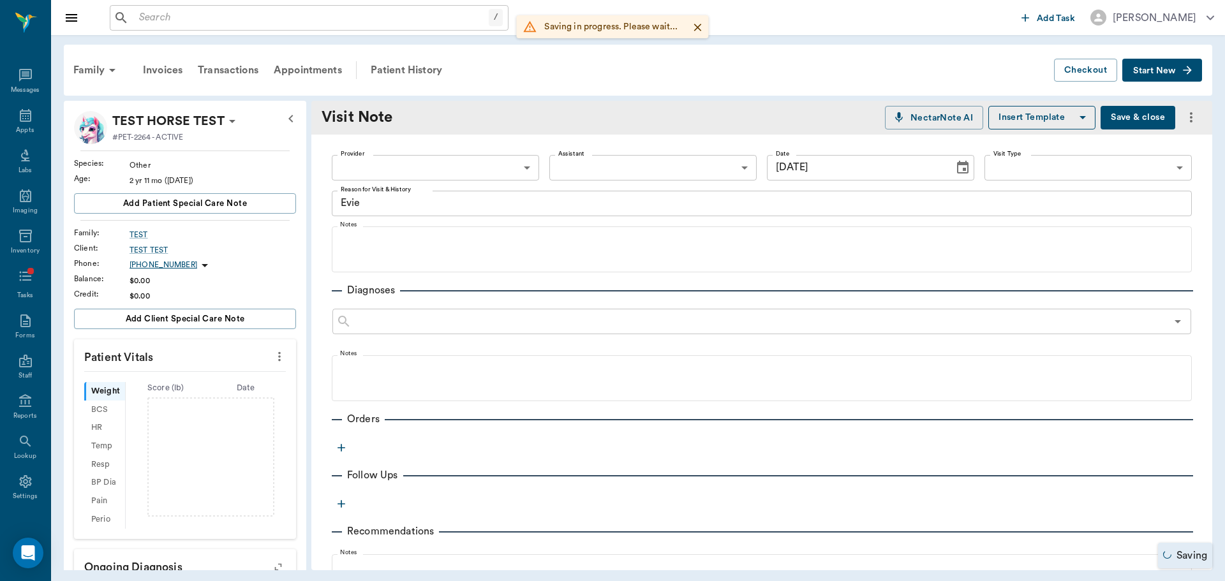
click at [1171, 60] on button "Start New" at bounding box center [1162, 71] width 80 height 24
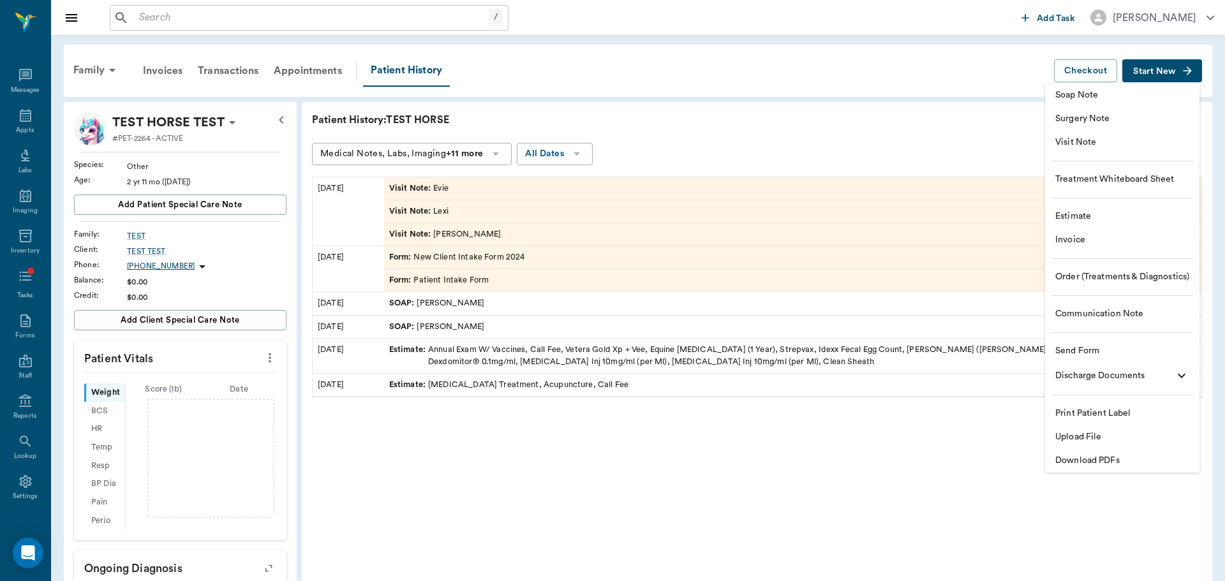
click at [1098, 144] on span "Visit Note" at bounding box center [1122, 142] width 134 height 13
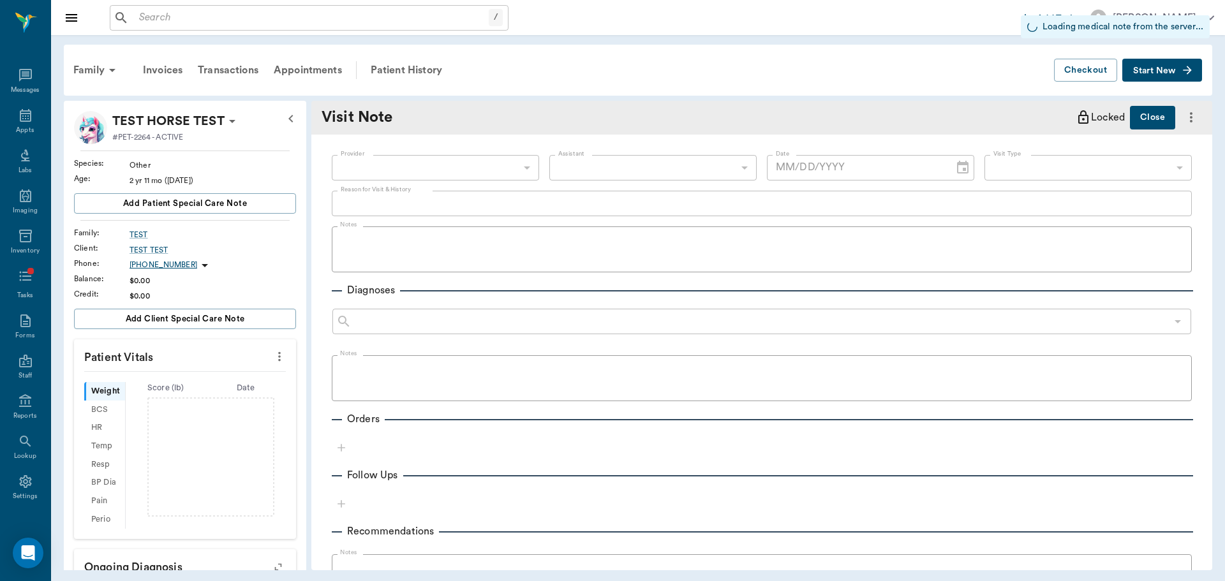
type input "[DATE]"
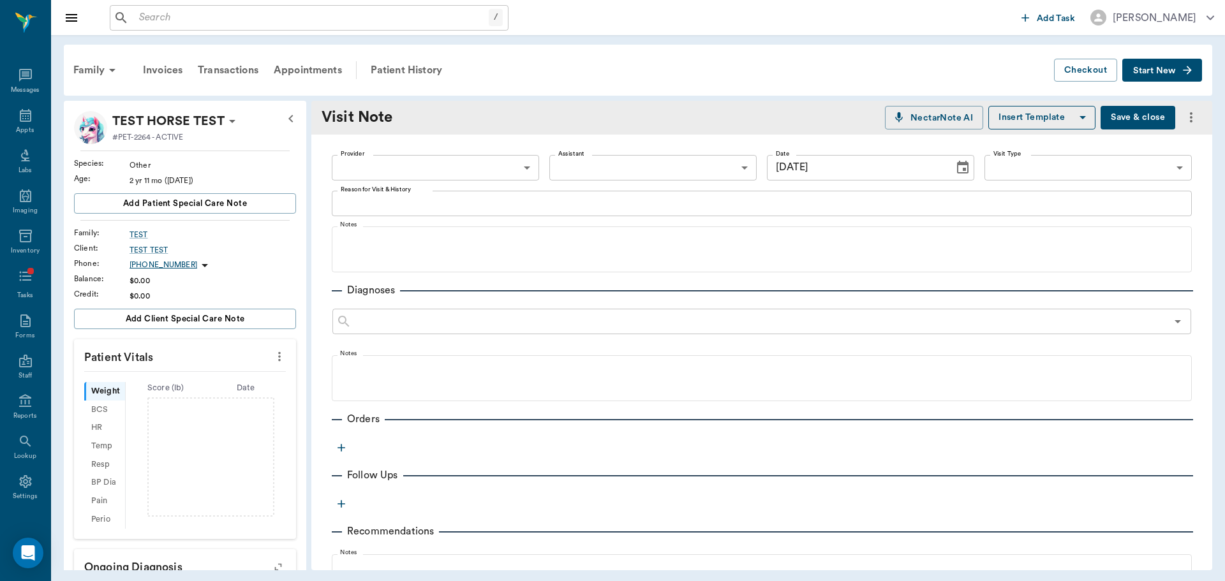
click at [406, 207] on textarea "Reason for Visit & History" at bounding box center [762, 203] width 842 height 15
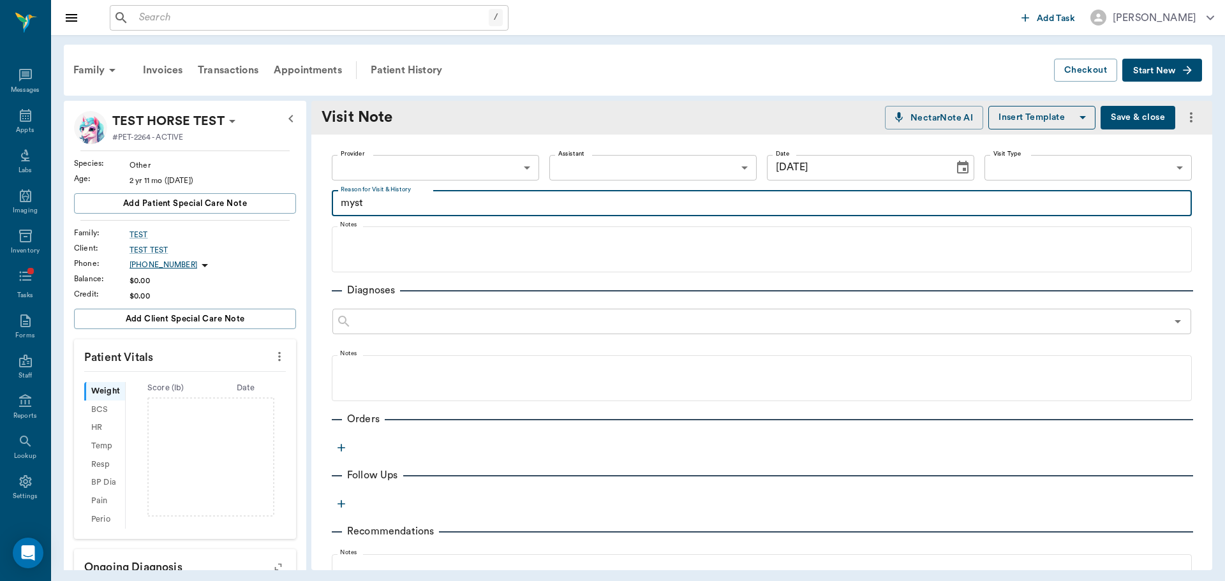
type textarea "myst"
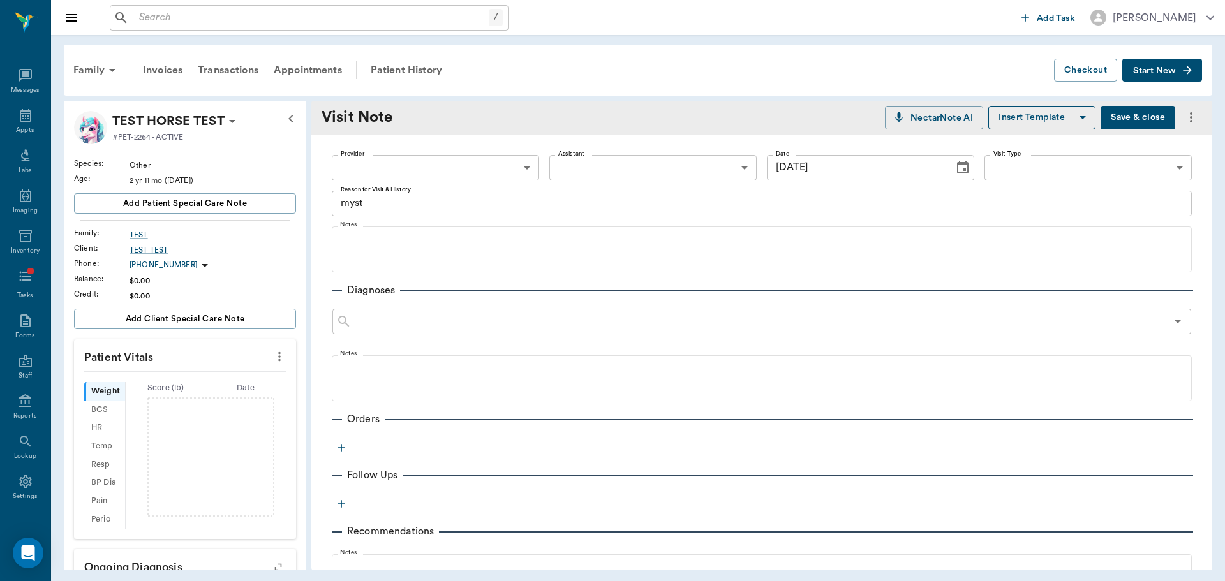
click at [1100, 125] on button "Save & close" at bounding box center [1137, 118] width 75 height 24
